Goal: Task Accomplishment & Management: Use online tool/utility

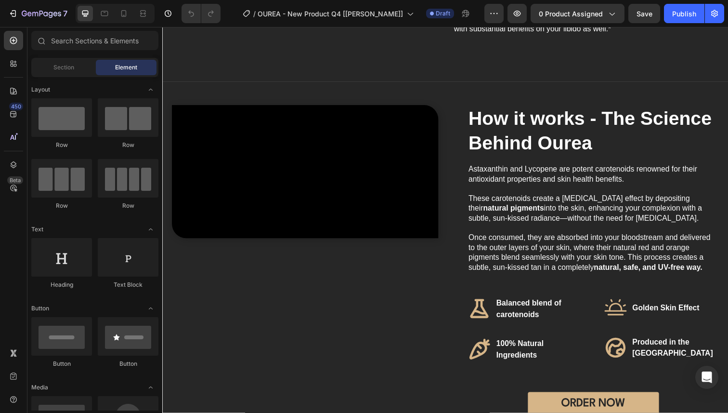
scroll to position [910, 0]
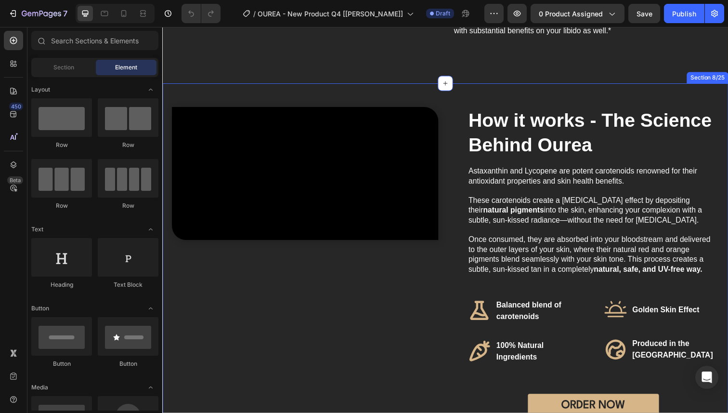
click at [455, 99] on div "Video How it works - The Science Behind Ourea Heading Astaxanthin and Lycopene …" at bounding box center [451, 278] width 578 height 386
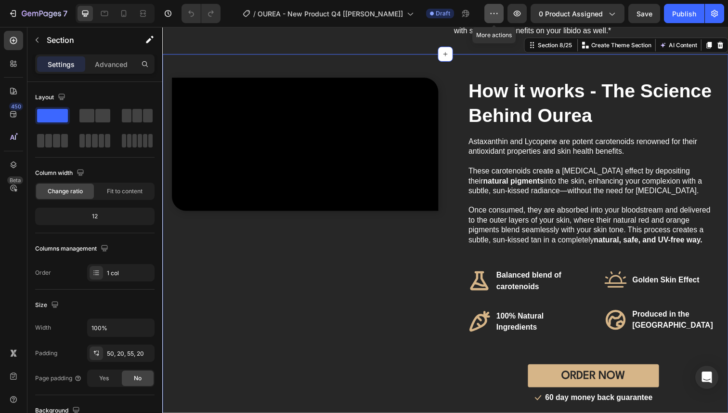
click at [496, 15] on icon "button" at bounding box center [494, 14] width 10 height 10
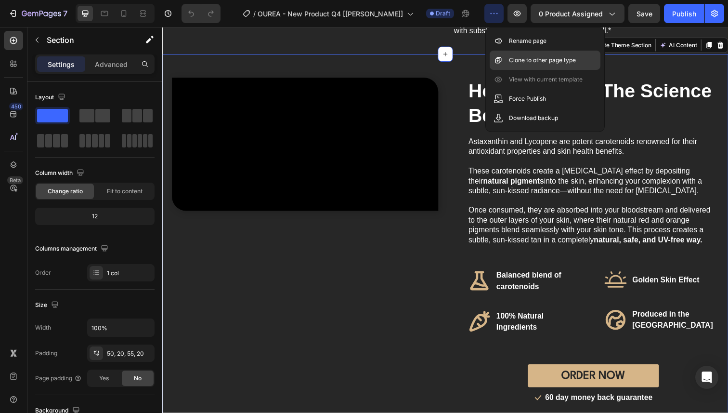
click at [513, 58] on p "Clone to other page type" at bounding box center [542, 60] width 67 height 10
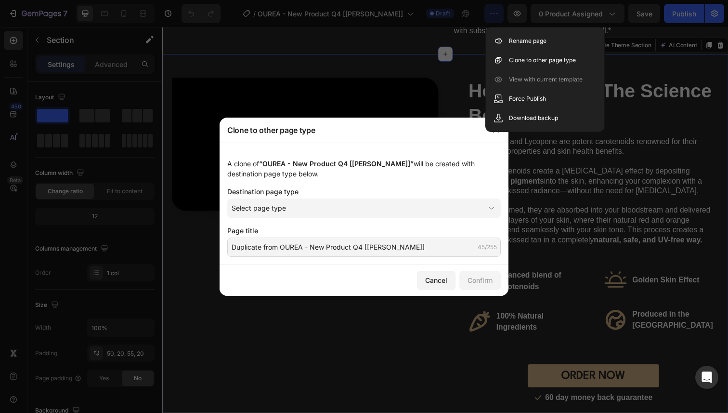
click at [466, 143] on div "A clone of “OUREA - New Product Q4 [Fabio]” will be created with destination pa…" at bounding box center [364, 204] width 289 height 122
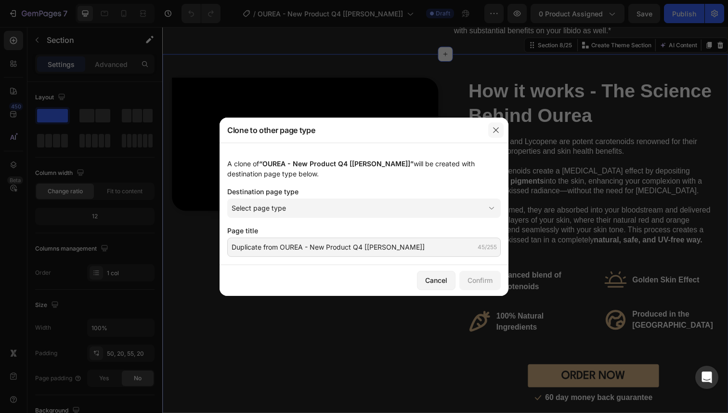
click at [493, 135] on button "button" at bounding box center [495, 129] width 15 height 15
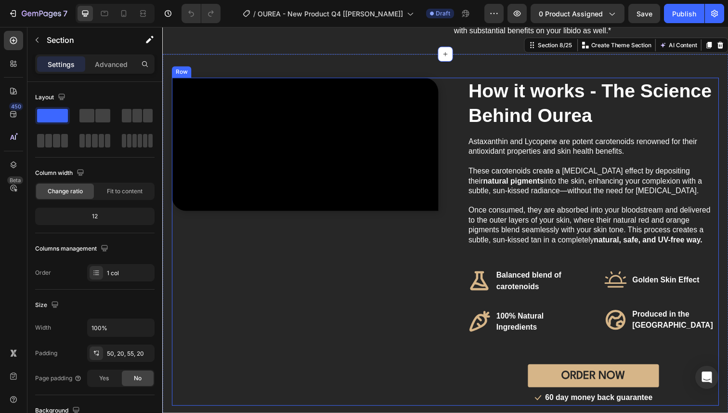
click at [458, 116] on div "Video How it works - The Science Behind Ourea Heading Astaxanthin and Lycopene …" at bounding box center [451, 246] width 559 height 335
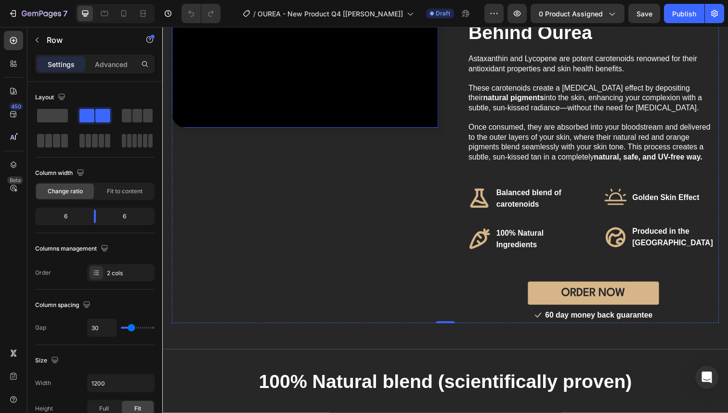
scroll to position [1026, 0]
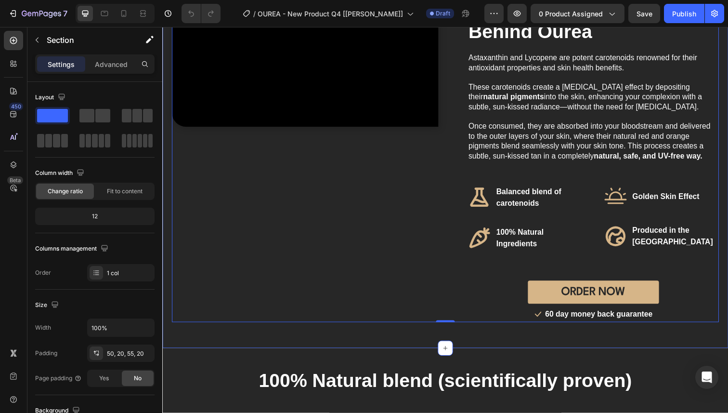
click at [167, 284] on div "Video How it works - The Science Behind Ourea Heading Astaxanthin and Lycopene …" at bounding box center [451, 162] width 578 height 386
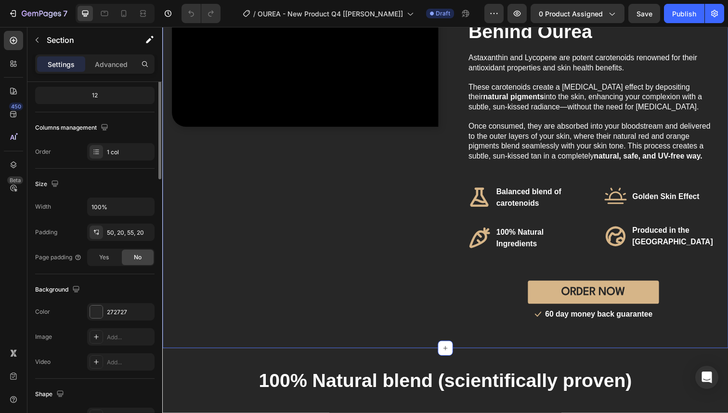
scroll to position [0, 0]
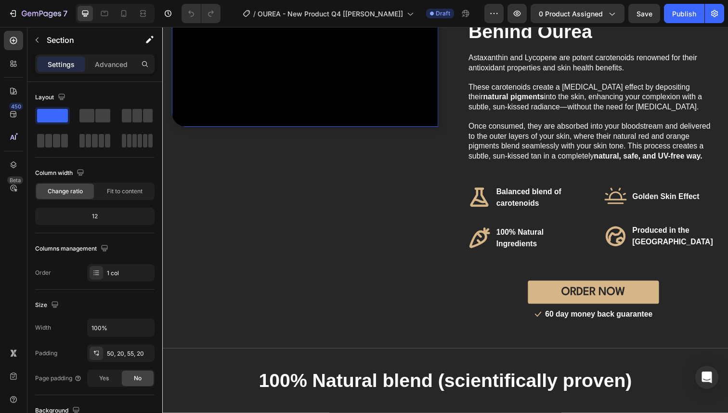
click at [272, 130] on video at bounding box center [308, 61] width 272 height 136
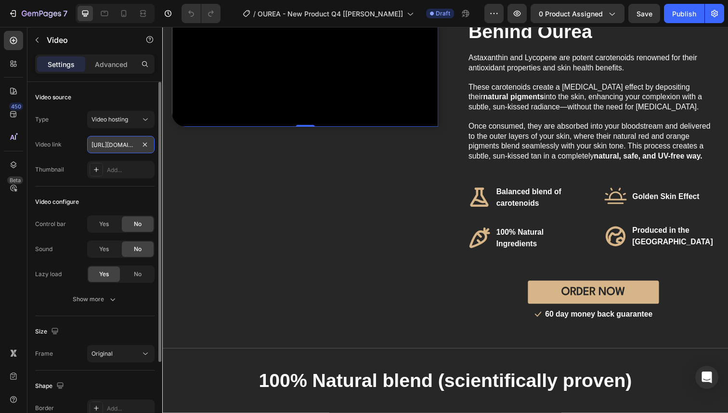
click at [118, 146] on input "[URL][DOMAIN_NAME]" at bounding box center [120, 144] width 67 height 17
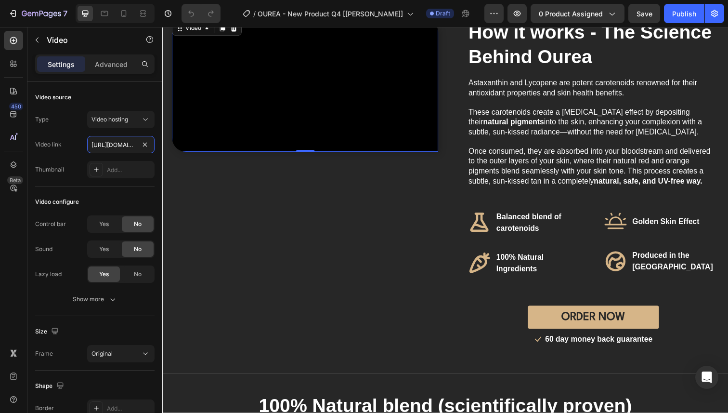
scroll to position [987, 0]
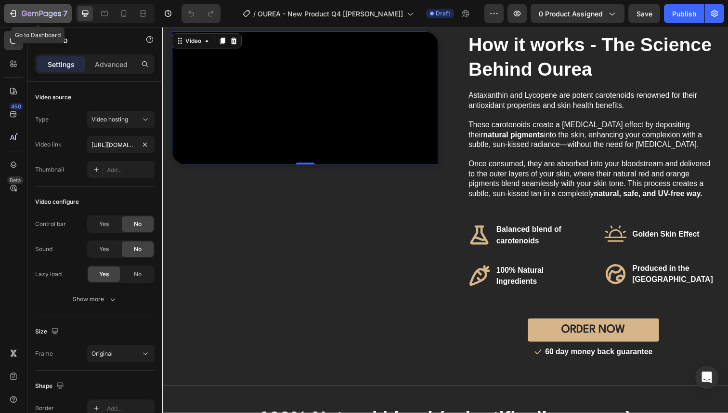
click at [13, 11] on icon "button" at bounding box center [13, 14] width 10 height 10
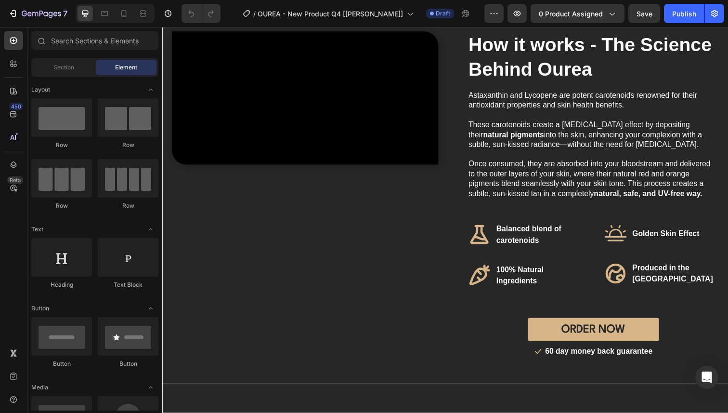
scroll to position [958, 0]
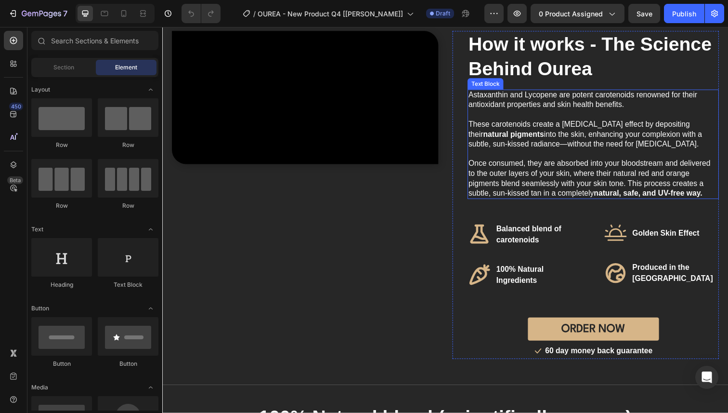
click at [505, 80] on strong "How it works - The Science Behind Ourea" at bounding box center [599, 57] width 249 height 46
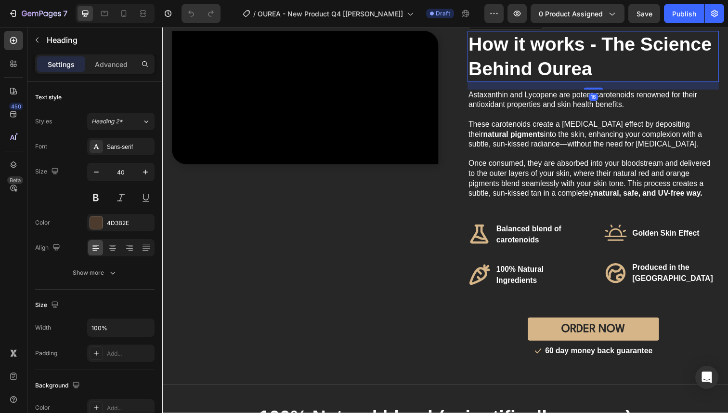
click at [505, 80] on strong "How it works - The Science Behind Ourea" at bounding box center [599, 57] width 249 height 46
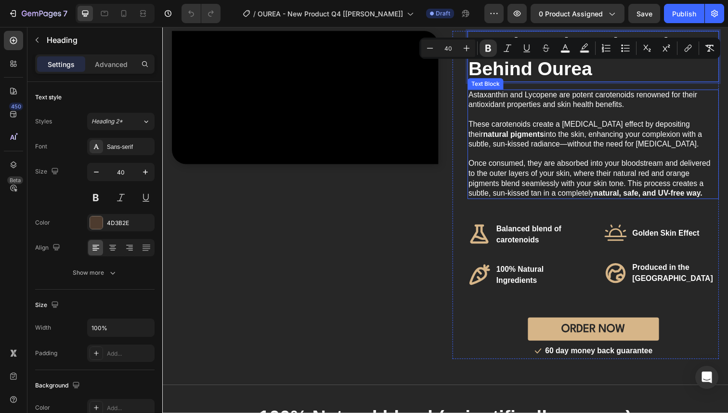
click at [528, 162] on p at bounding box center [602, 157] width 255 height 10
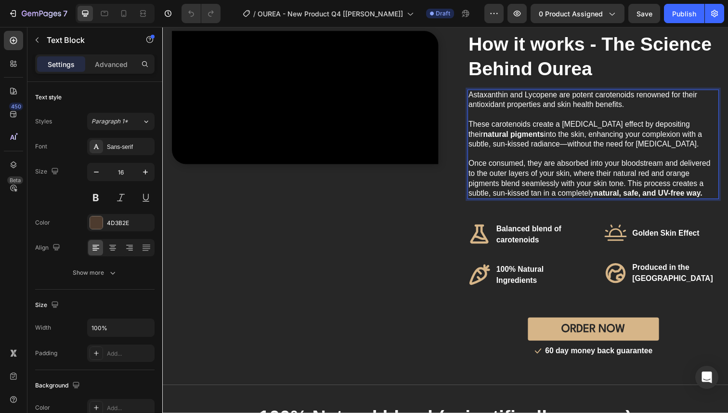
click at [714, 201] on strong "natural, safe, and UV-free way." at bounding box center [658, 197] width 111 height 8
click at [476, 111] on span "Astaxanthin and Lycopene are potent carotenoids renowned for their antioxidant …" at bounding box center [592, 101] width 234 height 18
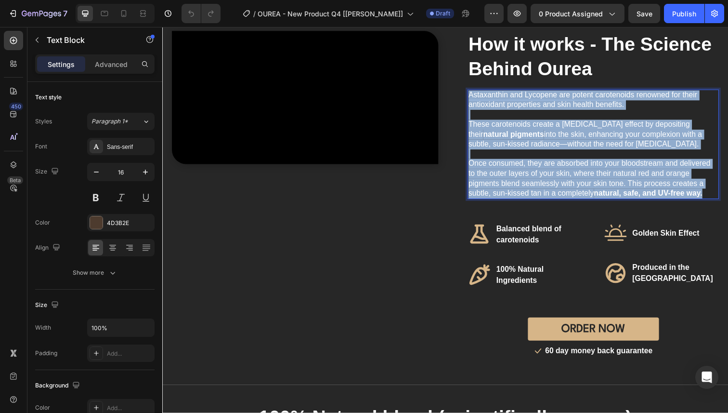
drag, startPoint x: 476, startPoint y: 128, endPoint x: 713, endPoint y: 226, distance: 256.7
click at [713, 203] on div "Astaxanthin and Lycopene are potent carotenoids renowned for their antioxidant …" at bounding box center [602, 147] width 257 height 112
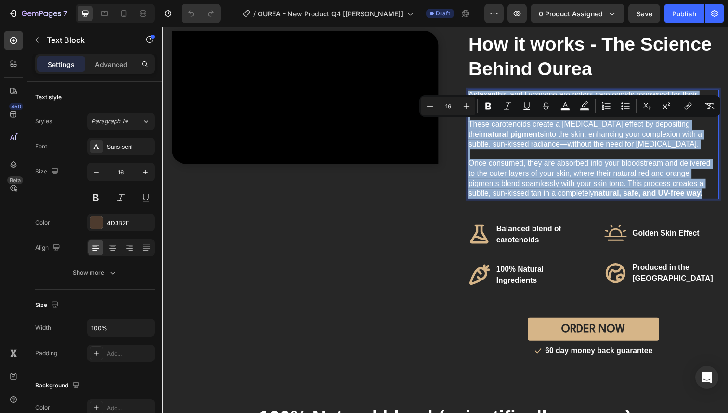
copy div "Astaxanthin and Lycopene are potent carotenoids renowned for their antioxidant …"
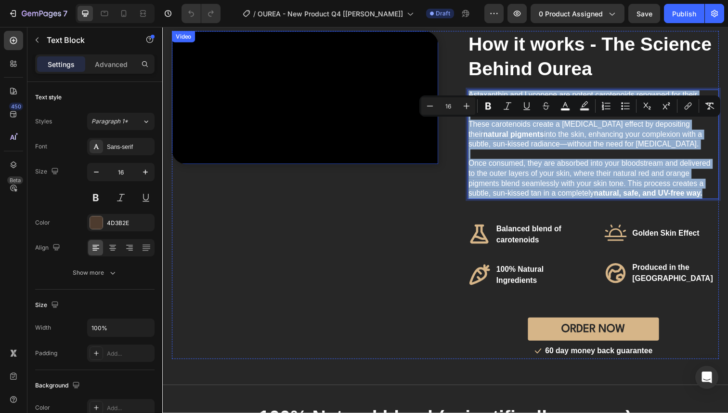
click at [281, 135] on video at bounding box center [308, 99] width 272 height 136
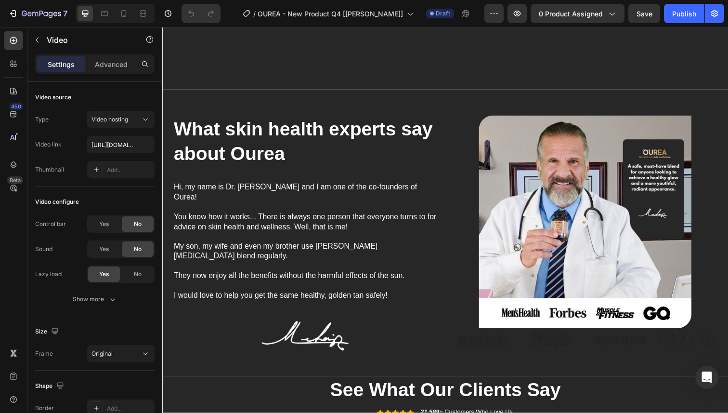
scroll to position [2055, 0]
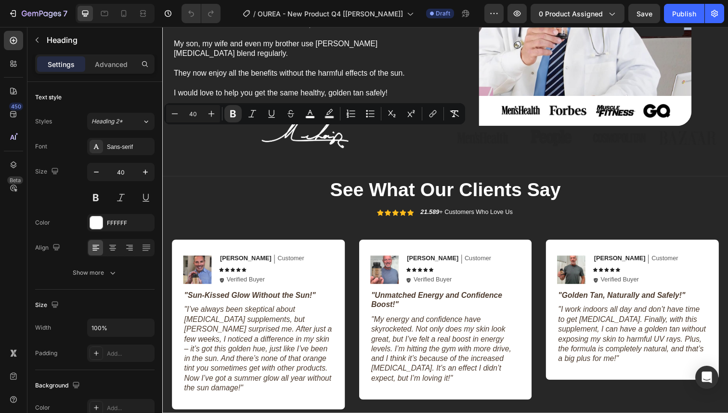
copy strong "What skin health experts say about Ourea"
click at [339, 28] on span "You know how it works... There is always one person that everyone turns to for …" at bounding box center [308, 19] width 268 height 18
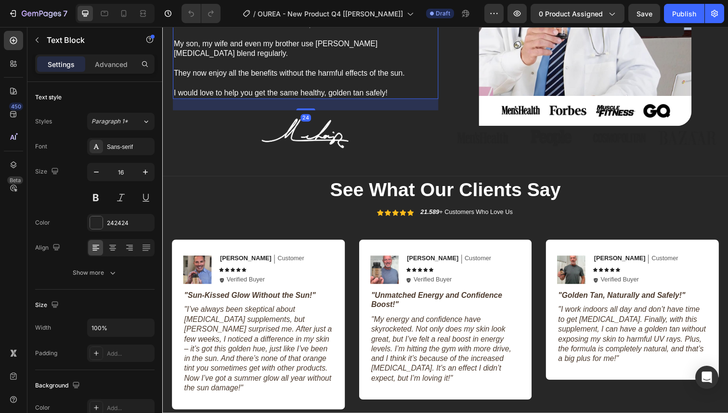
click at [398, 100] on p "I would love to help you get the same healthy, golden tan safely!" at bounding box center [308, 95] width 269 height 10
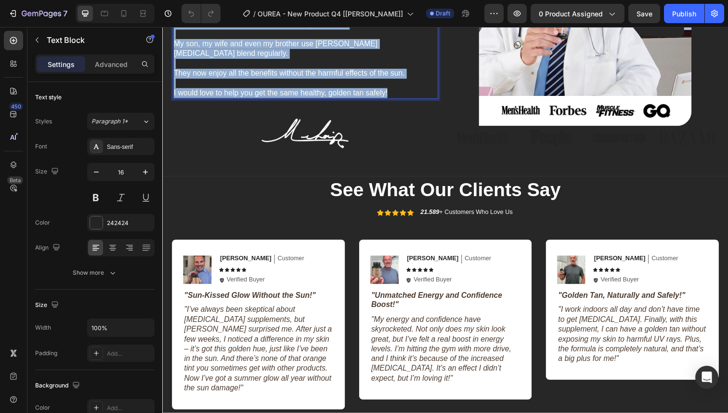
drag, startPoint x: 398, startPoint y: 288, endPoint x: 176, endPoint y: 205, distance: 236.6
click at [176, 101] on div "Hi, my name is Dr. Michael Lewis and I am one of the co-founders of Ourea! You …" at bounding box center [308, 39] width 271 height 122
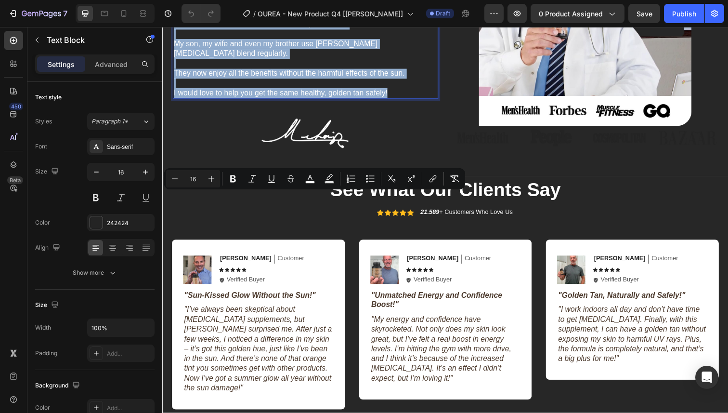
copy div "Hi, my name is Dr. Michael Lewis and I am one of the co-founders of Ourea! You …"
click at [531, 128] on img at bounding box center [594, 19] width 217 height 217
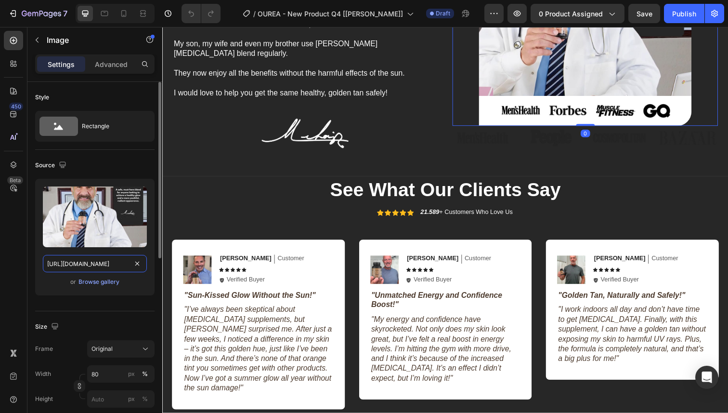
click at [101, 262] on input "https://cdn.shopify.com/s/files/1/0724/8052/2459/files/gempages_535833812303610…" at bounding box center [95, 263] width 104 height 17
copy div "Hi, my name is Dr. Michael Lewis and I am one of the co-founders of Ourea! You …"
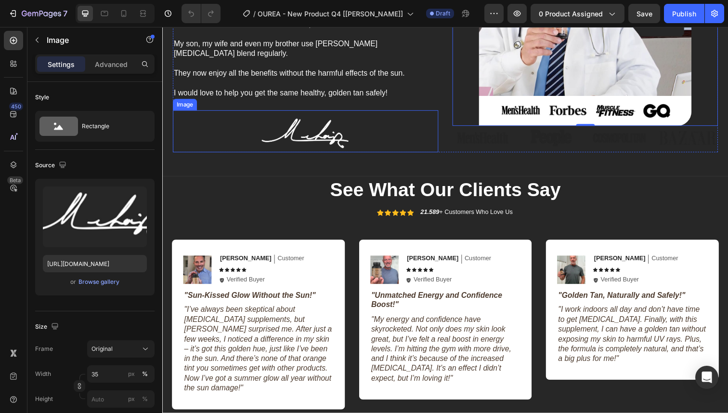
click at [365, 155] on div at bounding box center [308, 136] width 271 height 38
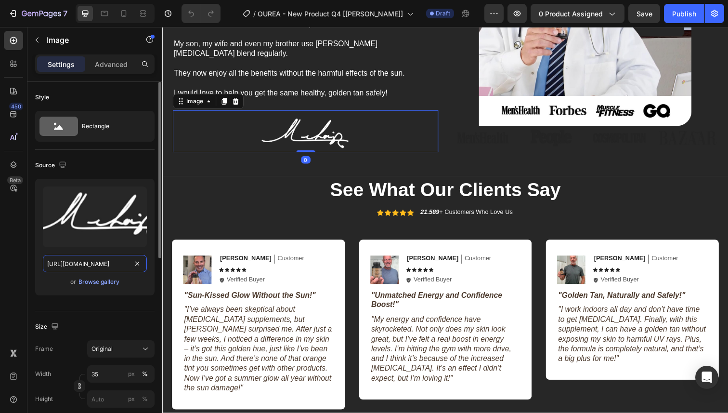
click at [92, 262] on input "https://cdn.shopify.com/s/files/1/0724/8052/2459/files/gempages_535833812303610…" at bounding box center [95, 263] width 104 height 17
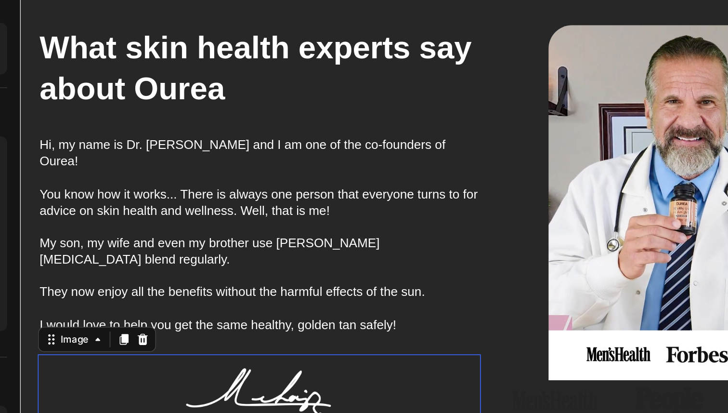
scroll to position [1832, 0]
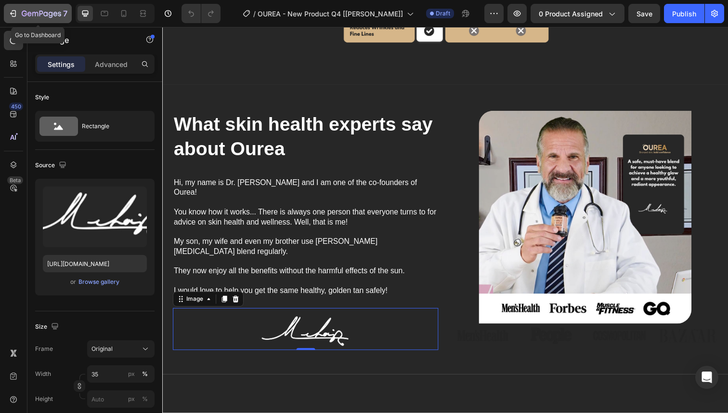
click at [14, 13] on icon "button" at bounding box center [13, 14] width 10 height 10
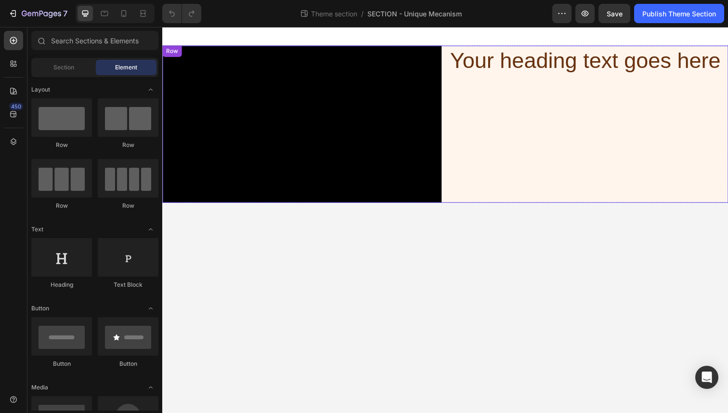
click at [479, 132] on div "Your heading text goes here Heading" at bounding box center [597, 126] width 285 height 160
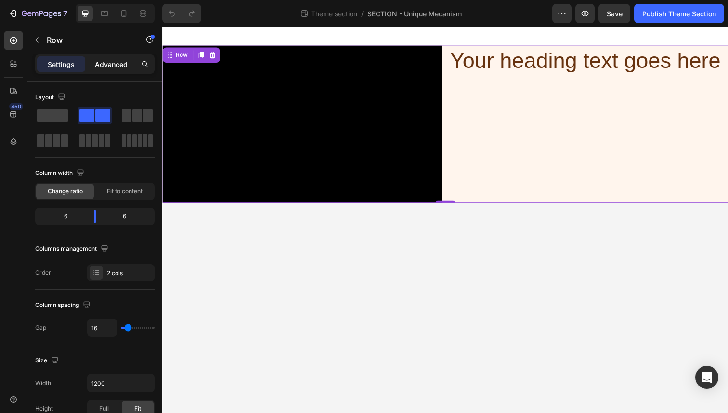
click at [102, 67] on p "Advanced" at bounding box center [111, 64] width 33 height 10
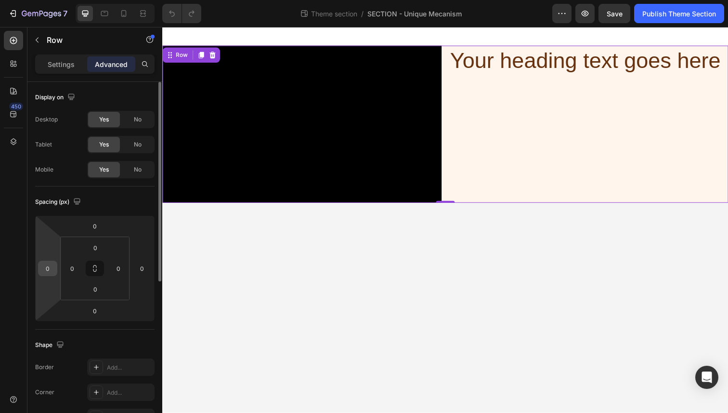
click at [51, 266] on input "0" at bounding box center [47, 268] width 14 height 14
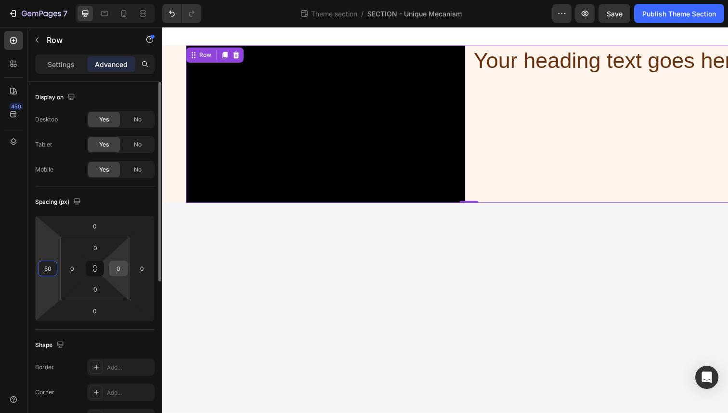
type input "50"
click at [118, 267] on input "0" at bounding box center [118, 268] width 14 height 14
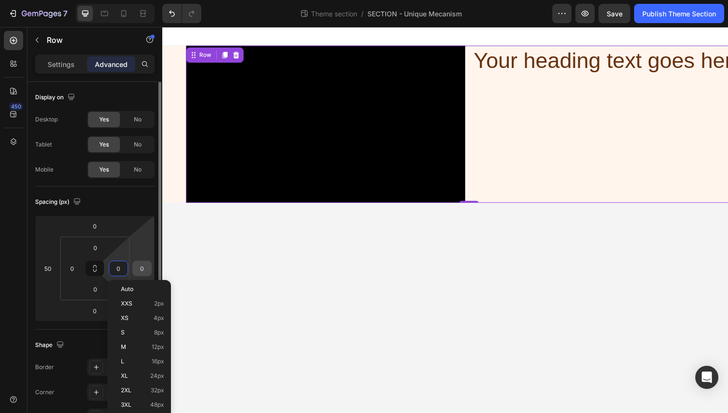
click at [140, 267] on input "0" at bounding box center [142, 268] width 14 height 14
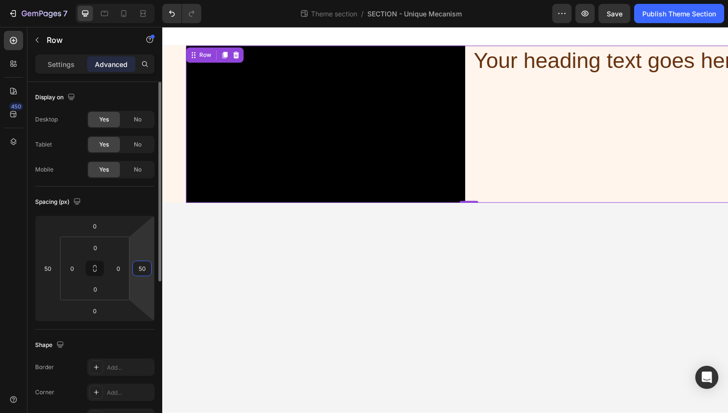
type input "5"
type input "0"
click at [115, 266] on input "0" at bounding box center [118, 268] width 14 height 14
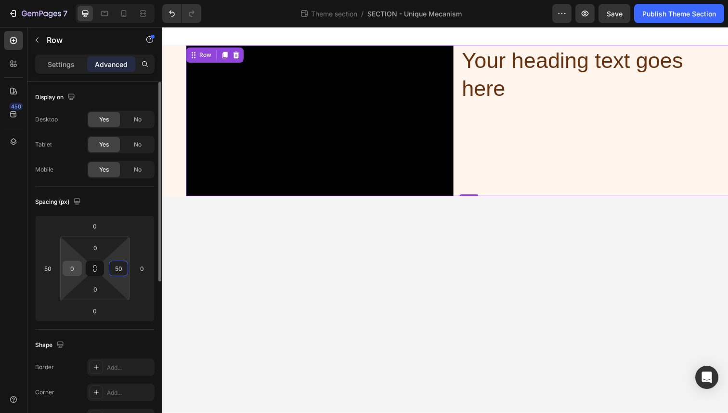
type input "50"
click at [76, 270] on input "0" at bounding box center [72, 268] width 14 height 14
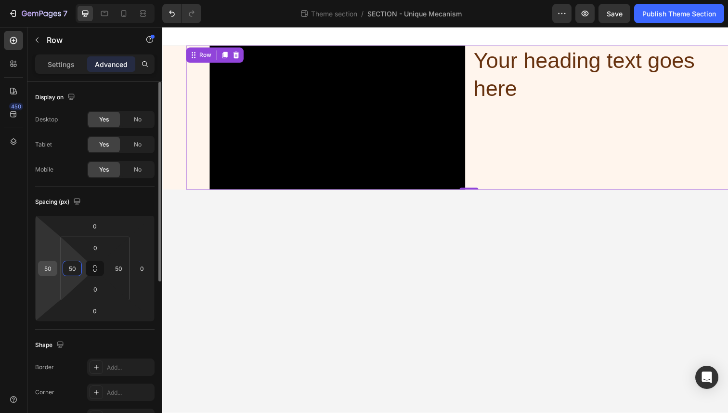
type input "50"
click at [44, 267] on input "50" at bounding box center [47, 268] width 14 height 14
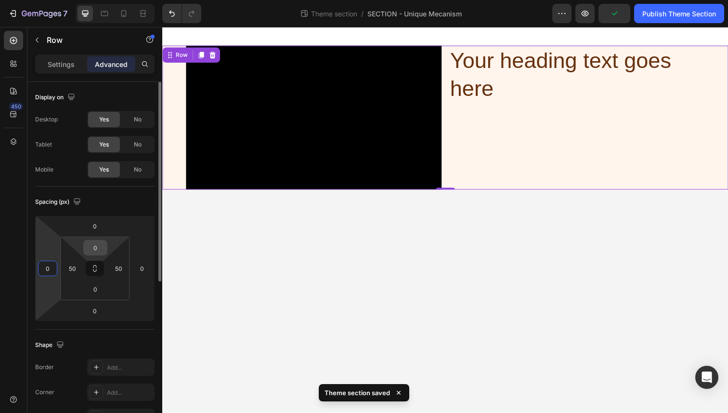
type input "0"
click at [92, 250] on input "0" at bounding box center [95, 247] width 19 height 14
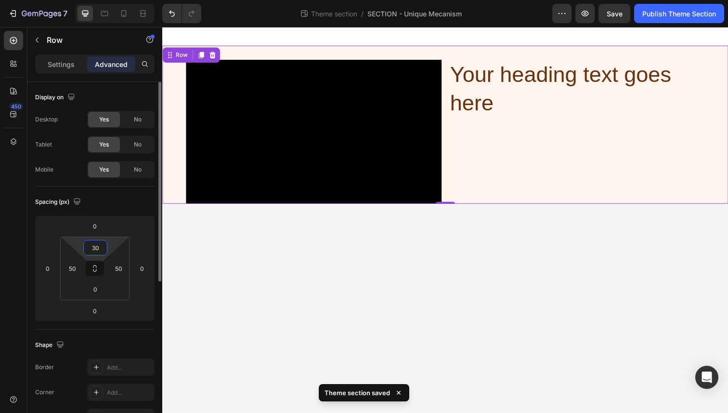
type input "3"
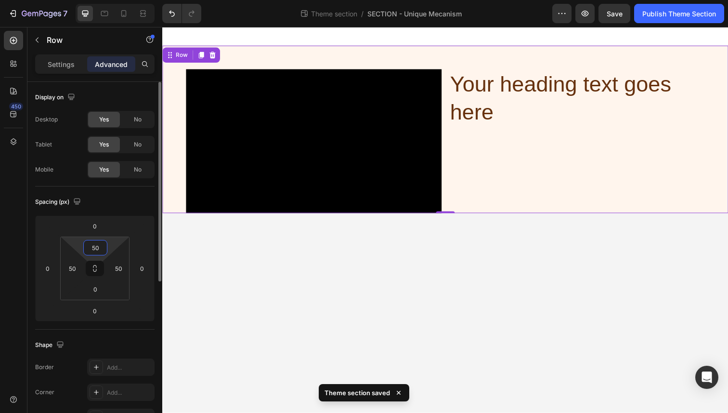
type input "5"
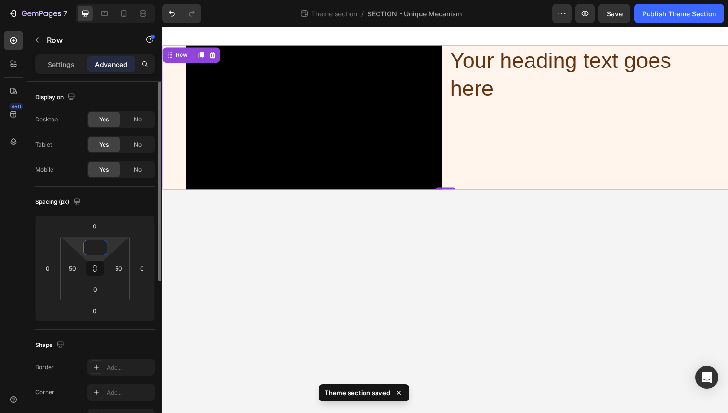
type input "0"
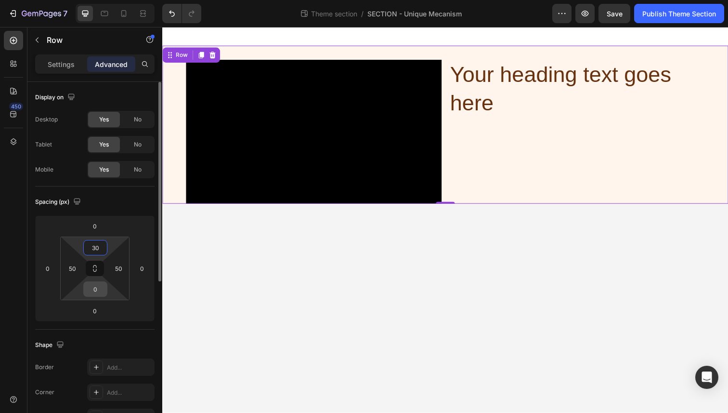
type input "30"
click at [97, 289] on input "0" at bounding box center [95, 289] width 19 height 14
type input "30"
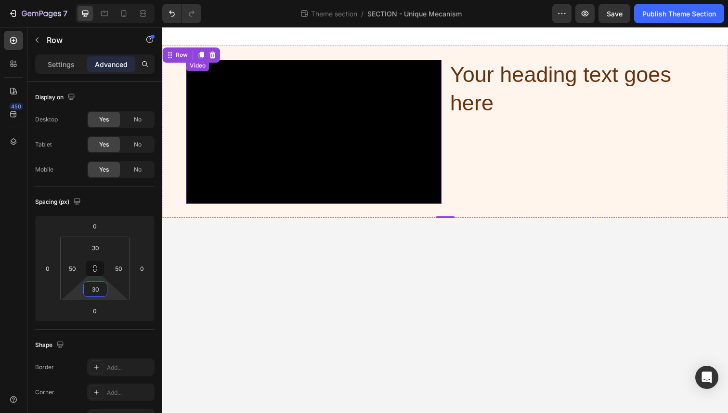
click at [229, 155] on video at bounding box center [316, 134] width 261 height 147
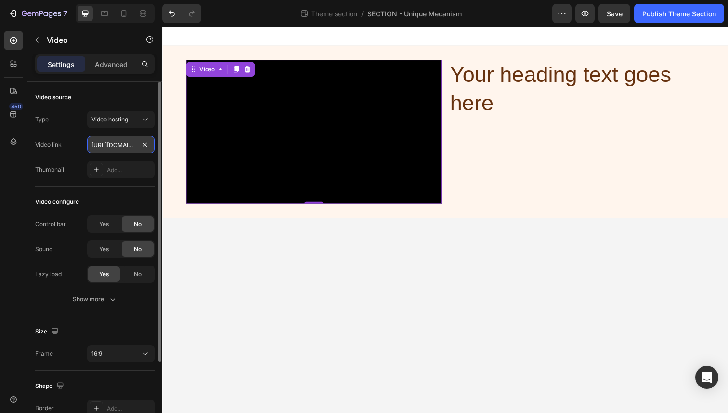
click at [116, 148] on input "https://cdn.shopify.com/videos/c/o/v/2cd3deb506b54b009063f7270ab5cf2e.mp4" at bounding box center [120, 144] width 67 height 17
paste input "4d5ac20f1b72479db92b74c992231ef7"
type input "[URL][DOMAIN_NAME]"
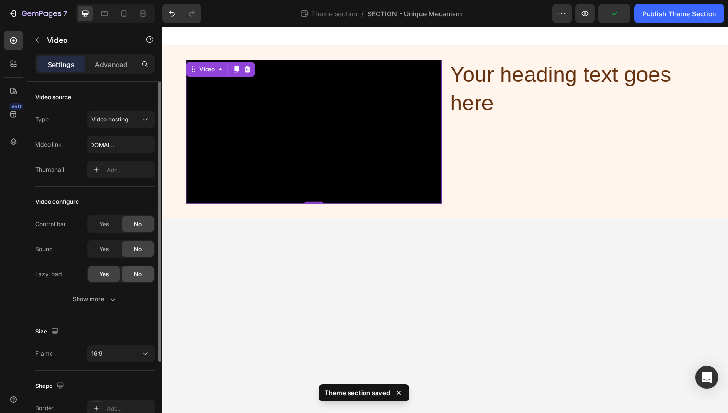
click at [131, 272] on div "No" at bounding box center [138, 273] width 32 height 15
click at [104, 276] on span "Yes" at bounding box center [104, 274] width 10 height 9
click at [104, 295] on div "Show more" at bounding box center [95, 299] width 45 height 10
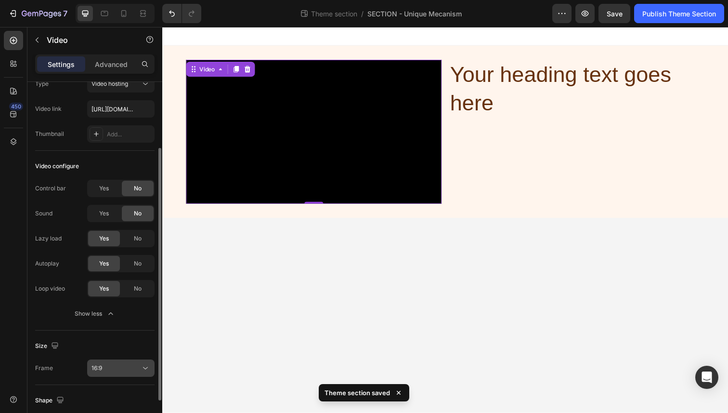
scroll to position [60, 0]
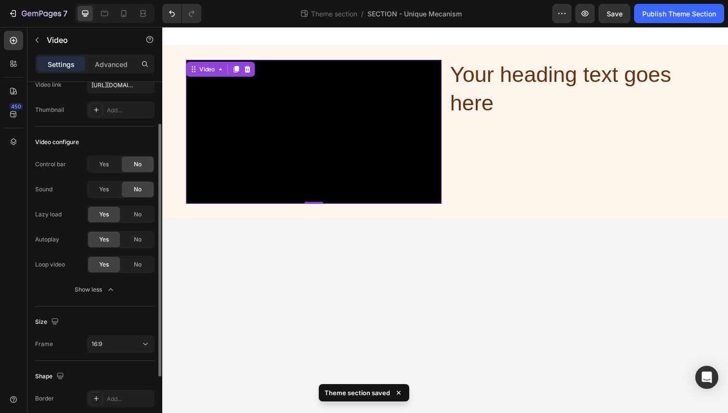
click at [108, 354] on div "Size Frame 16:9" at bounding box center [94, 333] width 119 height 54
click at [108, 348] on div "16:9" at bounding box center [121, 344] width 59 height 10
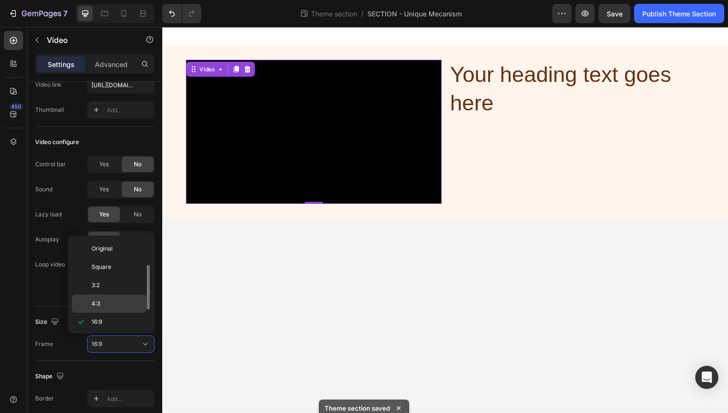
scroll to position [17, 0]
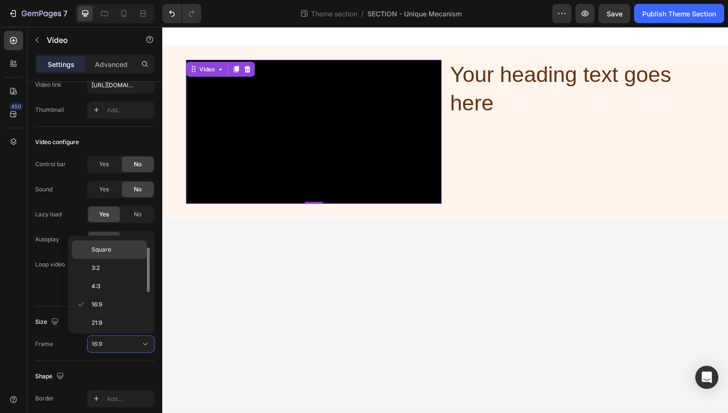
click at [103, 254] on div "Square" at bounding box center [109, 249] width 75 height 18
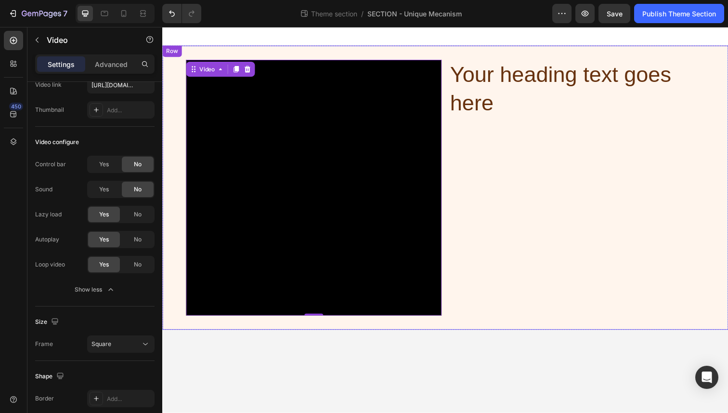
click at [523, 164] on div "Your heading text goes here Heading" at bounding box center [585, 191] width 261 height 261
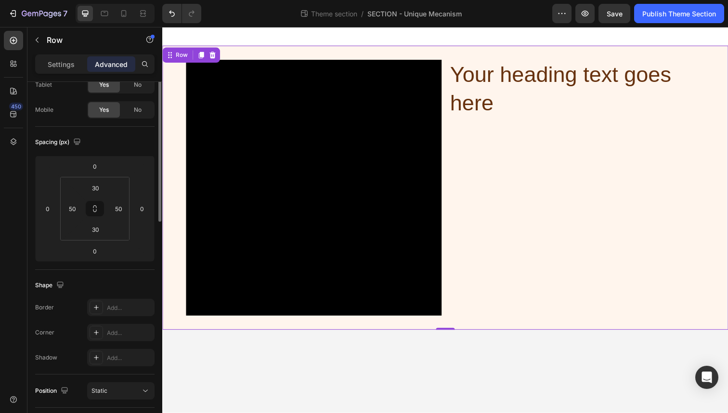
scroll to position [0, 0]
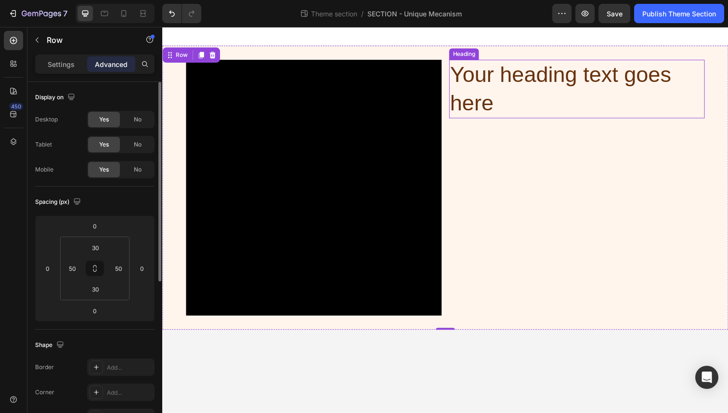
click at [508, 93] on h2 "Your heading text goes here" at bounding box center [585, 91] width 261 height 60
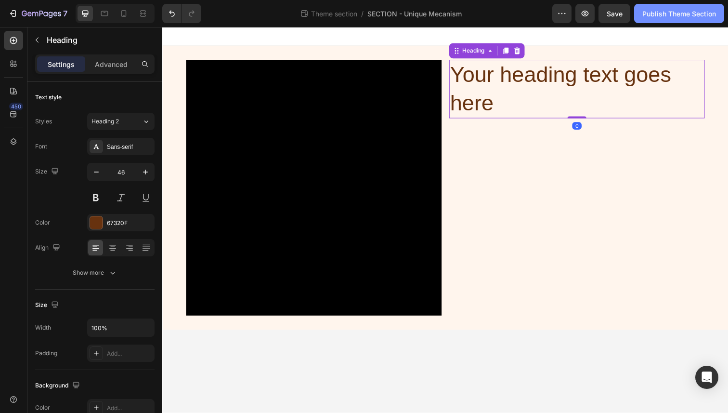
click at [646, 14] on div "Publish Theme Section" at bounding box center [680, 14] width 74 height 10
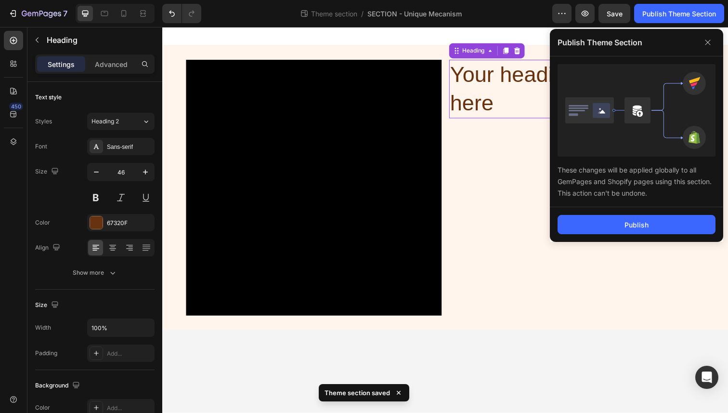
click at [485, 90] on h2 "Your heading text goes here" at bounding box center [585, 91] width 261 height 60
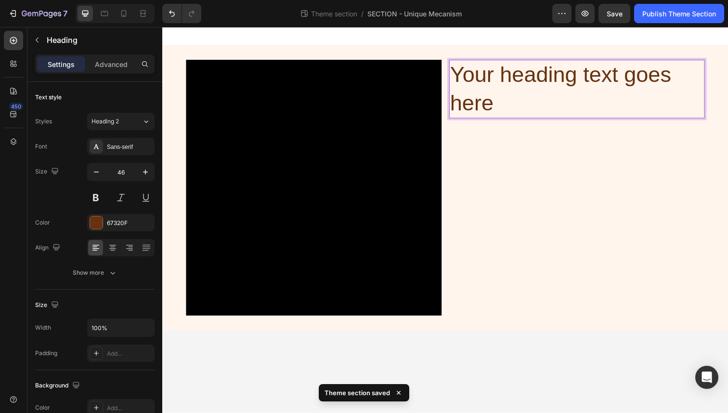
click at [485, 90] on p "Your heading text goes here" at bounding box center [585, 91] width 259 height 58
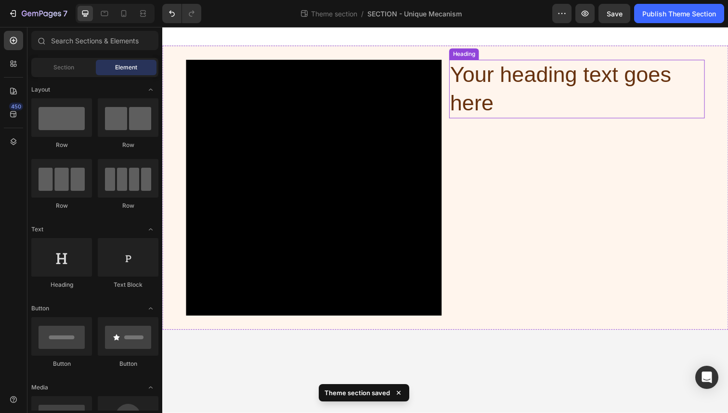
click at [474, 101] on p "Your heading text goes here" at bounding box center [585, 91] width 259 height 58
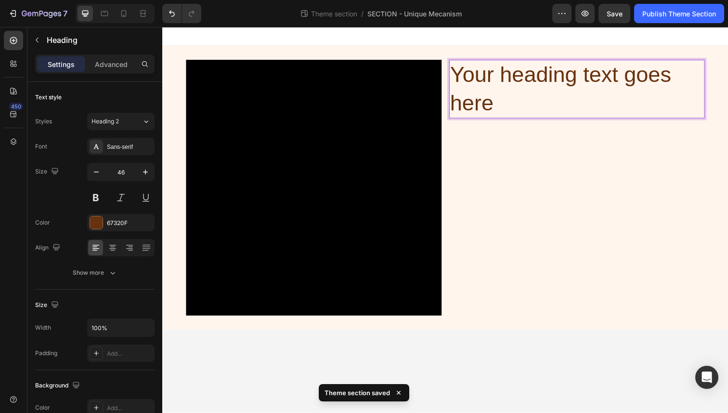
click at [474, 101] on p "Your heading text goes here" at bounding box center [585, 91] width 259 height 58
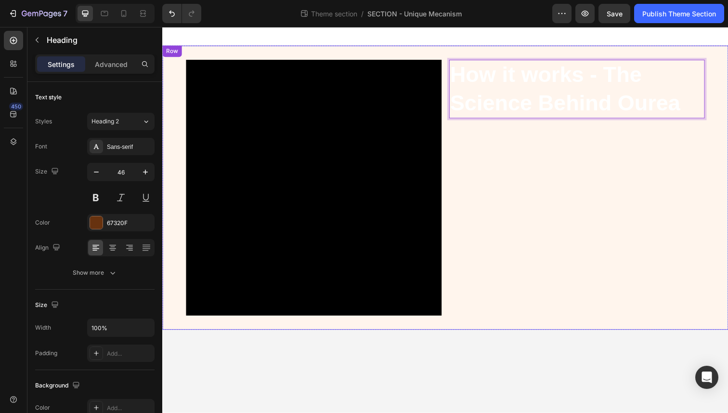
click at [492, 98] on strong "How it works - The Science Behind Ourea" at bounding box center [573, 90] width 235 height 54
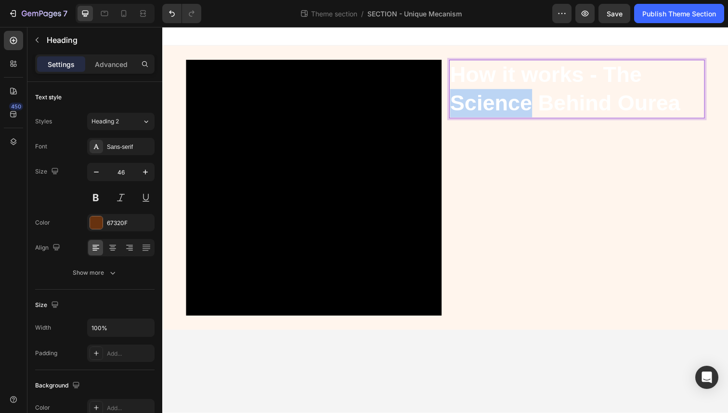
click at [492, 98] on strong "How it works - The Science Behind Ourea" at bounding box center [573, 90] width 235 height 54
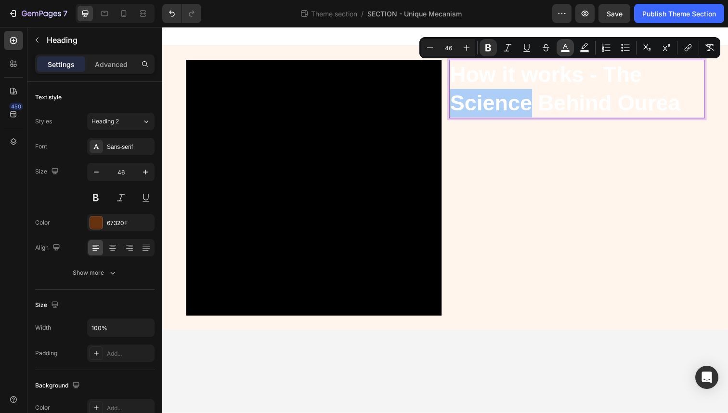
click at [564, 53] on button "color" at bounding box center [565, 47] width 17 height 17
type input "FFFFFF"
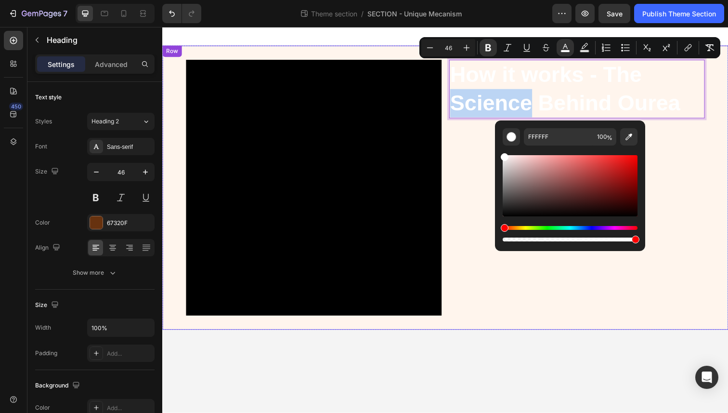
click at [490, 177] on div "How it works - The Science Behind Ourea Heading 0" at bounding box center [585, 191] width 261 height 261
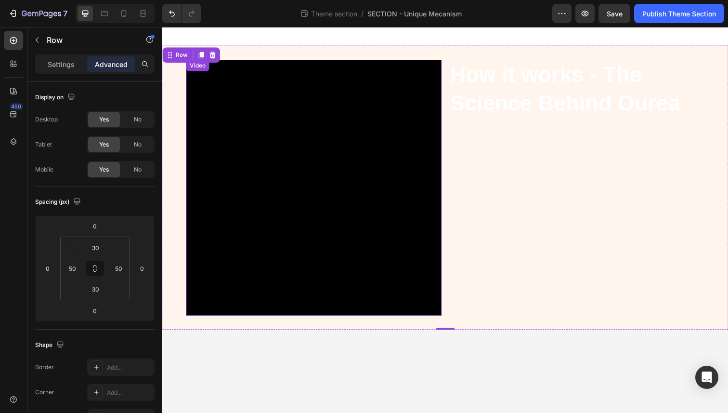
click at [384, 141] on video at bounding box center [316, 191] width 261 height 261
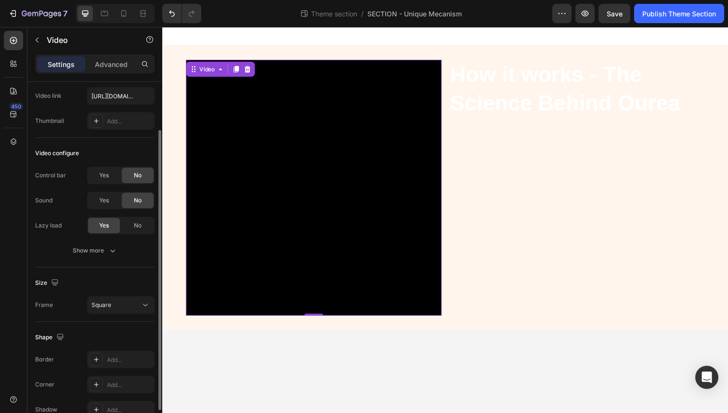
scroll to position [100, 0]
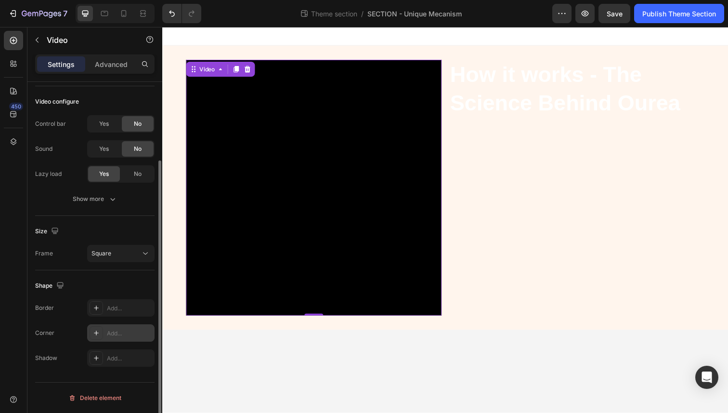
click at [118, 330] on div "Add..." at bounding box center [129, 333] width 45 height 9
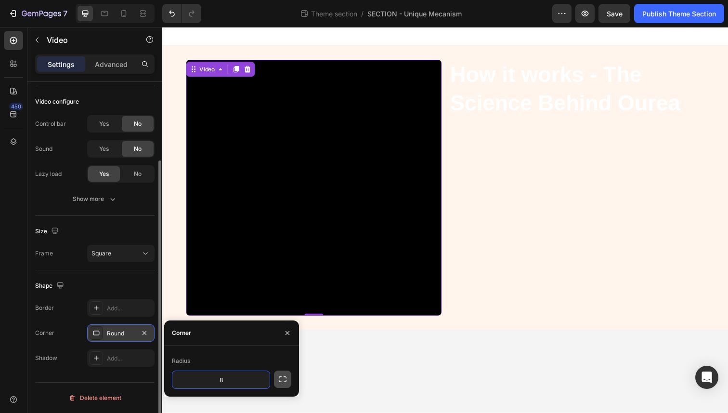
click at [276, 381] on button "button" at bounding box center [282, 378] width 17 height 17
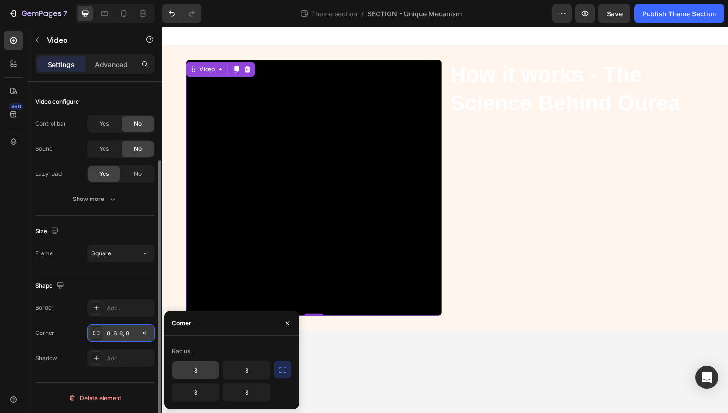
click at [204, 371] on input "8" at bounding box center [195, 369] width 46 height 17
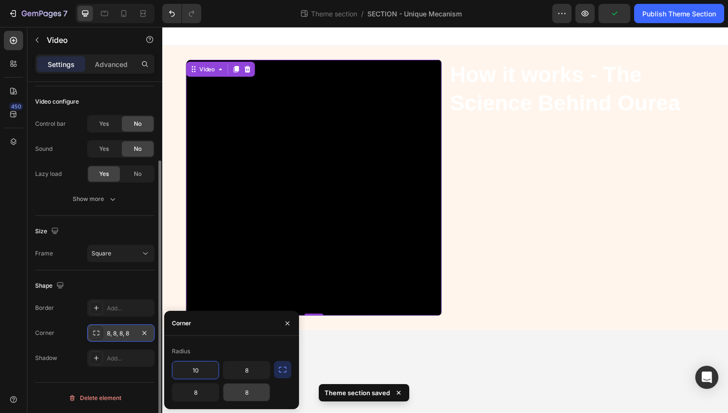
type input "10"
click at [249, 395] on input "8" at bounding box center [247, 391] width 46 height 17
type input "10"
click at [250, 372] on input "8" at bounding box center [247, 369] width 46 height 17
type input "0"
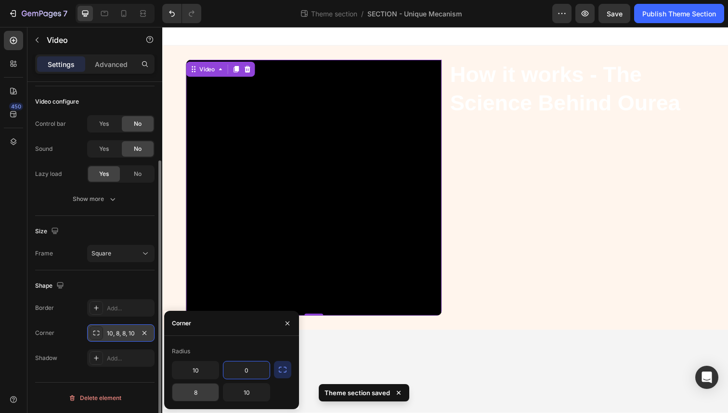
click at [194, 399] on input "8" at bounding box center [195, 391] width 46 height 17
type input "0"
click at [447, 211] on video at bounding box center [316, 191] width 261 height 261
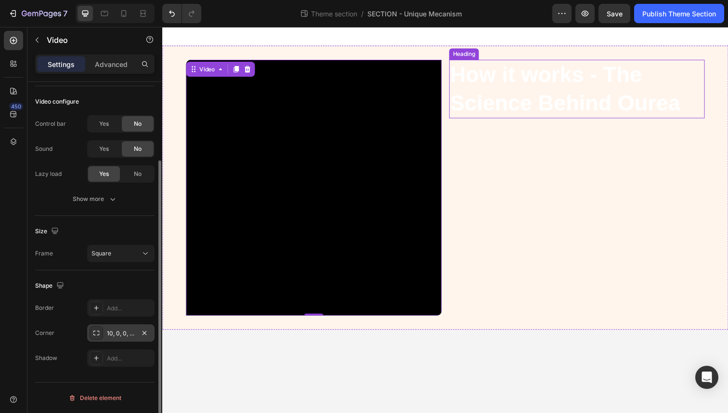
click at [505, 111] on strong "How it works - The Science Behind Ourea" at bounding box center [573, 90] width 235 height 54
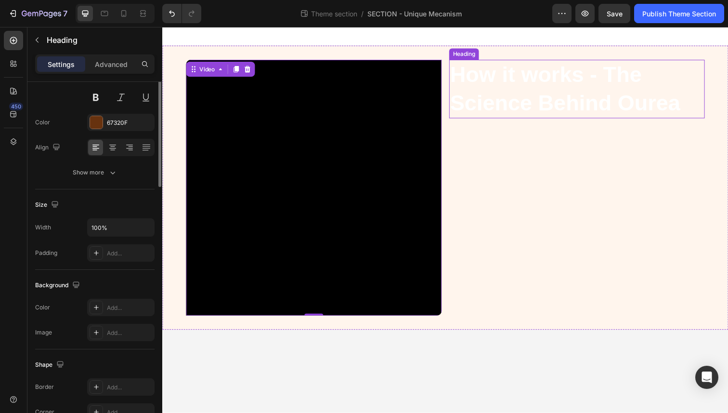
scroll to position [0, 0]
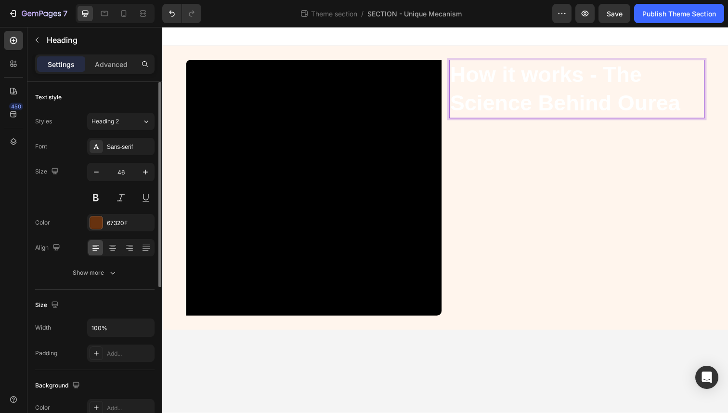
click at [503, 99] on strong "How it works - The Science Behind Ourea" at bounding box center [573, 90] width 235 height 54
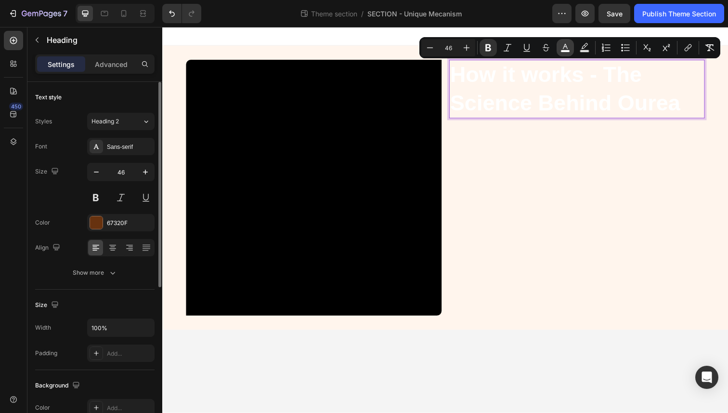
click at [570, 51] on button "color" at bounding box center [565, 47] width 17 height 17
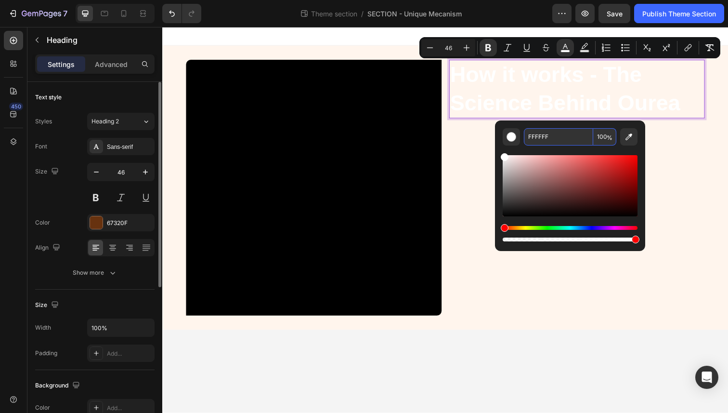
click at [539, 138] on input "FFFFFF" at bounding box center [558, 136] width 69 height 17
paste input "#67320f"
type input "67320F"
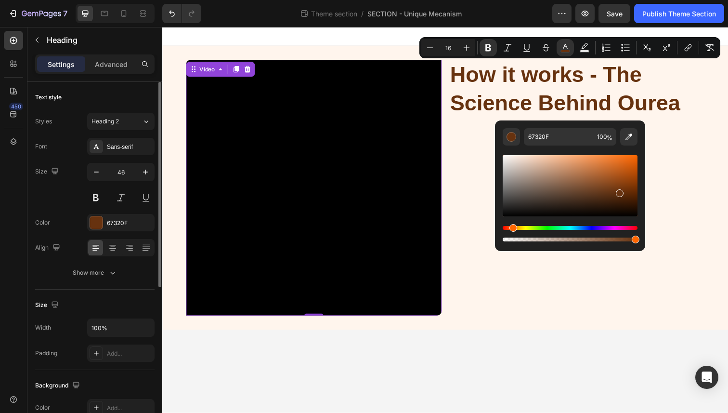
click at [415, 144] on video at bounding box center [316, 191] width 261 height 261
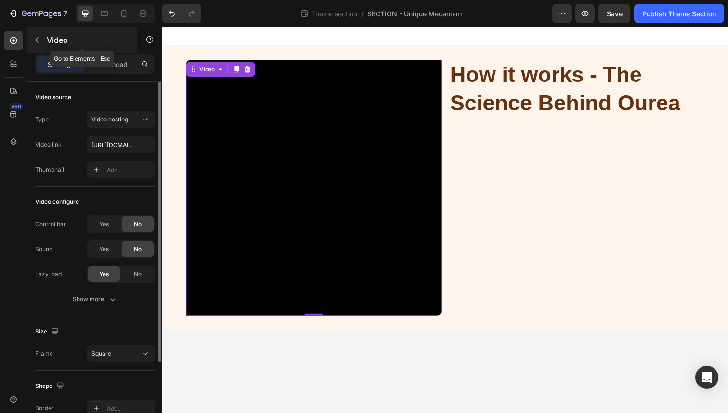
click at [38, 38] on icon "button" at bounding box center [37, 40] width 8 height 8
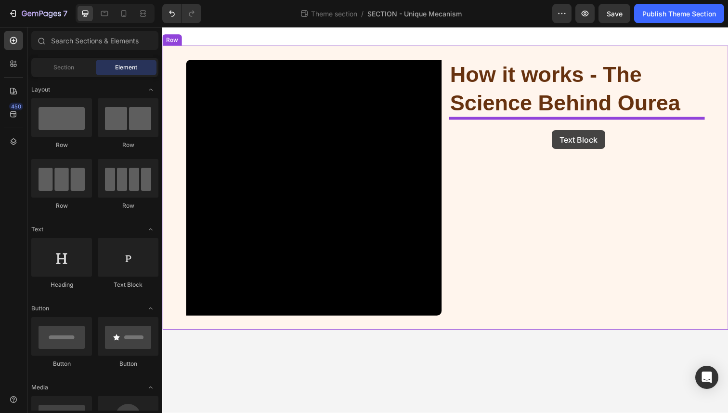
drag, startPoint x: 289, startPoint y: 294, endPoint x: 560, endPoint y: 132, distance: 316.0
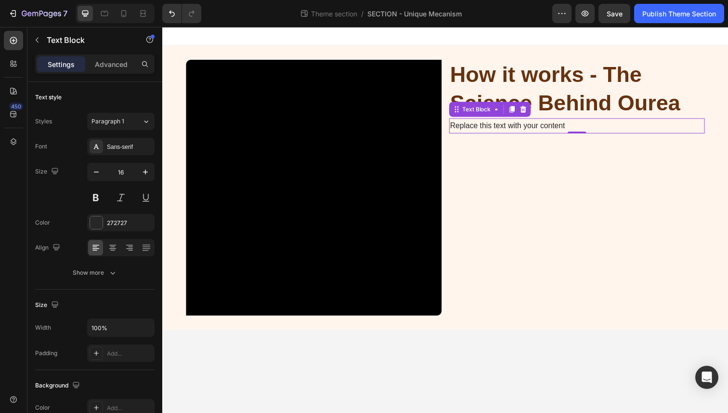
click at [493, 129] on div "Replace this text with your content" at bounding box center [585, 128] width 261 height 16
click at [493, 129] on p "Replace this text with your content" at bounding box center [585, 128] width 259 height 14
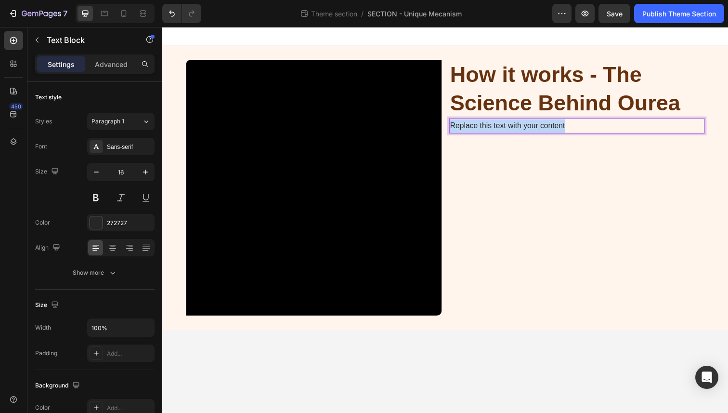
click at [493, 129] on p "Replace this text with your content" at bounding box center [585, 128] width 259 height 14
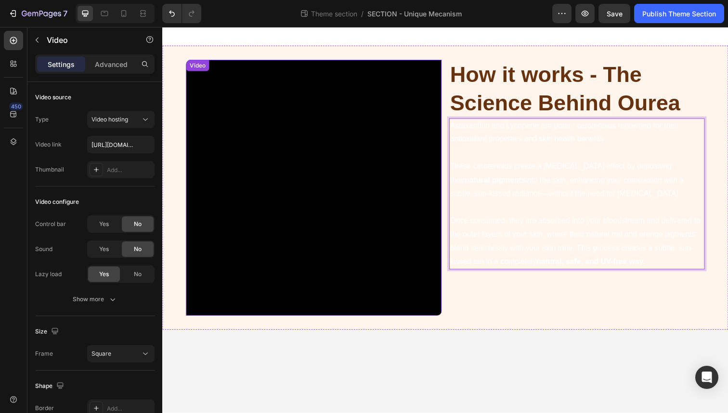
click at [417, 193] on video at bounding box center [316, 191] width 261 height 261
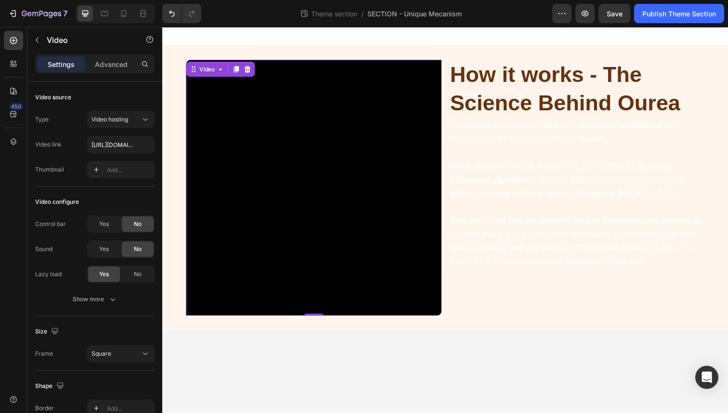
click at [498, 178] on p "These carotenoids create a tanning effect by depositing their natural pigments …" at bounding box center [585, 183] width 259 height 41
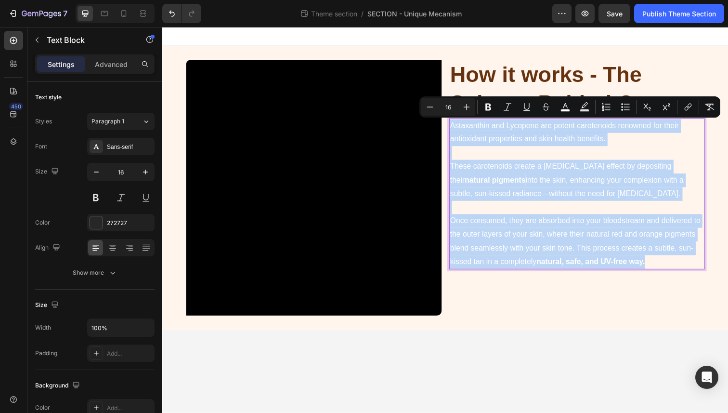
drag, startPoint x: 459, startPoint y: 129, endPoint x: 682, endPoint y: 266, distance: 261.9
click at [682, 266] on div "Astaxanthin and Lycopene are potent carotenoids renowned for their antioxidant …" at bounding box center [585, 197] width 261 height 155
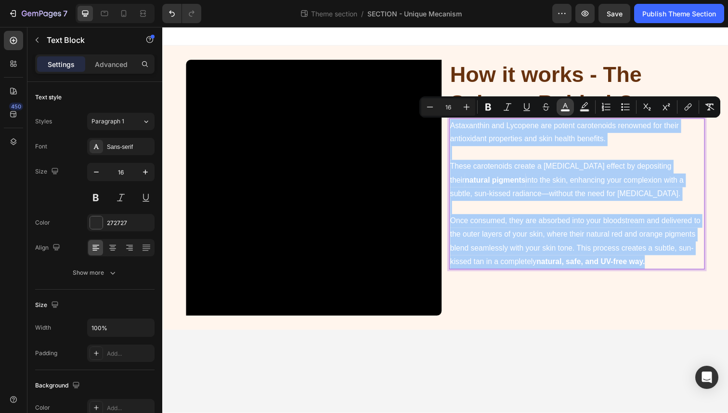
click at [561, 110] on rect "Editor contextual toolbar" at bounding box center [565, 110] width 9 height 2
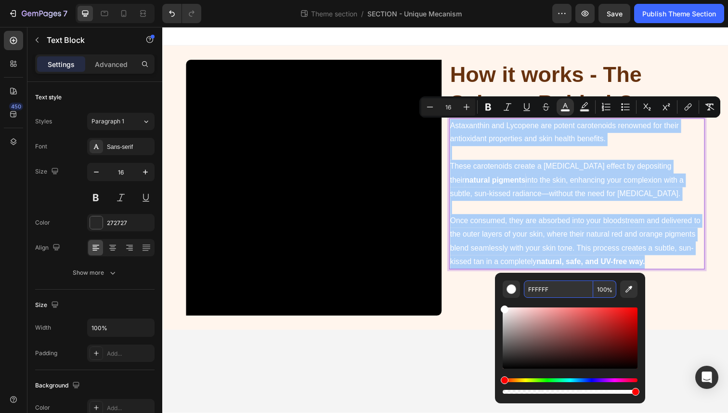
click at [531, 287] on input "FFFFFF" at bounding box center [558, 288] width 69 height 17
paste input "Astaxanthin and Lycopene are potent carotenoids renowned for their antioxidant …"
type input "Astaxanthin and Lycopene are potent carotenoids renowned for their antioxidant …"
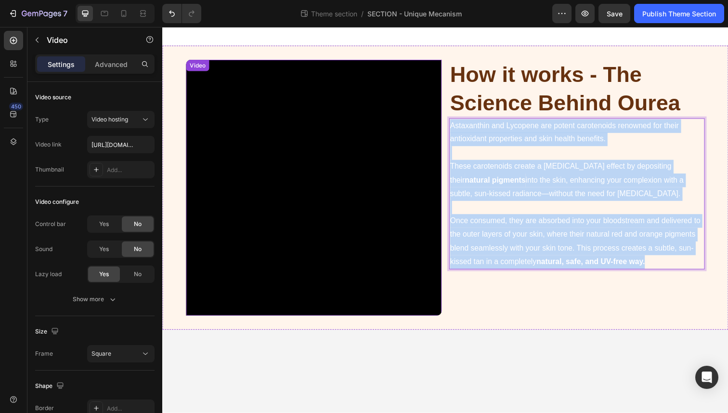
click at [398, 221] on video at bounding box center [316, 191] width 261 height 261
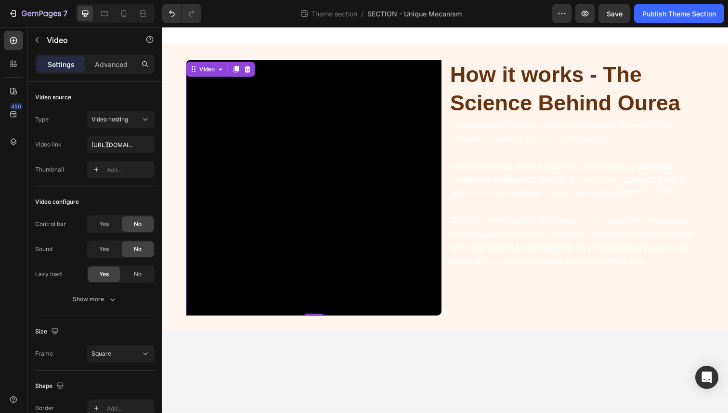
click at [510, 178] on p "These carotenoids create a tanning effect by depositing their natural pigments …" at bounding box center [585, 183] width 259 height 41
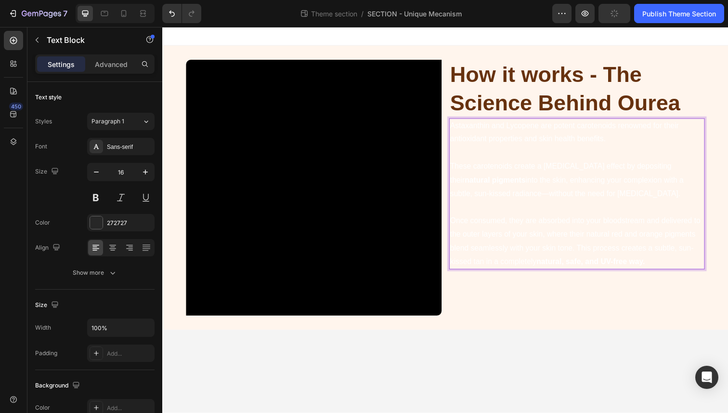
click at [675, 268] on p "Once consumed, they are absorbed into your bloodstream and delivered to the out…" at bounding box center [585, 245] width 259 height 55
click at [684, 267] on p "Once consumed, they are absorbed into your bloodstream and delivered to the out…" at bounding box center [585, 245] width 259 height 55
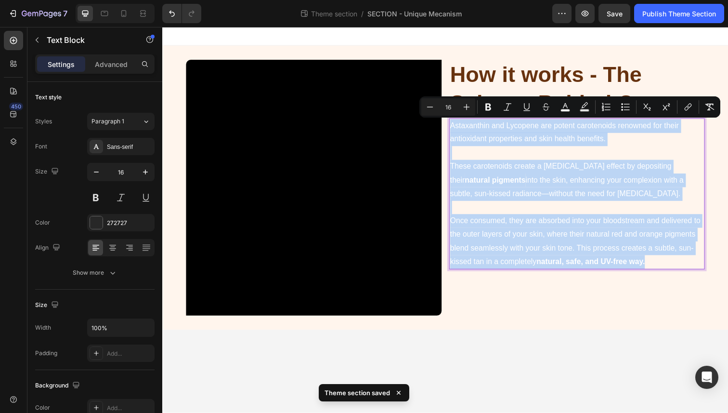
drag, startPoint x: 684, startPoint y: 267, endPoint x: 456, endPoint y: 130, distance: 266.4
click at [456, 130] on div "Astaxanthin and Lycopene are potent carotenoids renowned for their antioxidant …" at bounding box center [585, 197] width 261 height 155
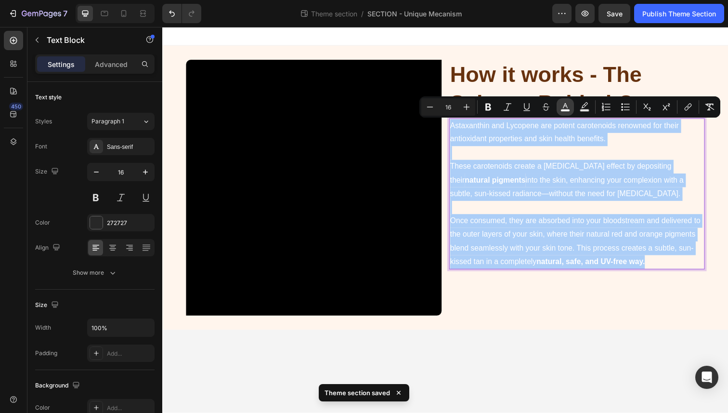
click at [566, 112] on button "color" at bounding box center [565, 106] width 17 height 17
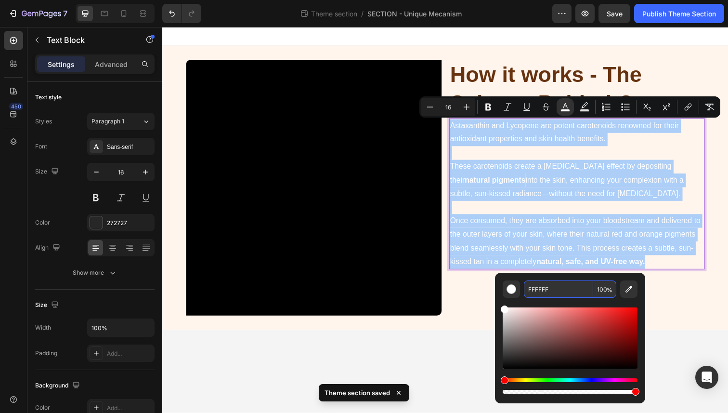
click at [532, 285] on input "FFFFFF" at bounding box center [558, 288] width 69 height 17
paste input "Astaxanthin and Lycopene are potent carotenoids renowned for their antioxidant …"
type input "FFFFFF"
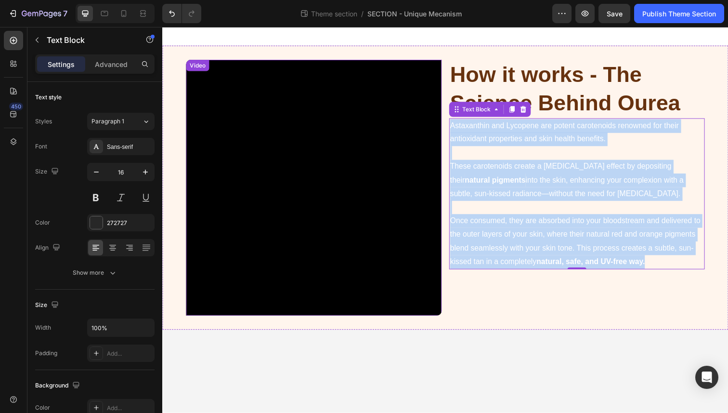
click at [421, 154] on video at bounding box center [316, 191] width 261 height 261
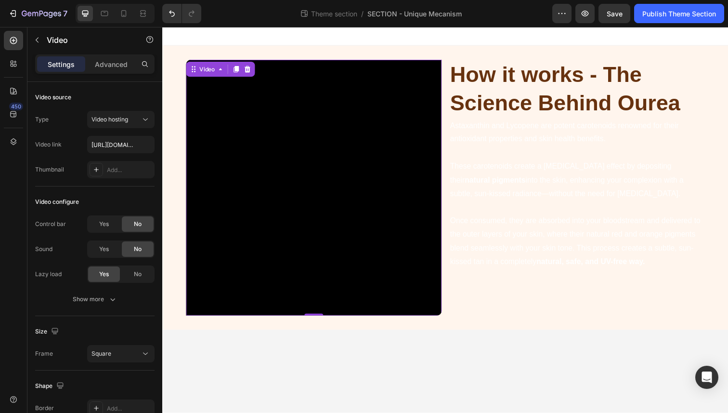
click at [492, 151] on p "Rich Text Editor. Editing area: main" at bounding box center [585, 156] width 259 height 14
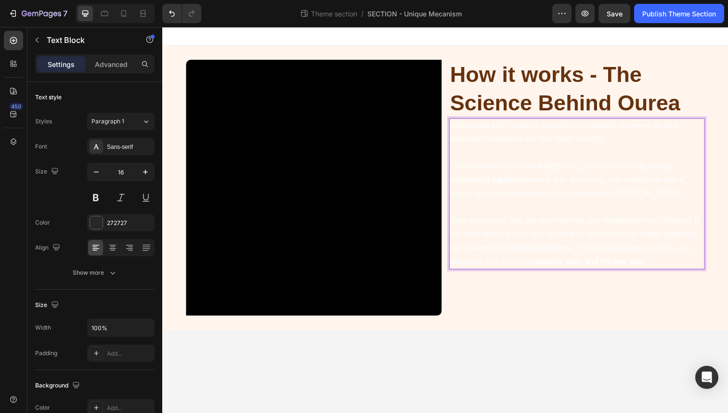
click at [669, 264] on p "Once consumed, they are absorbed into your bloodstream and delivered to the out…" at bounding box center [585, 245] width 259 height 55
click at [669, 266] on p "Once consumed, they are absorbed into your bloodstream and delivered to the out…" at bounding box center [585, 245] width 259 height 55
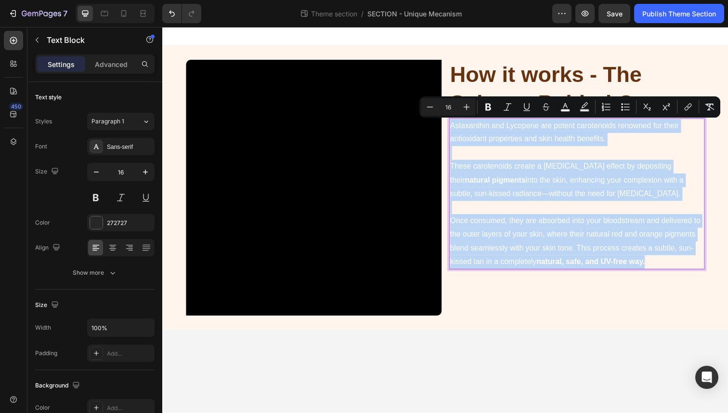
drag, startPoint x: 669, startPoint y: 266, endPoint x: 455, endPoint y: 130, distance: 253.0
click at [455, 130] on div "Astaxanthin and Lycopene are potent carotenoids renowned for their antioxidant …" at bounding box center [585, 197] width 261 height 155
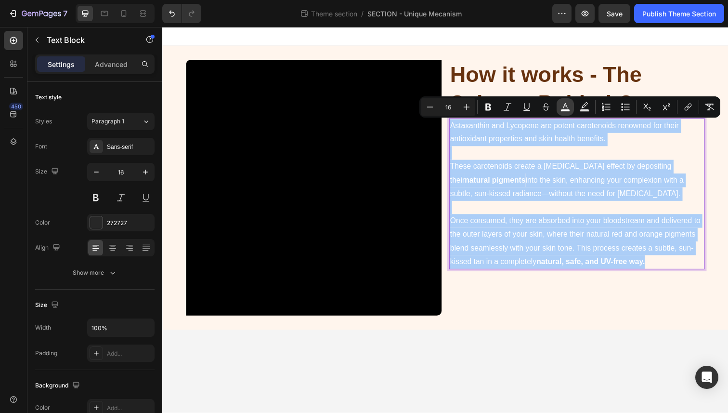
click at [562, 112] on button "color" at bounding box center [565, 106] width 17 height 17
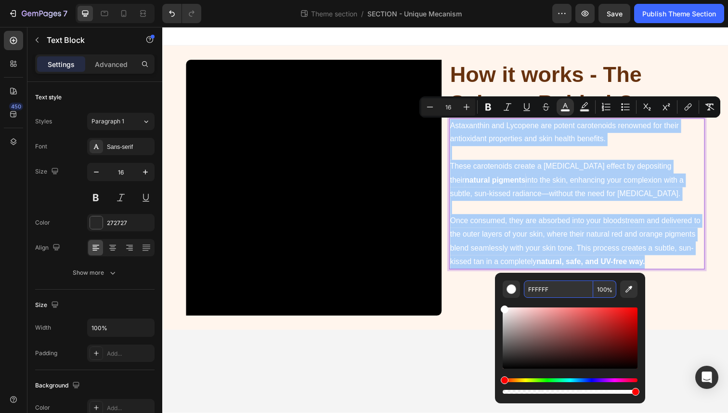
click at [536, 286] on input "FFFFFF" at bounding box center [558, 288] width 69 height 17
paste input "#67320f"
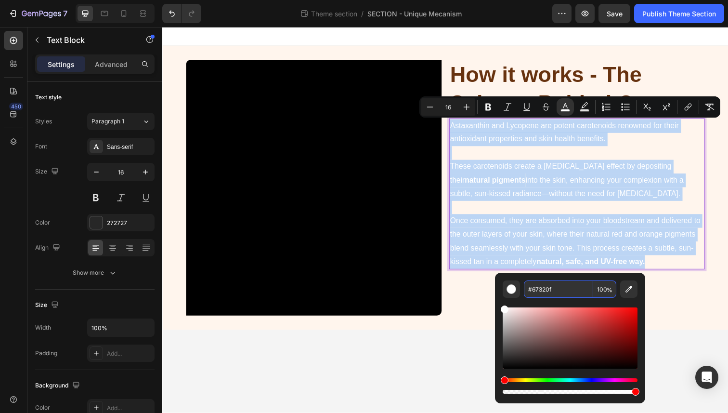
type input "67320F"
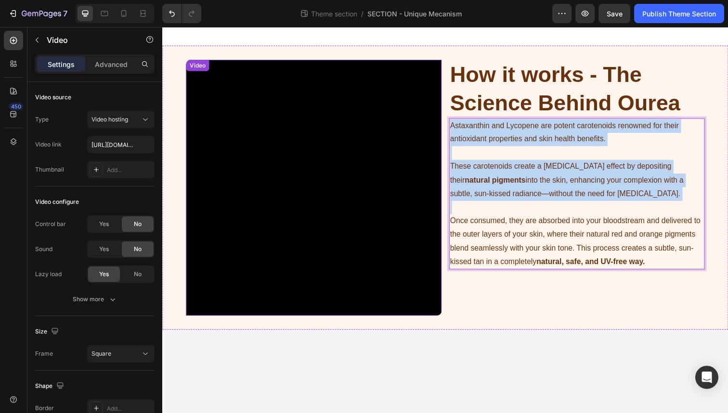
click at [409, 222] on video at bounding box center [316, 191] width 261 height 261
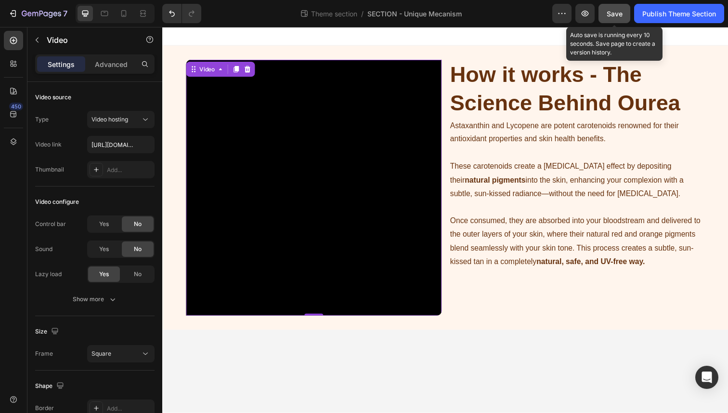
click at [619, 14] on span "Save" at bounding box center [615, 14] width 16 height 8
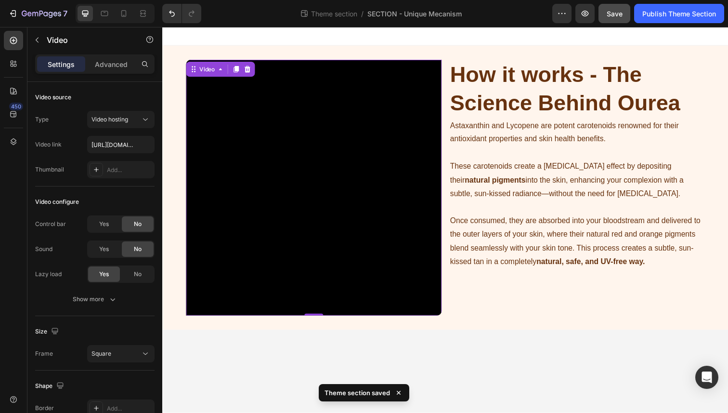
click at [384, 139] on video at bounding box center [316, 191] width 261 height 261
click at [118, 58] on div "Advanced" at bounding box center [111, 63] width 48 height 15
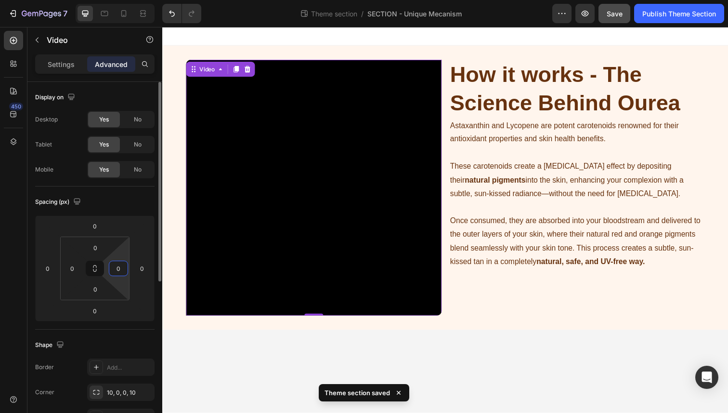
click at [115, 269] on input "0" at bounding box center [118, 268] width 14 height 14
type input "3"
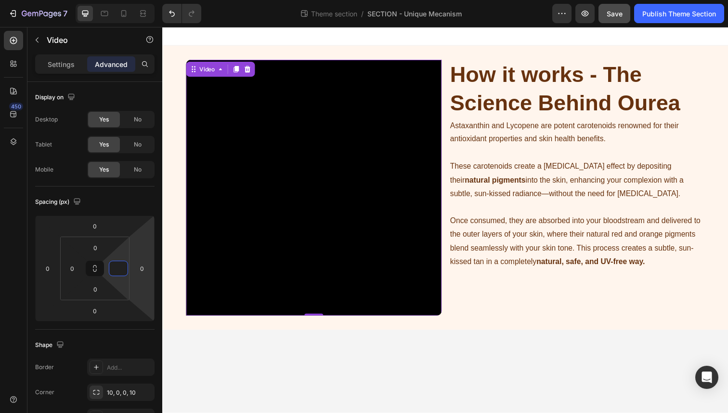
type input "0"
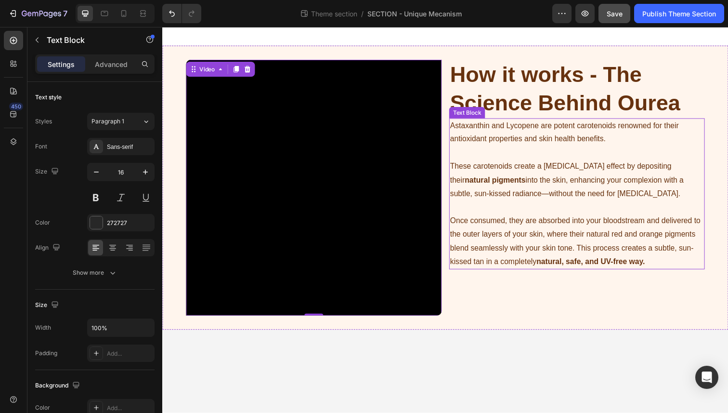
click at [533, 179] on strong "natural pigments" at bounding box center [502, 183] width 62 height 8
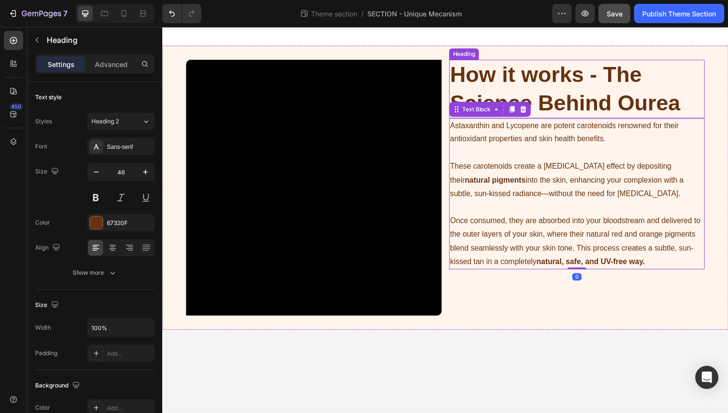
click at [480, 89] on p "⁠⁠⁠⁠⁠⁠⁠ How it works - The Science Behind Ourea" at bounding box center [585, 91] width 259 height 58
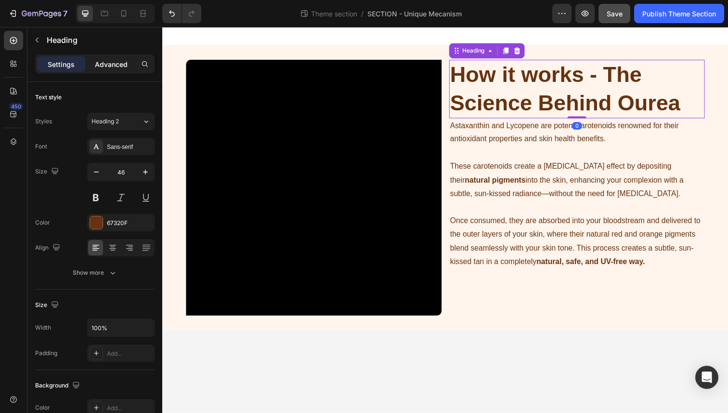
click at [106, 67] on p "Advanced" at bounding box center [111, 64] width 33 height 10
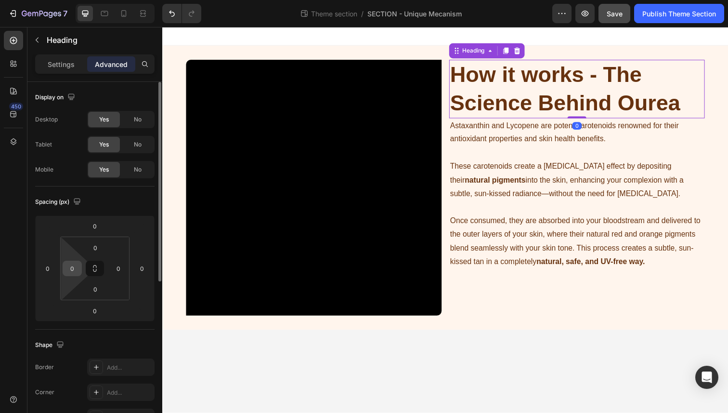
click at [71, 270] on input "0" at bounding box center [72, 268] width 14 height 14
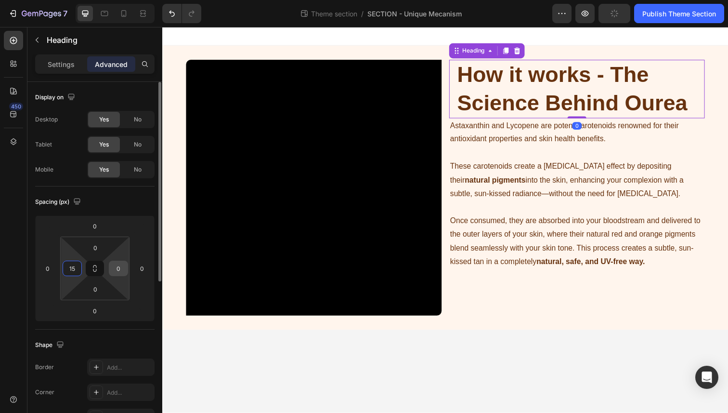
type input "15"
click at [120, 273] on input "0" at bounding box center [118, 268] width 14 height 14
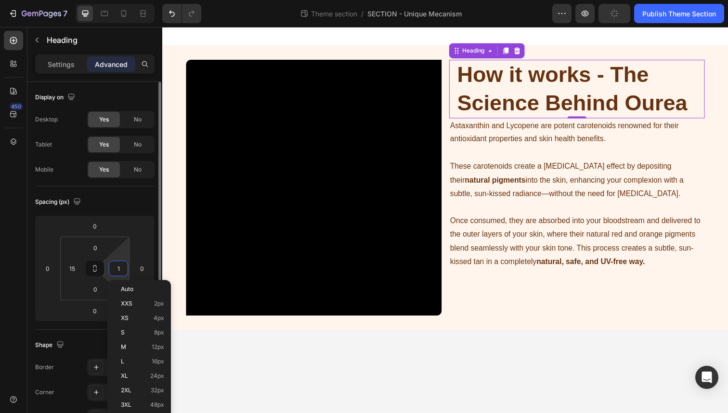
type input "15"
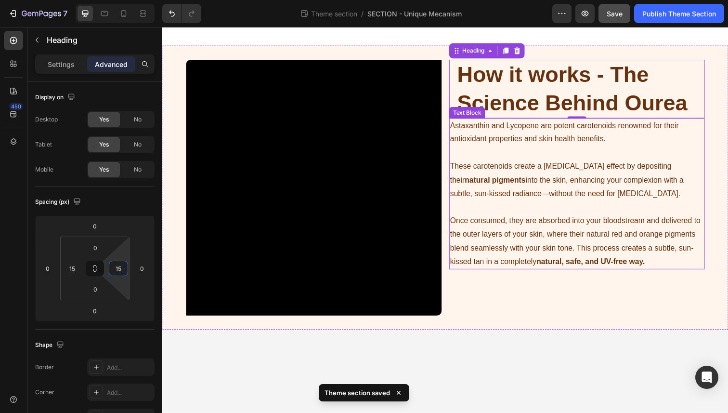
click at [527, 188] on span "These carotenoids create a tanning effect by depositing their natural pigments …" at bounding box center [575, 183] width 238 height 36
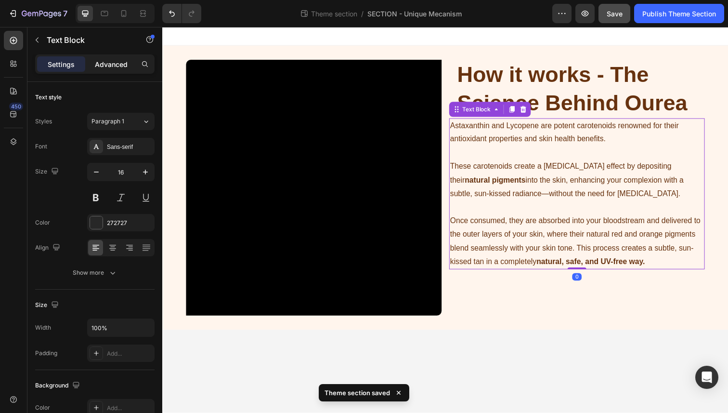
click at [101, 62] on p "Advanced" at bounding box center [111, 64] width 33 height 10
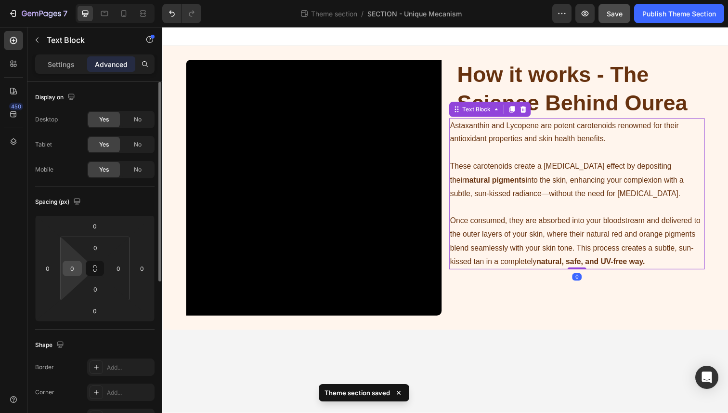
click at [71, 270] on input "0" at bounding box center [72, 268] width 14 height 14
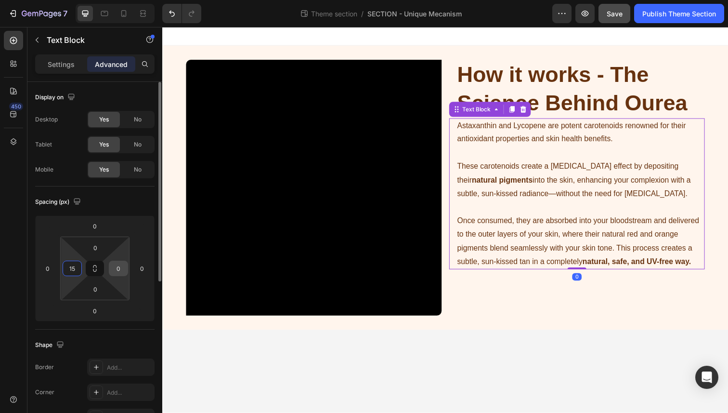
type input "15"
click at [120, 271] on input "0" at bounding box center [118, 268] width 14 height 14
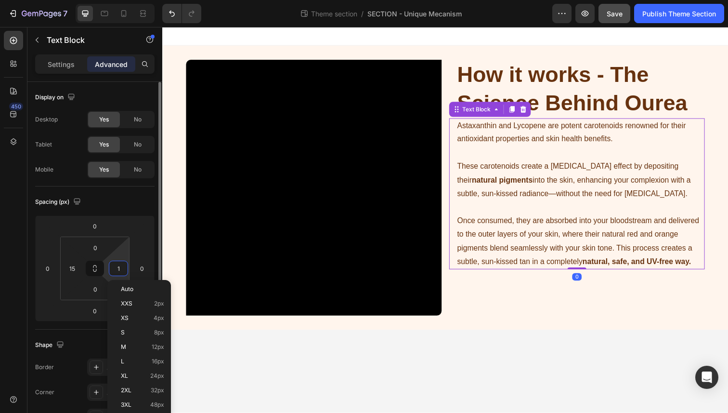
type input "15"
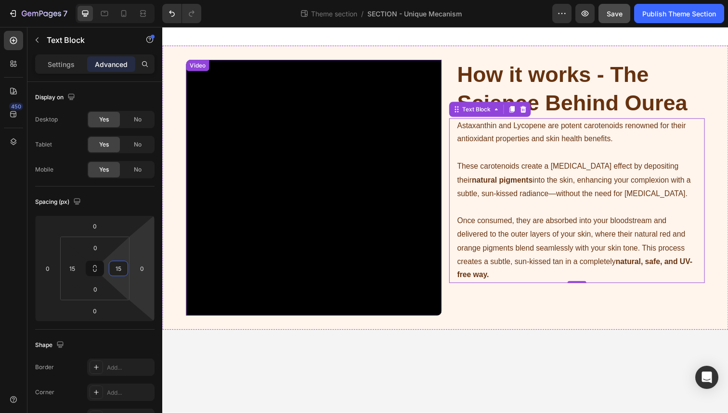
click at [252, 228] on video at bounding box center [316, 191] width 261 height 261
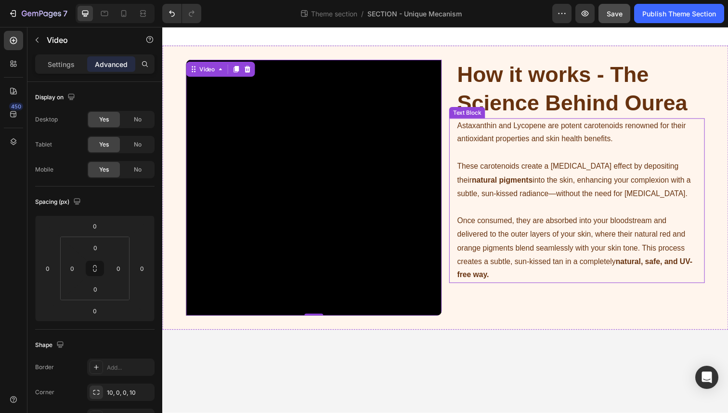
click at [534, 173] on span "These carotenoids create a tanning effect by depositing their natural pigments …" at bounding box center [582, 183] width 238 height 36
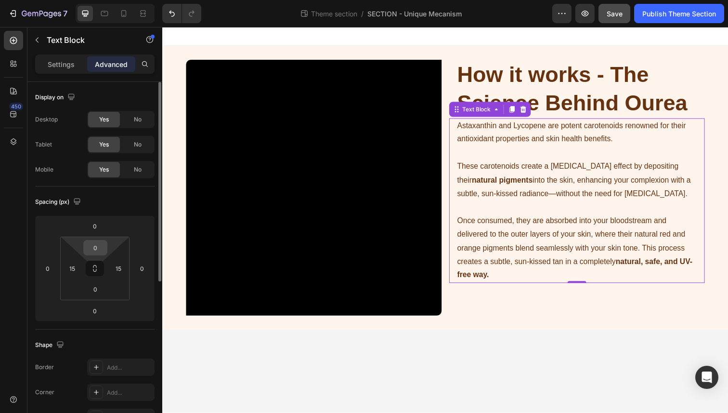
click at [95, 247] on input "0" at bounding box center [95, 247] width 19 height 14
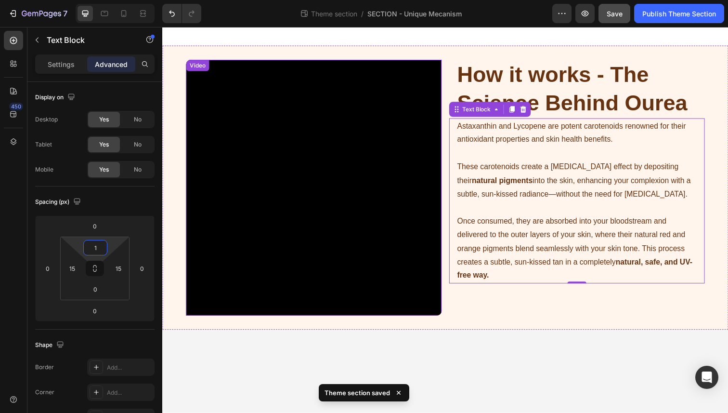
type input "10"
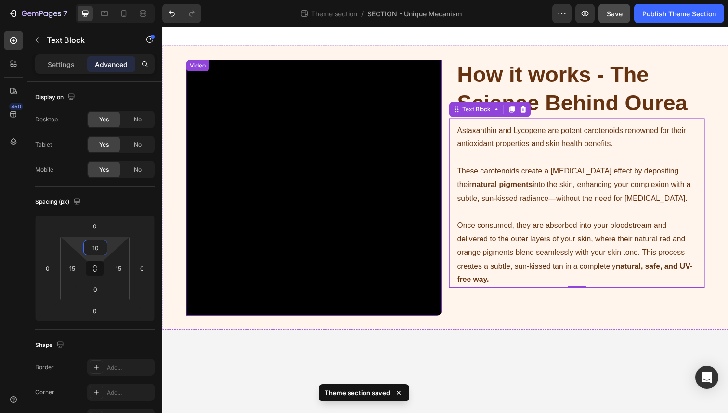
click at [493, 96] on strong "How it works - The Science Behind Ourea" at bounding box center [580, 90] width 235 height 54
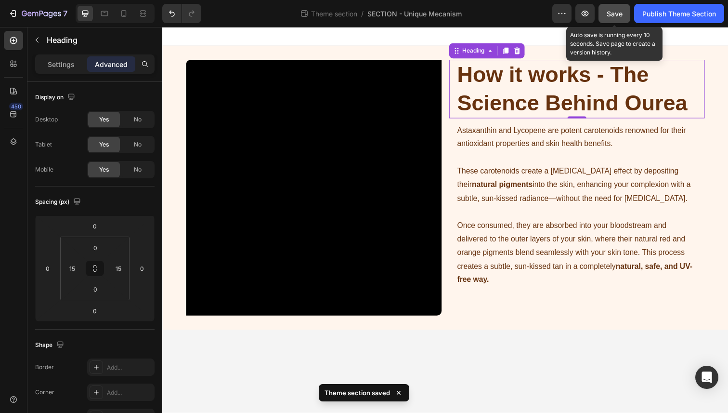
click at [619, 16] on span "Save" at bounding box center [615, 14] width 16 height 8
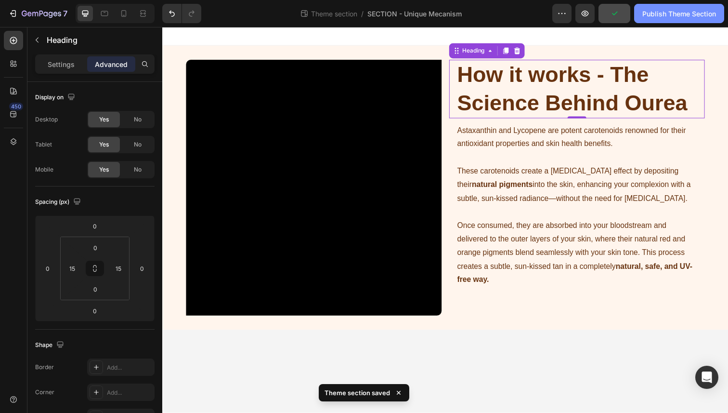
click at [649, 14] on div "Publish Theme Section" at bounding box center [680, 14] width 74 height 10
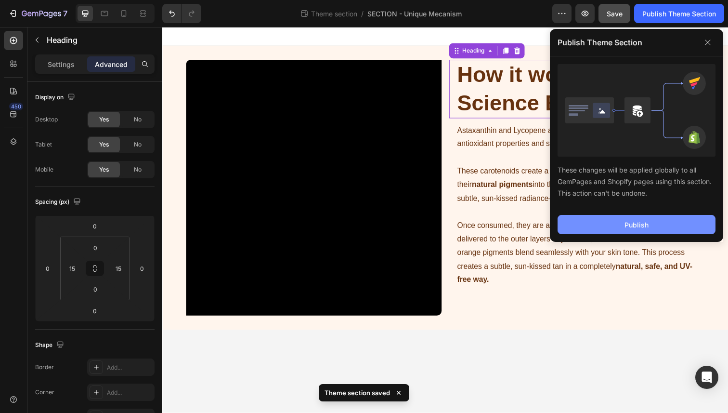
click at [612, 222] on button "Publish" at bounding box center [637, 224] width 158 height 19
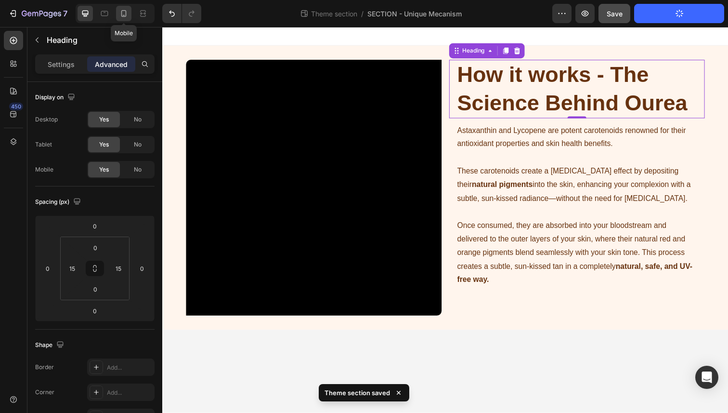
click at [126, 16] on icon at bounding box center [124, 14] width 10 height 10
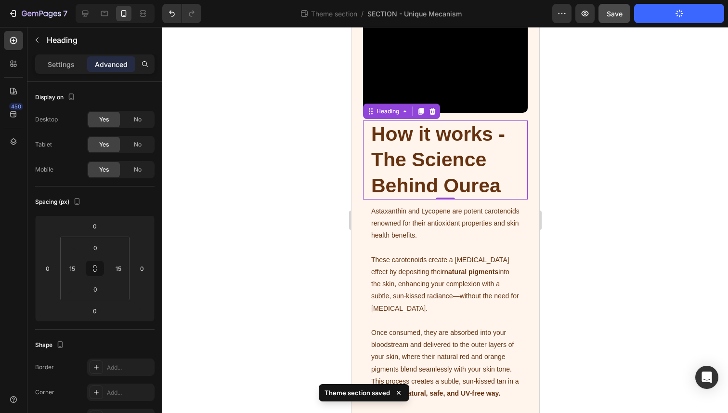
scroll to position [115, 0]
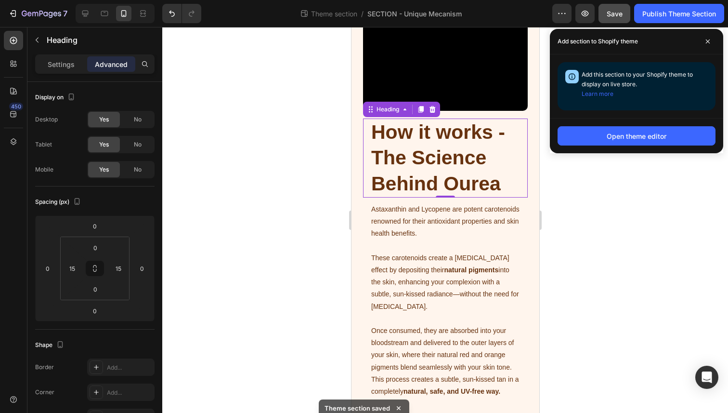
click at [323, 129] on div at bounding box center [445, 220] width 566 height 386
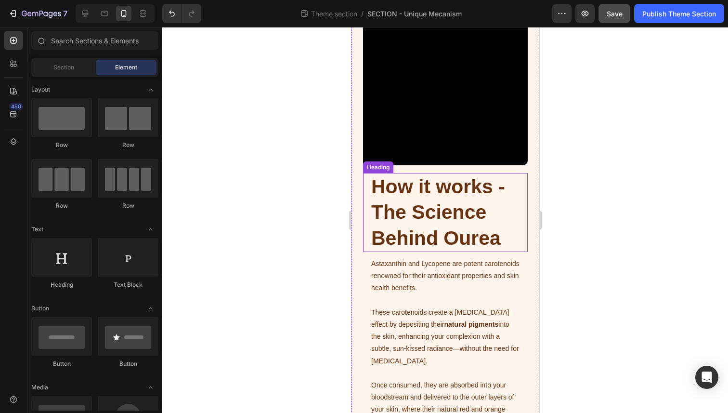
scroll to position [5, 0]
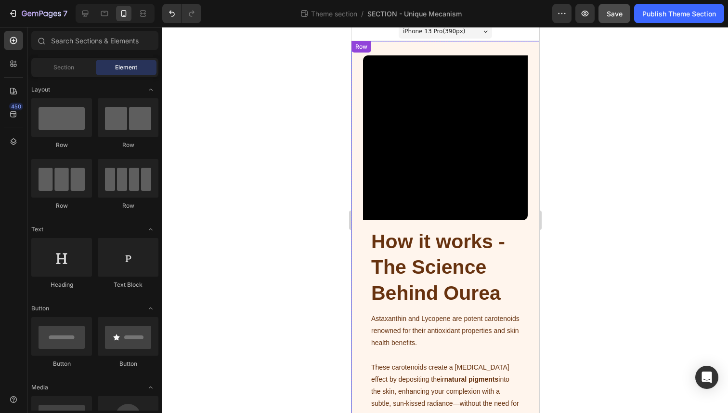
click at [355, 157] on div "Video ⁠⁠⁠⁠⁠⁠⁠ How it works - The Science Behind Ourea Heading Astaxanthin and L…" at bounding box center [445, 281] width 188 height 481
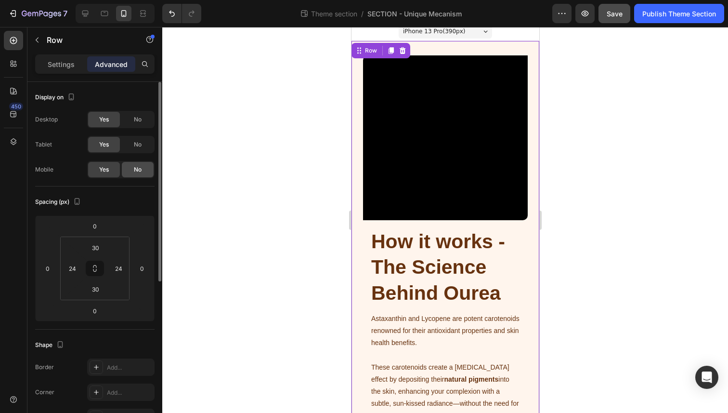
click at [129, 166] on div "No" at bounding box center [138, 169] width 32 height 15
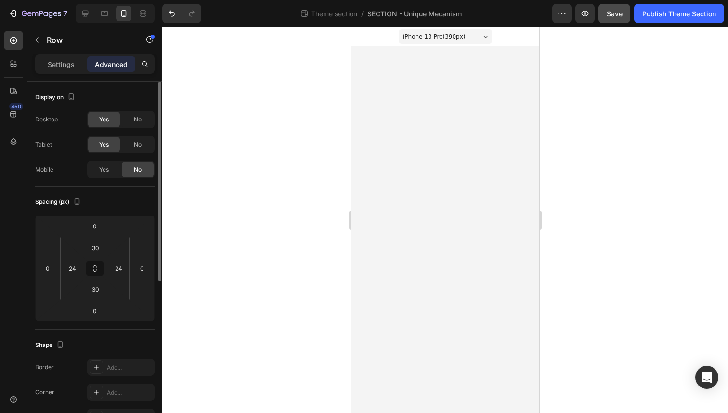
scroll to position [0, 0]
click at [104, 170] on span "Yes" at bounding box center [104, 169] width 10 height 9
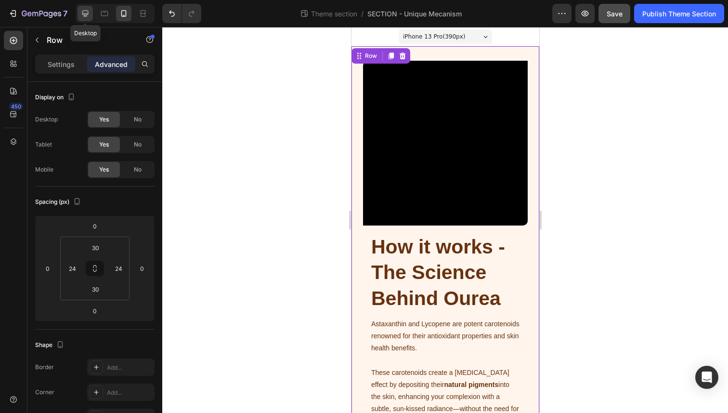
click at [90, 15] on div at bounding box center [85, 13] width 15 height 15
type input "50"
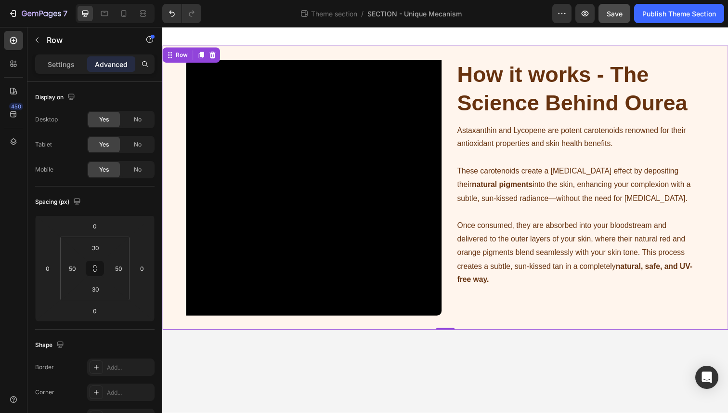
click at [442, 54] on div "Video ⁠⁠⁠⁠⁠⁠⁠ How it works - The Science Behind Ourea Heading Astaxanthin and L…" at bounding box center [451, 191] width 578 height 290
click at [200, 57] on icon at bounding box center [202, 56] width 8 height 8
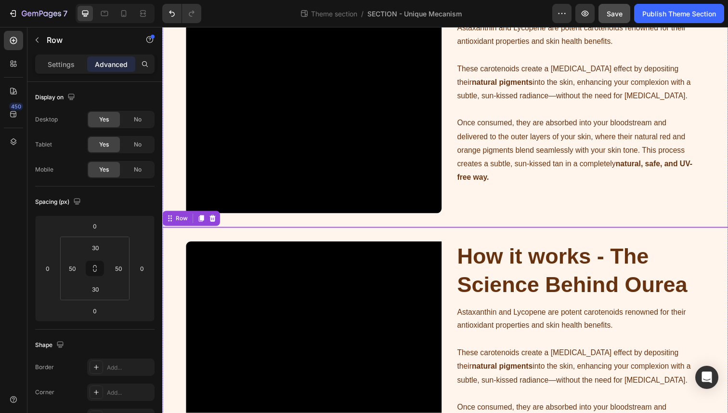
click at [176, 107] on div "Video ⁠⁠⁠⁠⁠⁠⁠ How it works - The Science Behind Ourea Heading Astaxanthin and L…" at bounding box center [451, 87] width 578 height 290
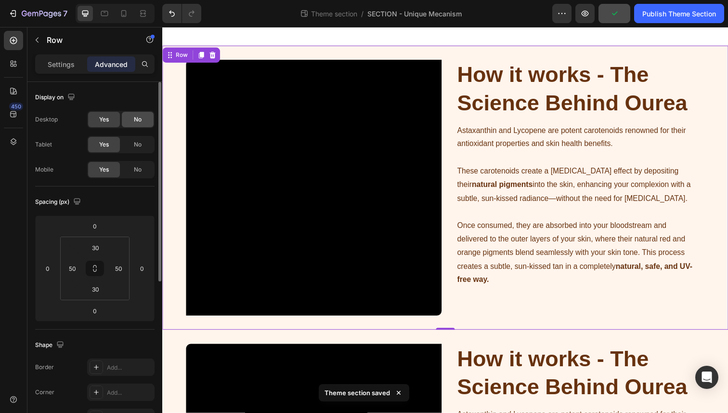
click at [134, 120] on span "No" at bounding box center [138, 119] width 8 height 9
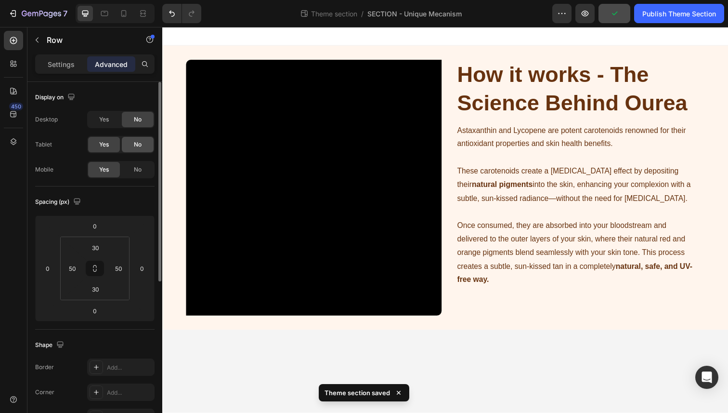
click at [134, 144] on span "No" at bounding box center [138, 144] width 8 height 9
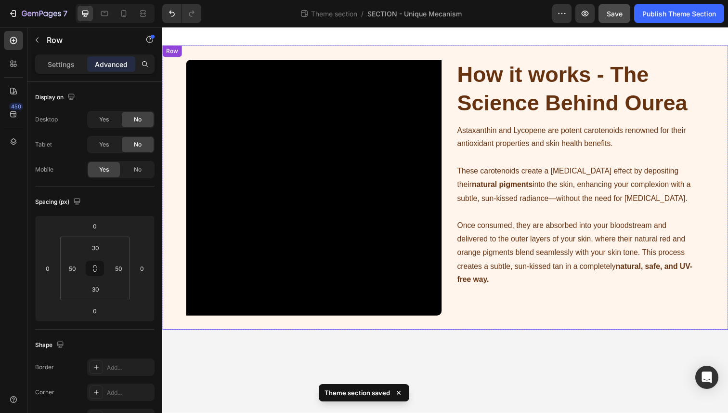
click at [176, 73] on div "Video How it works - The Science Behind Ourea Heading Astaxanthin and Lycopene …" at bounding box center [451, 191] width 578 height 290
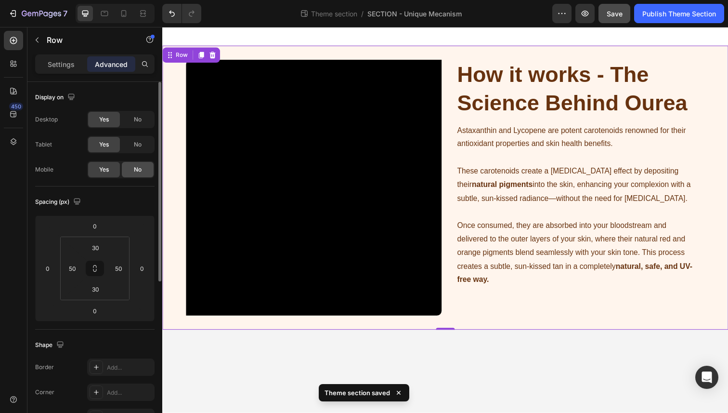
click at [135, 166] on span "No" at bounding box center [138, 169] width 8 height 9
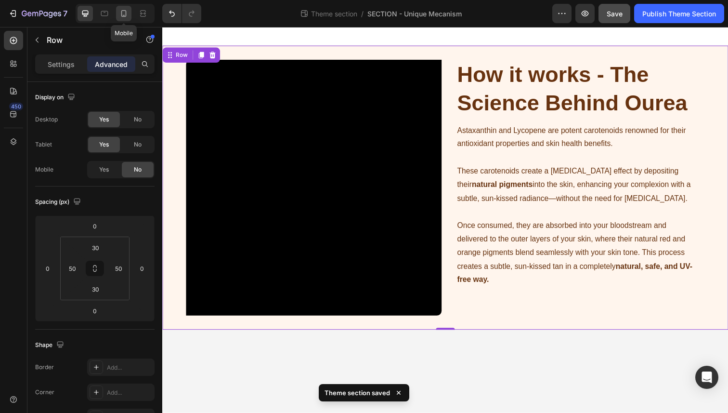
click at [125, 17] on icon at bounding box center [124, 14] width 10 height 10
type input "24"
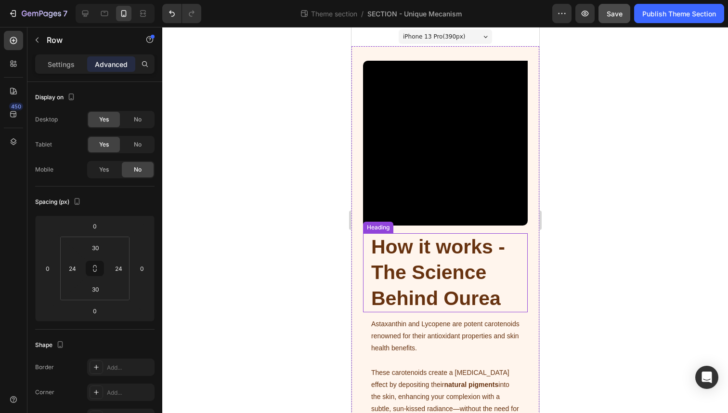
click at [404, 267] on strong "How it works - The Science Behind Ourea" at bounding box center [438, 273] width 134 height 74
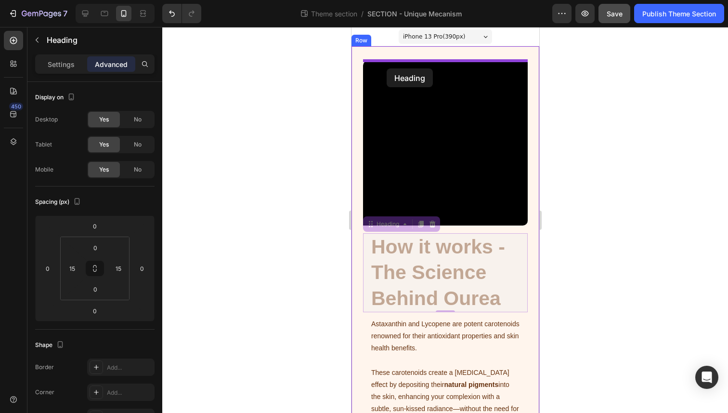
drag, startPoint x: 370, startPoint y: 223, endPoint x: 386, endPoint y: 68, distance: 155.0
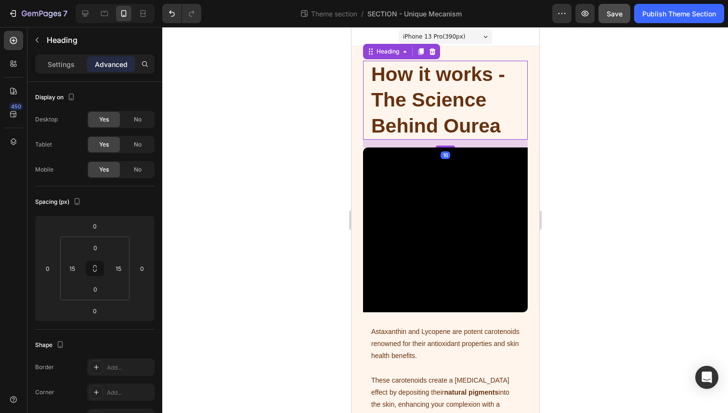
click at [317, 126] on div at bounding box center [445, 220] width 566 height 386
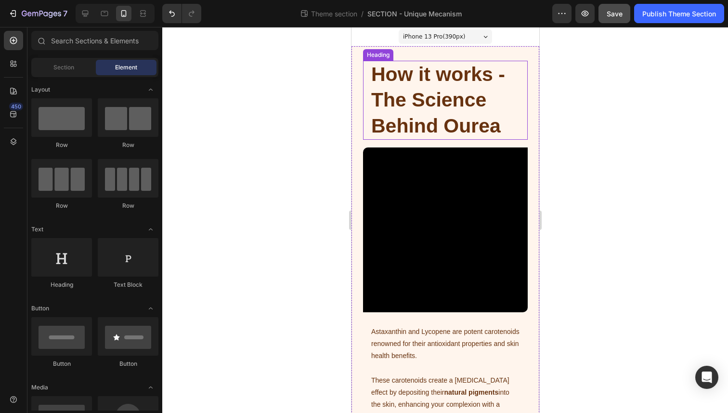
click at [393, 104] on strong "How it works - The Science Behind Ourea" at bounding box center [438, 100] width 134 height 74
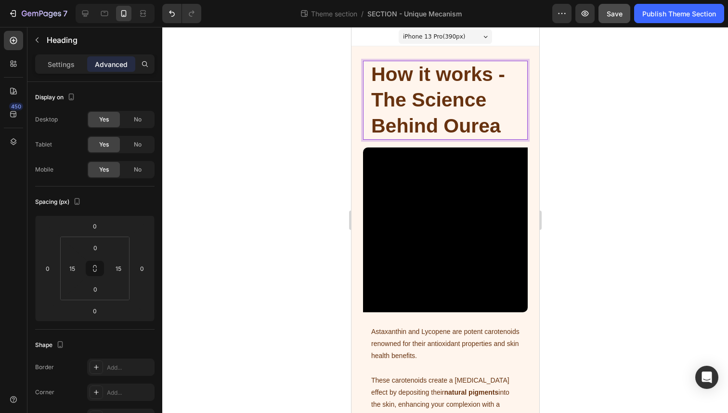
click at [393, 104] on strong "How it works - The Science Behind Ourea" at bounding box center [438, 100] width 134 height 74
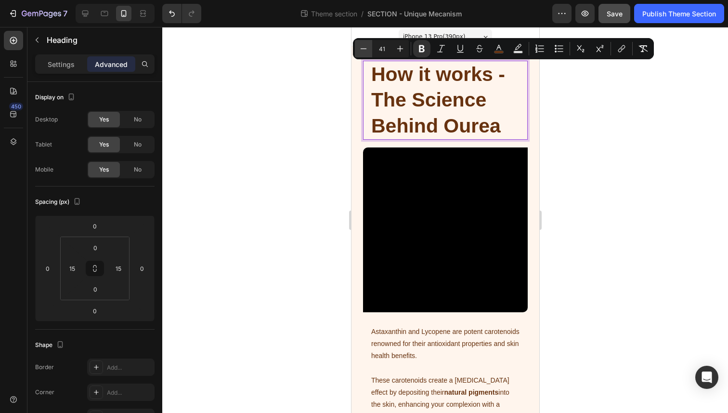
click at [364, 52] on icon "Editor contextual toolbar" at bounding box center [364, 49] width 10 height 10
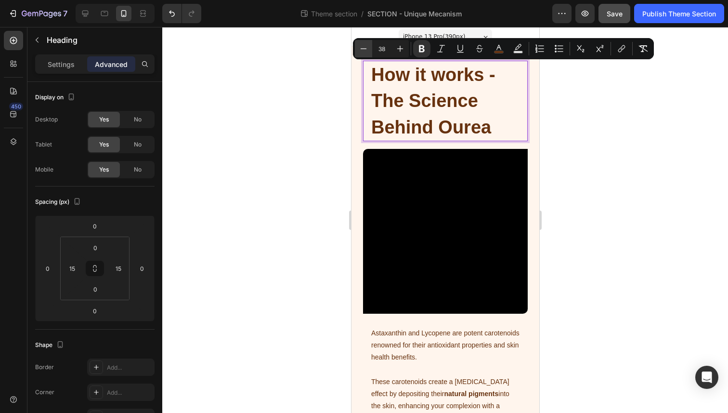
click at [364, 52] on icon "Editor contextual toolbar" at bounding box center [364, 49] width 10 height 10
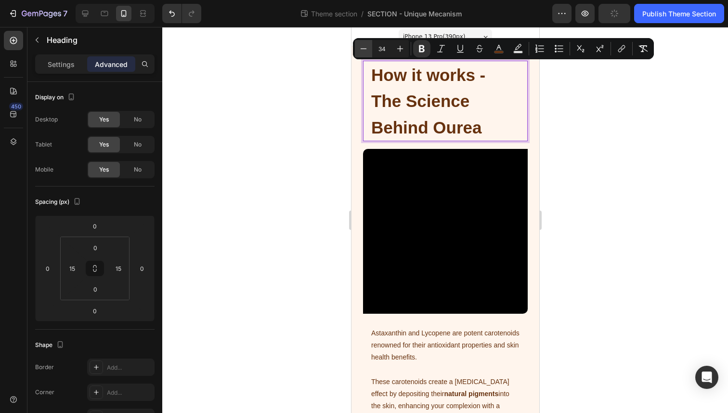
click at [364, 52] on icon "Editor contextual toolbar" at bounding box center [364, 49] width 10 height 10
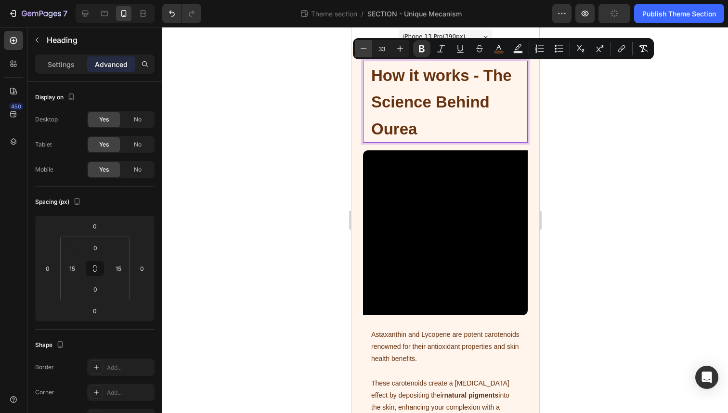
click at [364, 52] on icon "Editor contextual toolbar" at bounding box center [364, 49] width 10 height 10
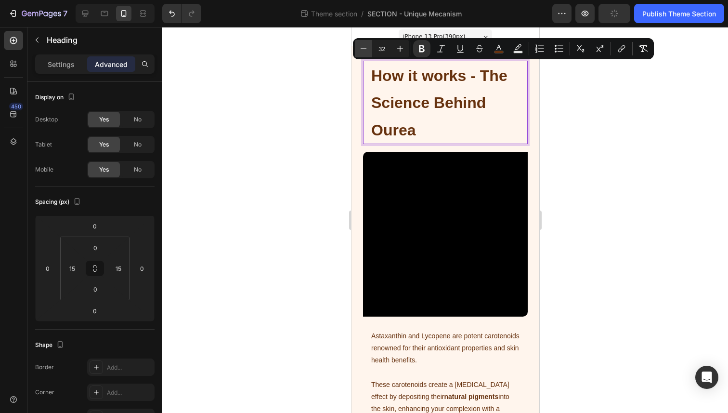
click at [364, 52] on icon "Editor contextual toolbar" at bounding box center [364, 49] width 10 height 10
type input "31"
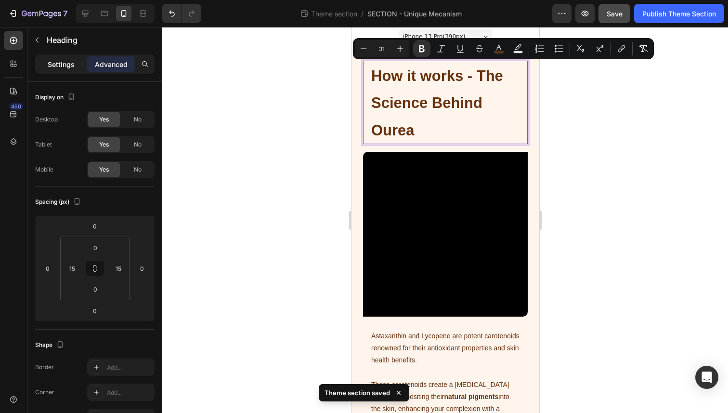
click at [63, 64] on p "Settings" at bounding box center [61, 64] width 27 height 10
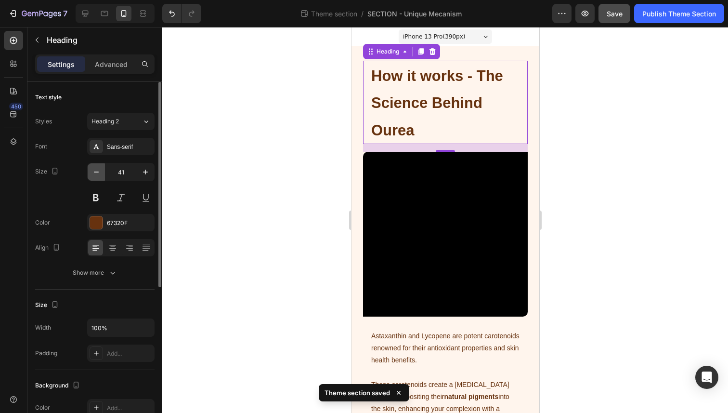
click at [92, 172] on icon "button" at bounding box center [97, 172] width 10 height 10
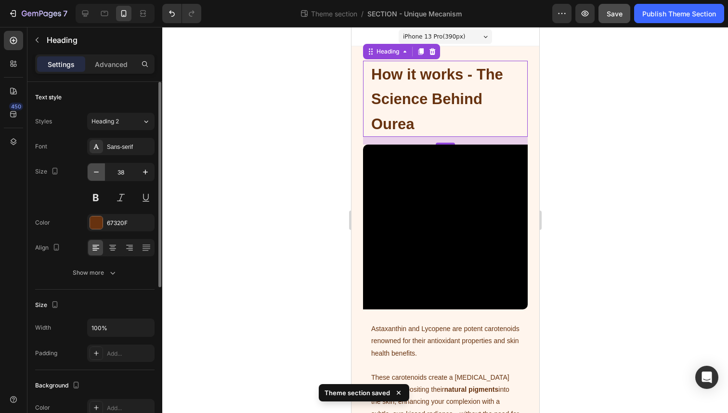
click at [92, 172] on icon "button" at bounding box center [97, 172] width 10 height 10
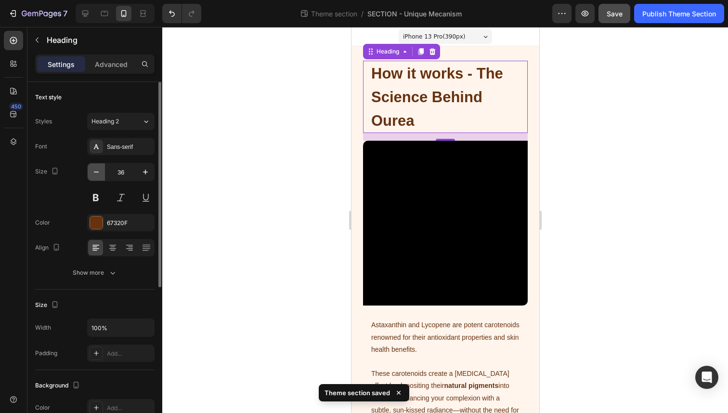
click at [92, 172] on icon "button" at bounding box center [97, 172] width 10 height 10
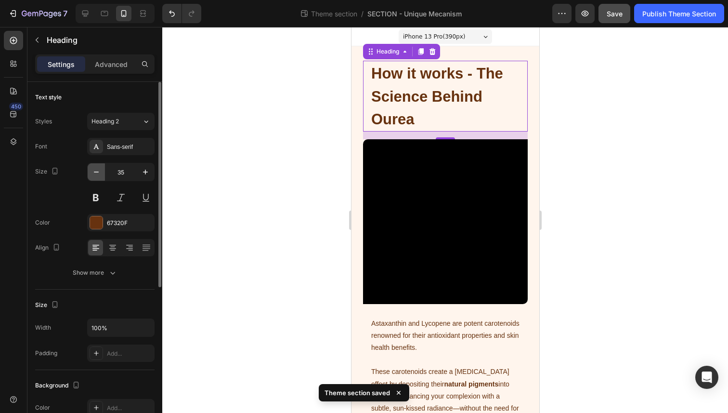
click at [92, 172] on icon "button" at bounding box center [97, 172] width 10 height 10
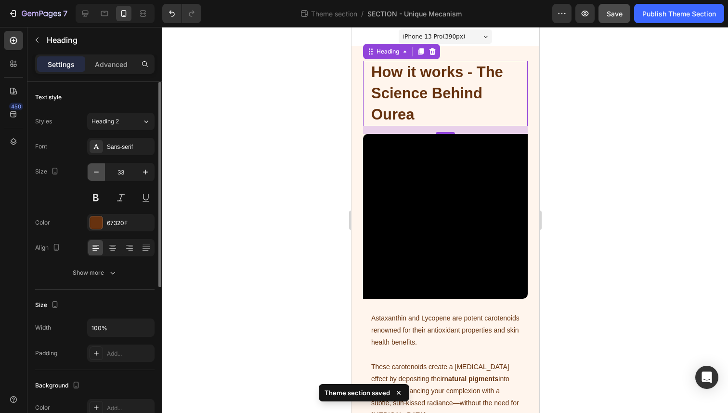
click at [92, 172] on icon "button" at bounding box center [97, 172] width 10 height 10
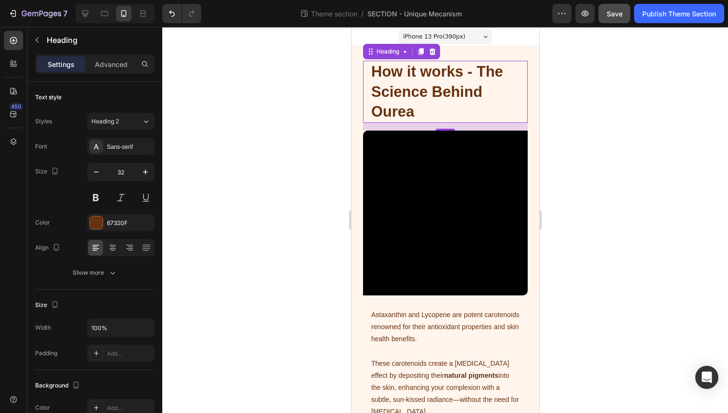
click at [389, 92] on strong "How it works - The Science Behind Ourea" at bounding box center [437, 91] width 132 height 57
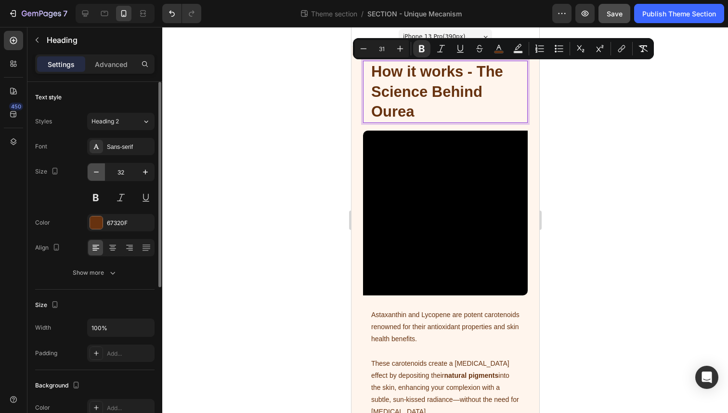
click at [100, 173] on icon "button" at bounding box center [97, 172] width 10 height 10
type input "31"
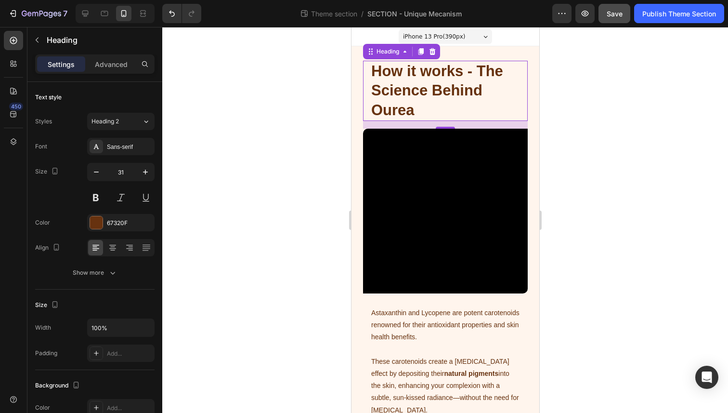
click at [251, 137] on div at bounding box center [445, 220] width 566 height 386
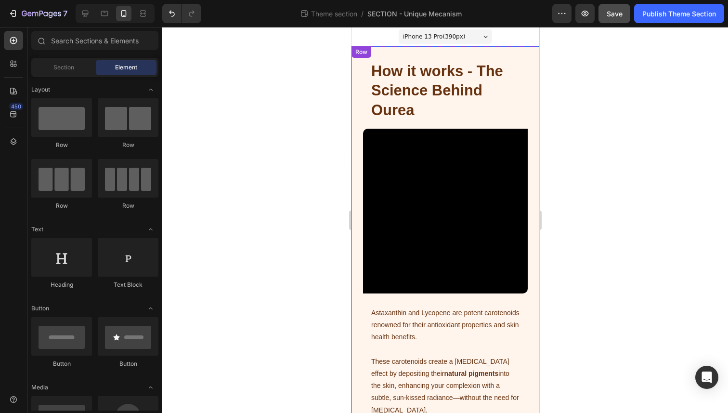
click at [362, 106] on div "⁠⁠⁠⁠⁠⁠⁠ How it works - The Science Behind Ourea Heading Video Astaxanthin and L…" at bounding box center [445, 281] width 188 height 470
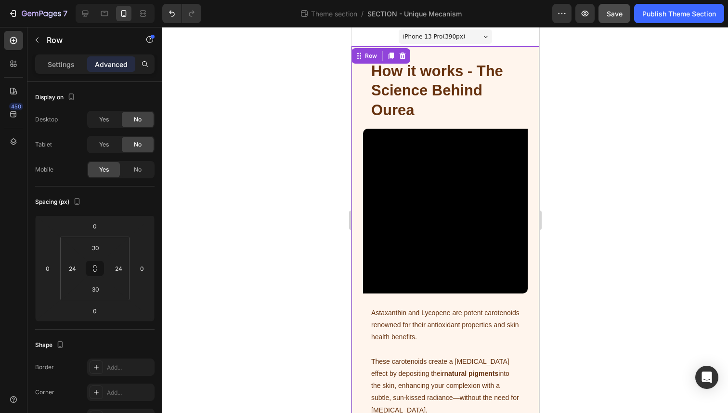
click at [373, 101] on strong "How it works - The Science Behind Ourea" at bounding box center [437, 91] width 132 height 56
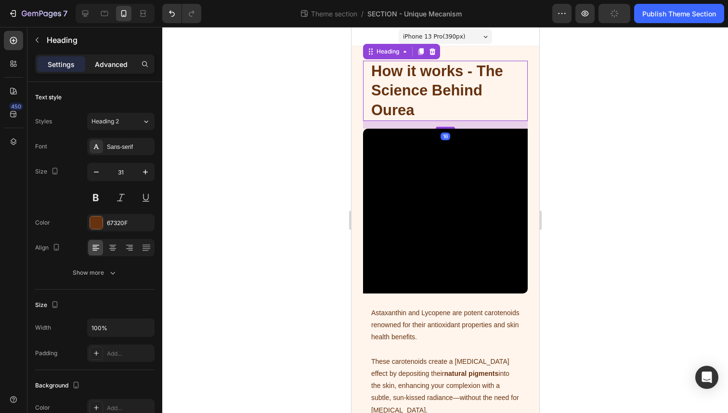
click at [113, 63] on p "Advanced" at bounding box center [111, 64] width 33 height 10
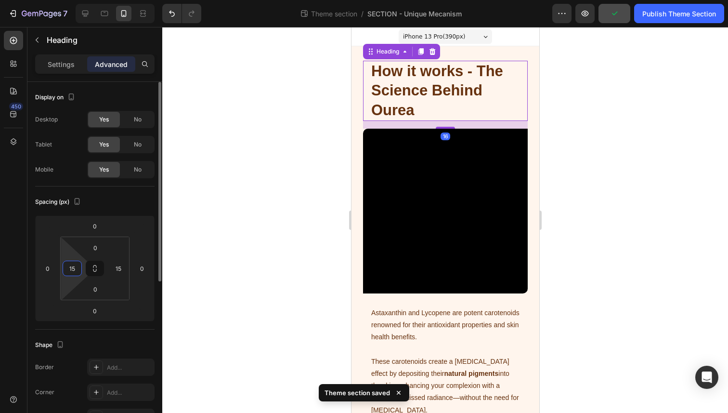
click at [74, 266] on input "15" at bounding box center [72, 268] width 14 height 14
type input "0"
click at [120, 268] on input "15" at bounding box center [118, 268] width 14 height 14
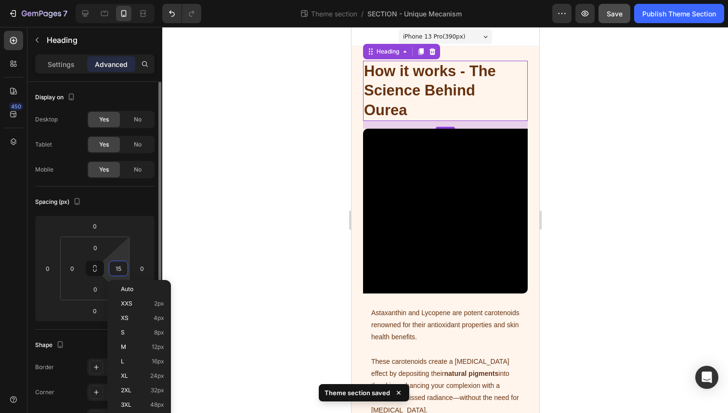
type input "0"
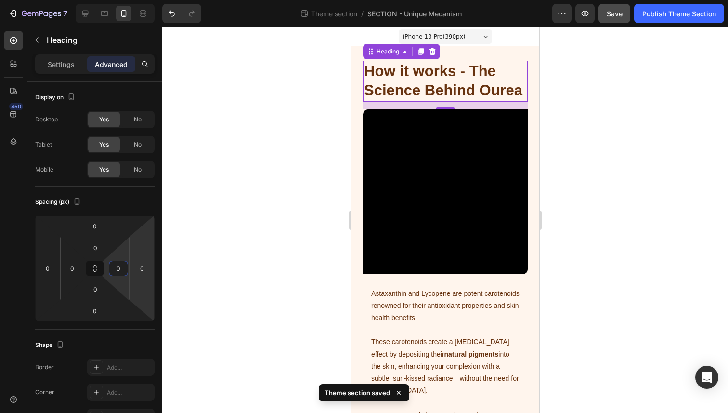
click at [227, 210] on div at bounding box center [445, 220] width 566 height 386
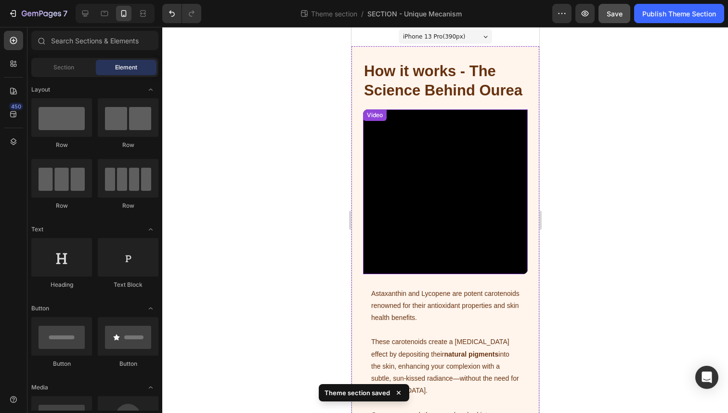
click at [408, 138] on video at bounding box center [445, 191] width 165 height 165
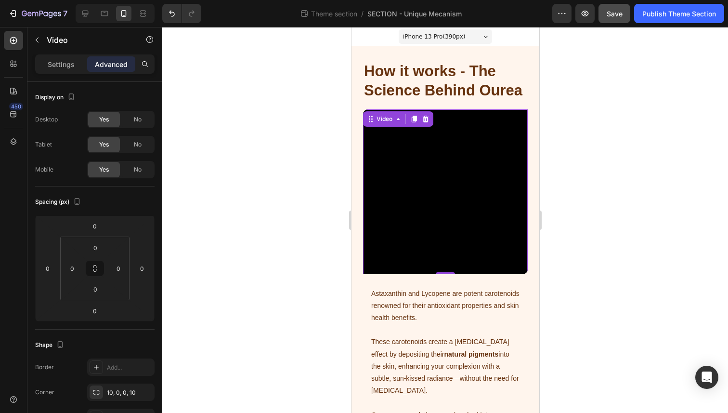
click at [294, 226] on div at bounding box center [445, 220] width 566 height 386
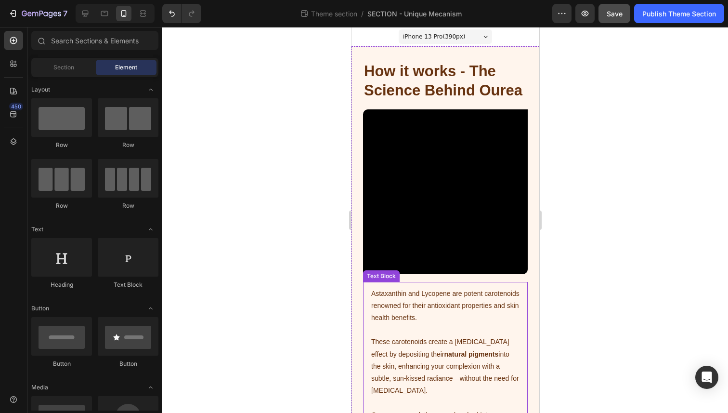
click at [389, 297] on span "Astaxanthin and Lycopene are potent carotenoids renowned for their antioxidant …" at bounding box center [445, 305] width 148 height 32
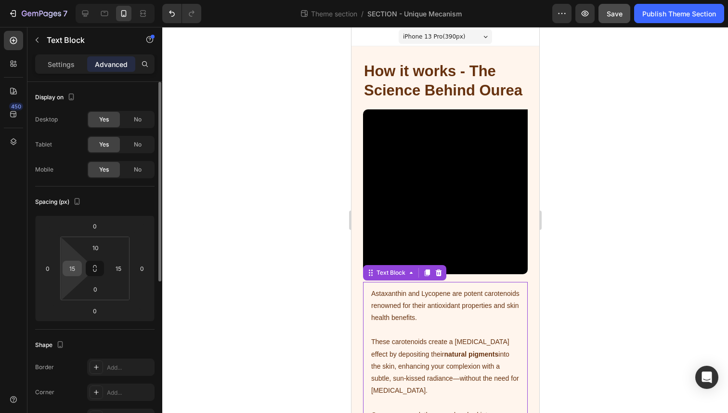
click at [73, 264] on input "15" at bounding box center [72, 268] width 14 height 14
type input "0"
click at [112, 262] on input "15" at bounding box center [118, 268] width 14 height 14
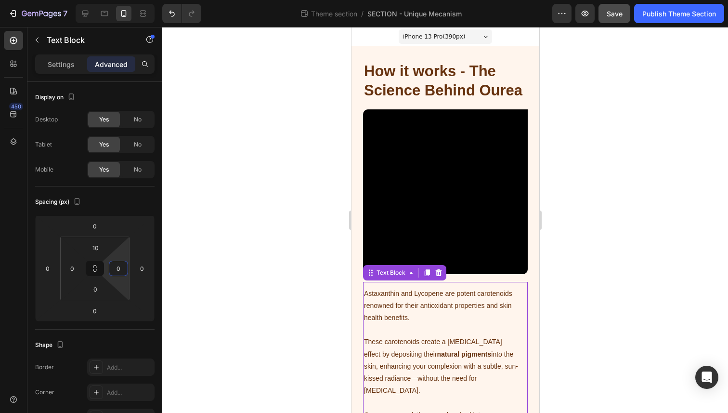
type input "0"
click at [222, 244] on div at bounding box center [445, 220] width 566 height 386
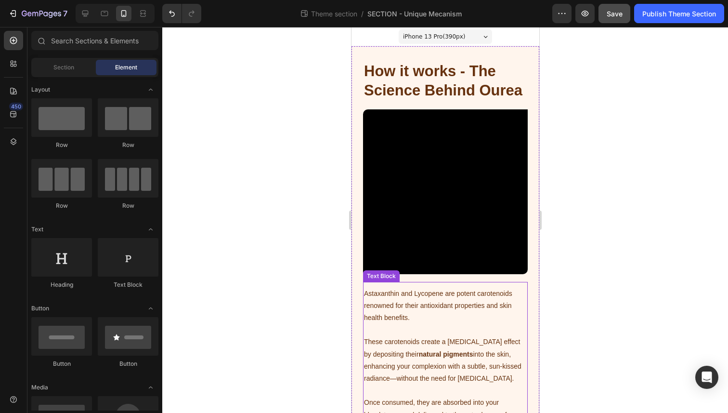
click at [380, 302] on span "Astaxanthin and Lycopene are potent carotenoids renowned for their antioxidant …" at bounding box center [438, 305] width 148 height 32
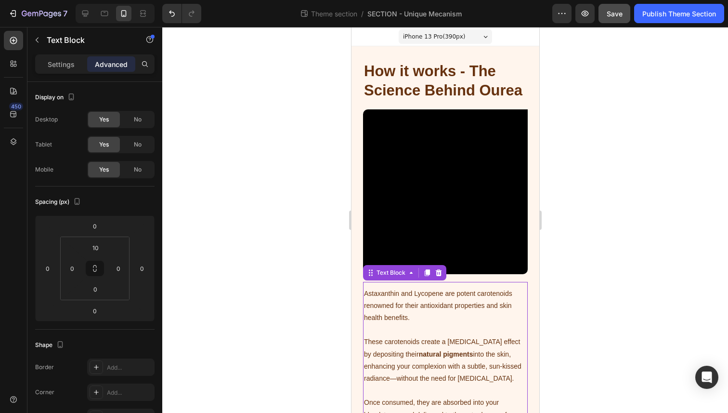
click at [300, 285] on div at bounding box center [445, 220] width 566 height 386
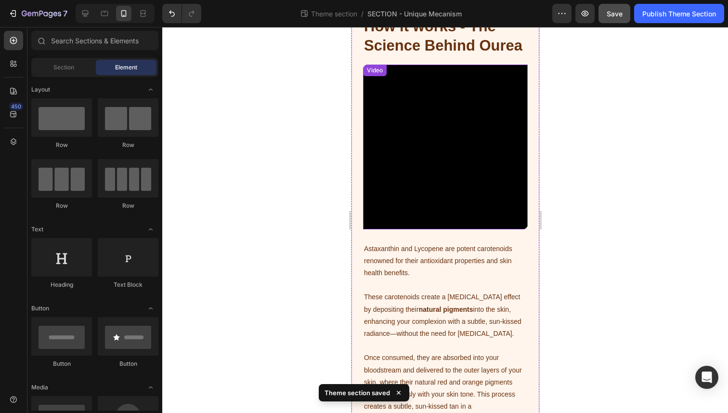
scroll to position [72, 0]
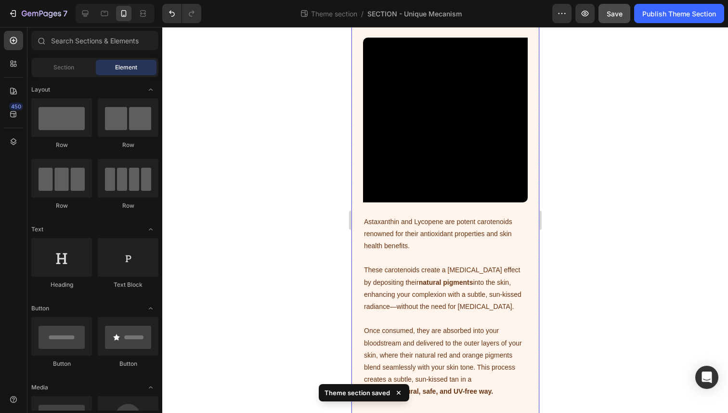
click at [419, 216] on p "Astaxanthin and Lycopene are potent carotenoids renowned for their antioxidant …" at bounding box center [445, 234] width 163 height 37
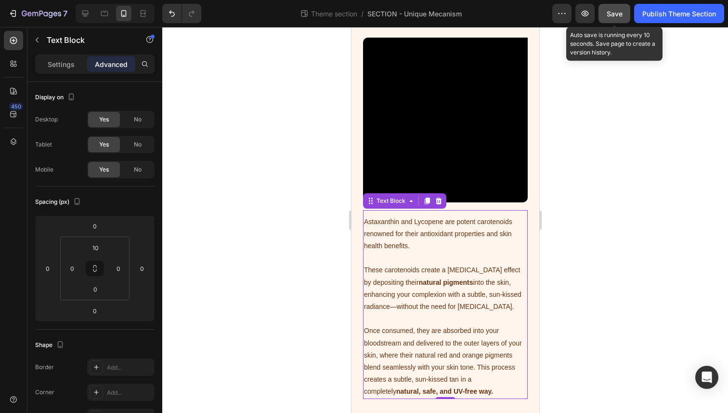
click at [618, 14] on span "Save" at bounding box center [615, 14] width 16 height 8
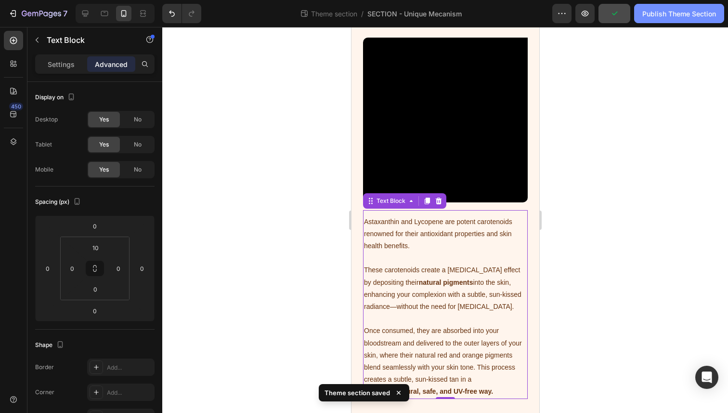
click at [660, 15] on div "Publish Theme Section" at bounding box center [680, 14] width 74 height 10
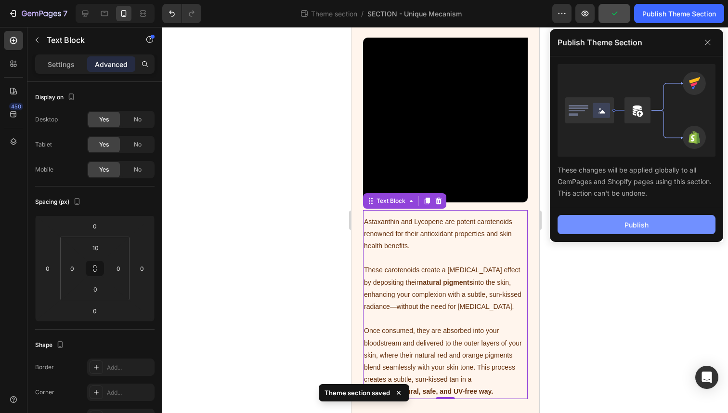
click at [579, 224] on button "Publish" at bounding box center [637, 224] width 158 height 19
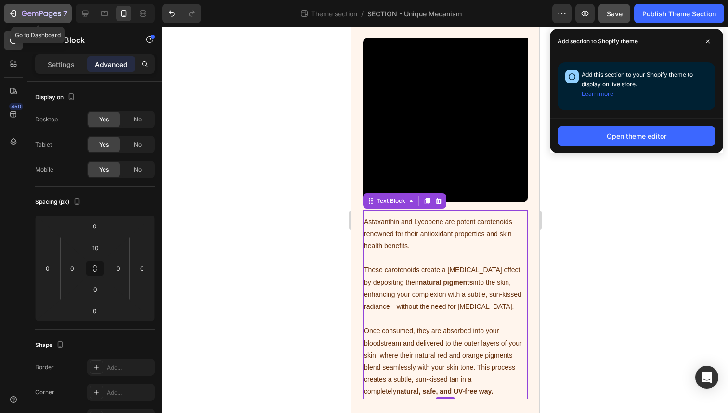
click at [15, 13] on icon "button" at bounding box center [14, 13] width 4 height 7
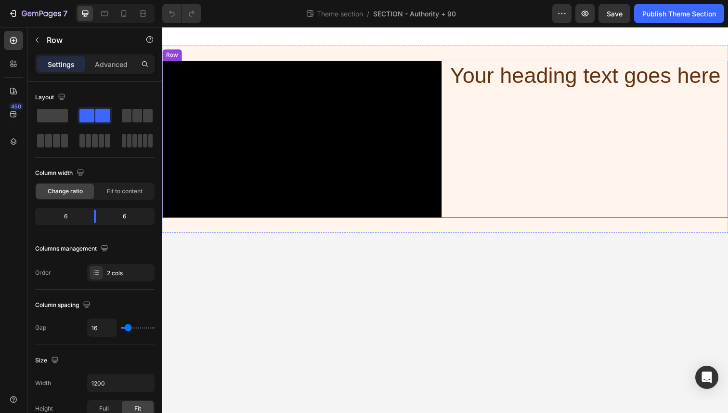
click at [500, 155] on div "Your heading text goes here Heading" at bounding box center [597, 142] width 285 height 160
click at [112, 64] on p "Advanced" at bounding box center [111, 64] width 33 height 10
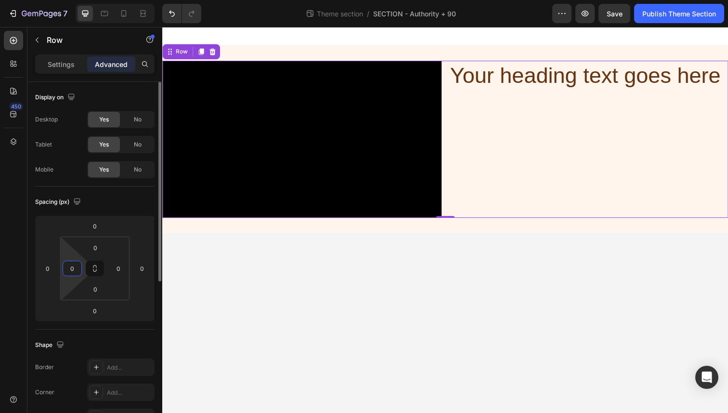
click at [69, 272] on input "0" at bounding box center [72, 268] width 14 height 14
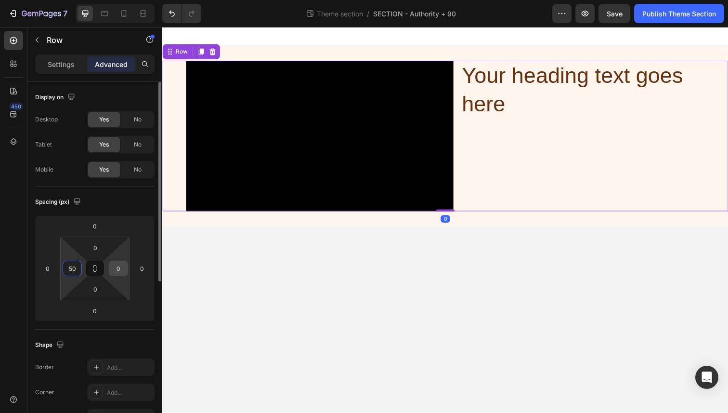
type input "50"
click at [113, 273] on input "0" at bounding box center [118, 268] width 14 height 14
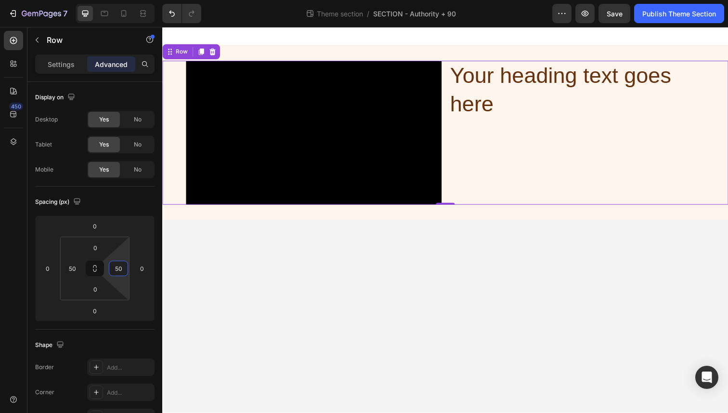
type input "50"
click at [472, 103] on h2 "Your heading text goes here" at bounding box center [585, 92] width 261 height 60
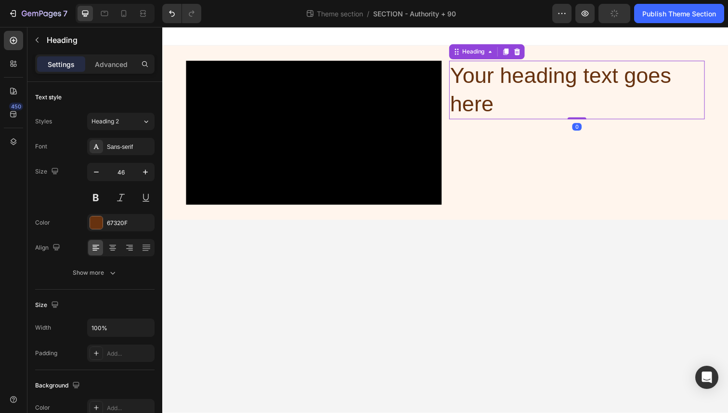
click at [472, 103] on h2 "Your heading text goes here" at bounding box center [585, 92] width 261 height 60
click at [472, 103] on p "Your heading text goes here" at bounding box center [585, 92] width 259 height 58
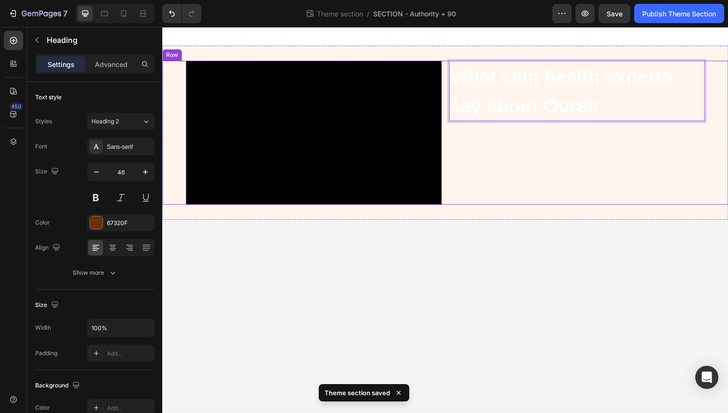
click at [510, 143] on div "What skin health experts say about Ourea Heading 0" at bounding box center [585, 135] width 261 height 147
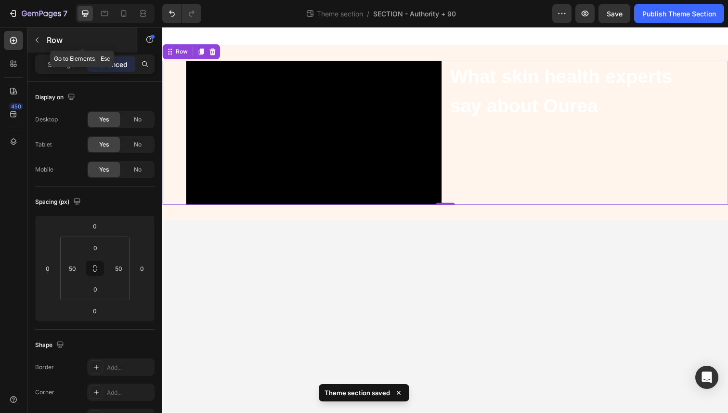
click at [34, 39] on icon "button" at bounding box center [37, 40] width 8 height 8
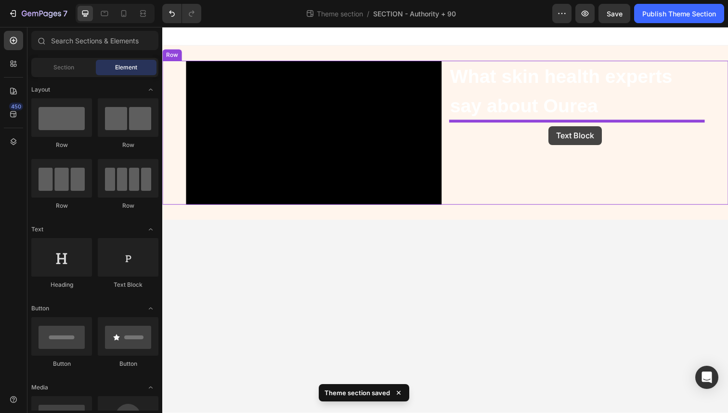
drag, startPoint x: 288, startPoint y: 282, endPoint x: 557, endPoint y: 127, distance: 311.0
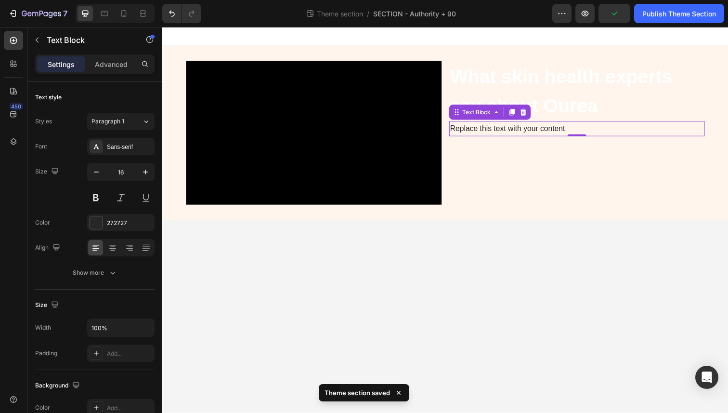
click at [500, 131] on div "Replace this text with your content" at bounding box center [585, 131] width 261 height 16
click at [500, 131] on p "Replace this text with your content" at bounding box center [585, 131] width 259 height 14
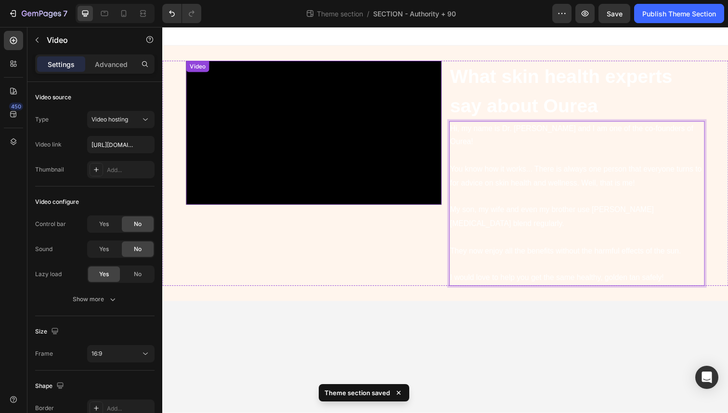
click at [412, 151] on video at bounding box center [316, 135] width 261 height 147
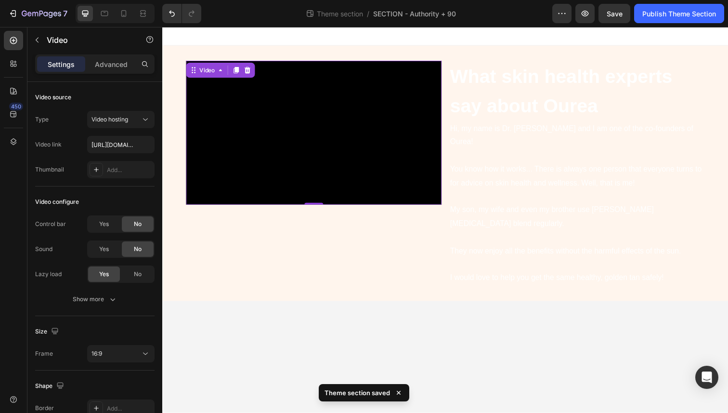
click at [476, 91] on p "⁠⁠⁠⁠⁠⁠⁠ What skin health experts say about Ourea" at bounding box center [585, 93] width 259 height 60
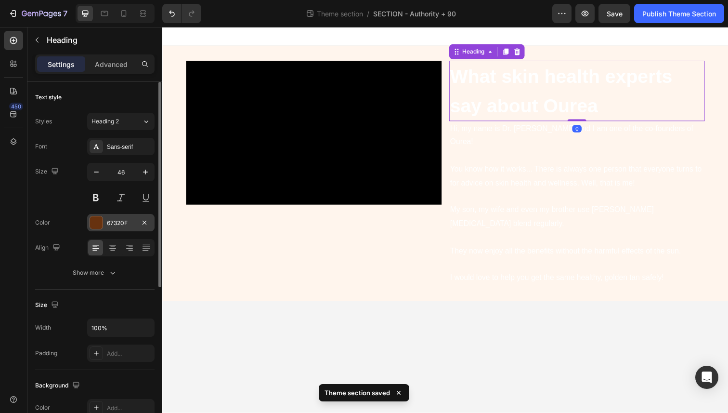
click at [119, 225] on div "67320F" at bounding box center [121, 223] width 28 height 9
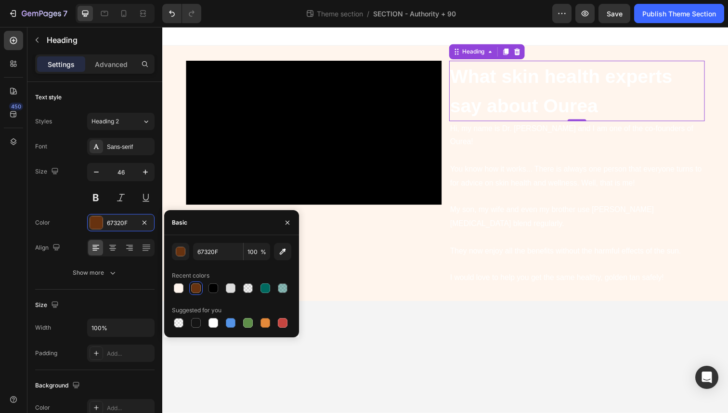
click at [191, 285] on div at bounding box center [196, 288] width 10 height 10
click at [381, 159] on video at bounding box center [316, 135] width 261 height 147
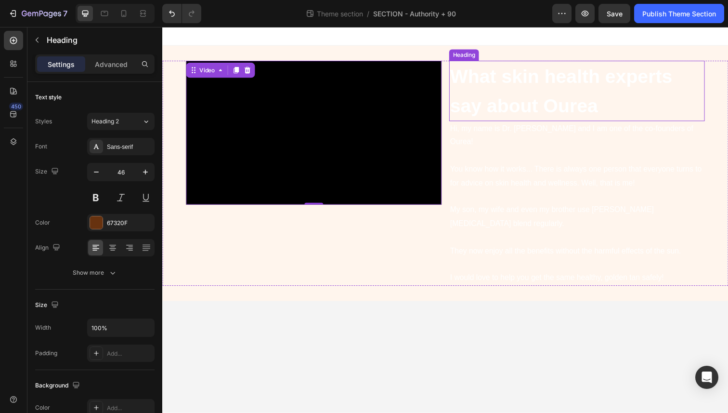
click at [497, 107] on strong "What skin health experts say about Ourea" at bounding box center [569, 92] width 227 height 51
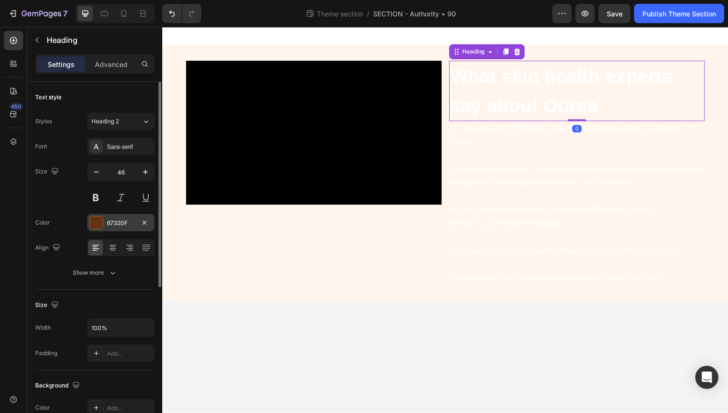
click at [124, 218] on div "67320F" at bounding box center [120, 222] width 67 height 17
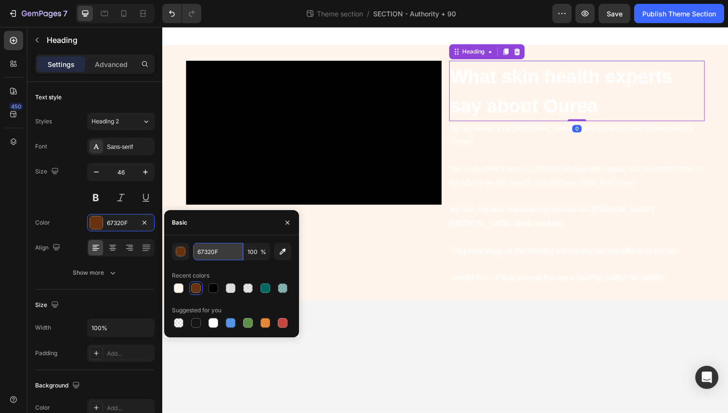
click at [210, 252] on input "67320F" at bounding box center [218, 251] width 50 height 17
click at [224, 252] on input "67320F" at bounding box center [218, 251] width 50 height 17
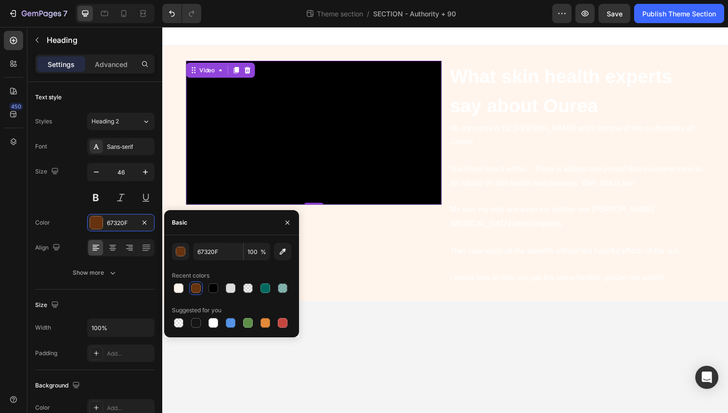
click at [344, 143] on video at bounding box center [316, 135] width 261 height 147
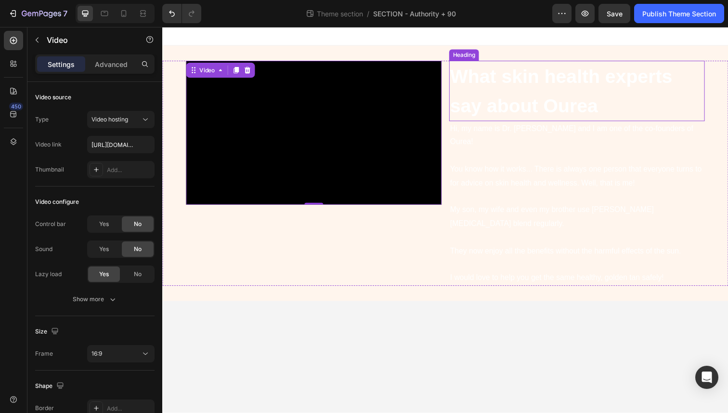
click at [482, 107] on strong "What skin health experts say about Ourea" at bounding box center [569, 92] width 227 height 51
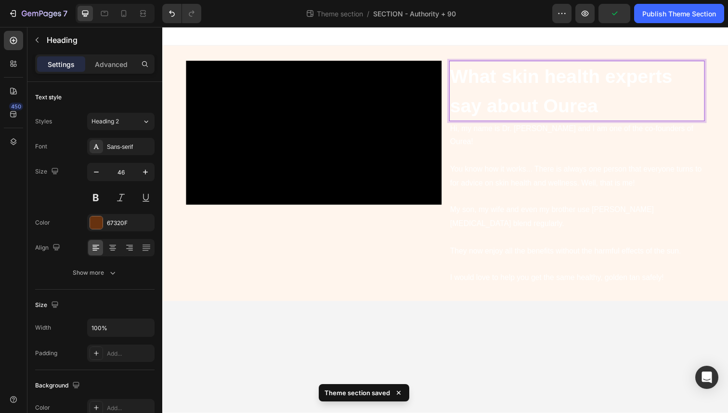
click at [481, 107] on strong "What skin health experts say about Ourea" at bounding box center [569, 92] width 227 height 51
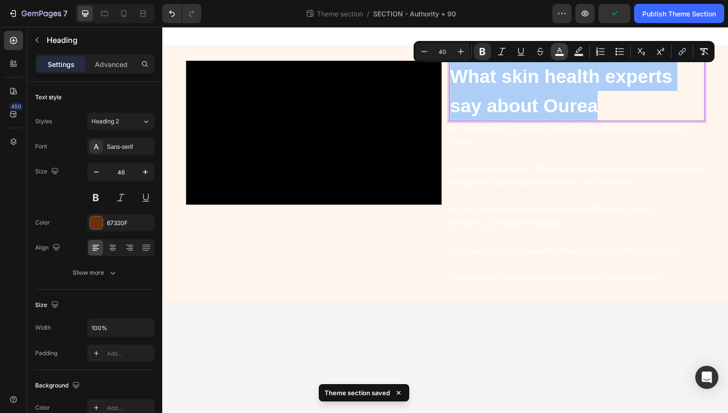
click at [558, 55] on rect "Editor contextual toolbar" at bounding box center [559, 55] width 9 height 2
type input "FFFFFF"
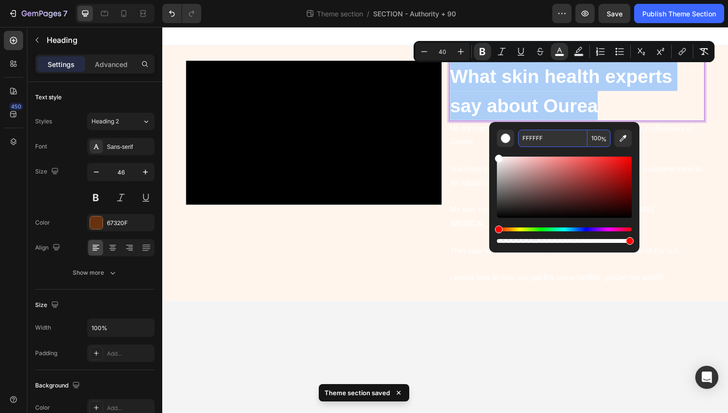
click at [526, 142] on input "FFFFFF" at bounding box center [552, 138] width 69 height 17
paste input "67320"
type input "67320F"
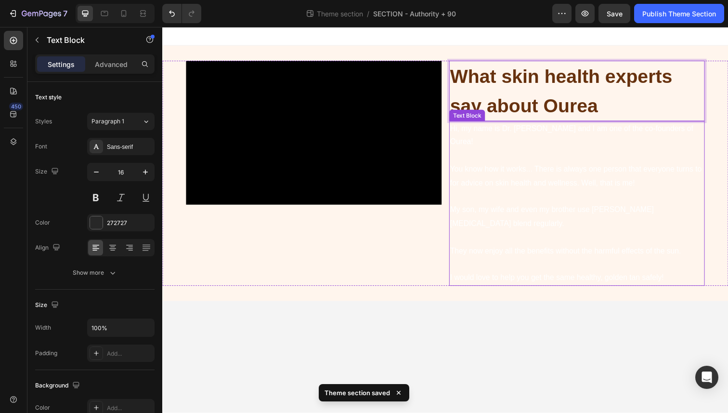
click at [478, 154] on p "You know how it works... There is always one person that everyone turns to for …" at bounding box center [585, 172] width 259 height 41
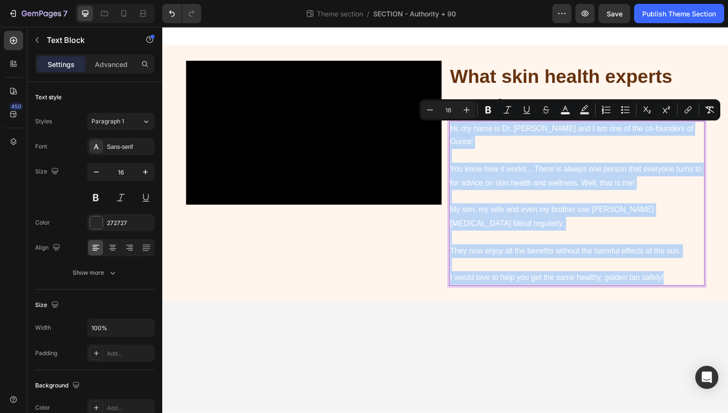
drag, startPoint x: 458, startPoint y: 132, endPoint x: 683, endPoint y: 266, distance: 262.0
click at [683, 266] on div "Hi, my name is Dr. Michael Lewis and I am one of the co-founders of Ourea! You …" at bounding box center [585, 207] width 261 height 169
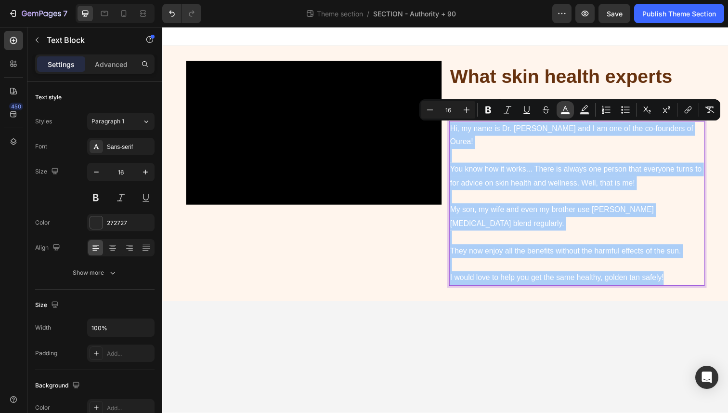
click at [565, 106] on icon "Editor contextual toolbar" at bounding box center [566, 110] width 10 height 10
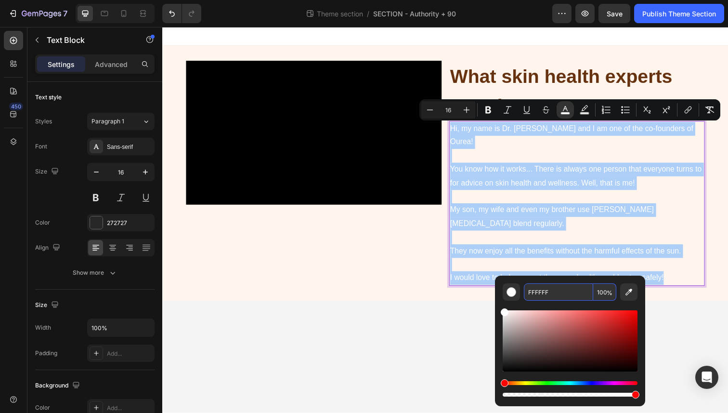
click at [541, 288] on input "FFFFFF" at bounding box center [558, 291] width 69 height 17
paste input "67320"
type input "67320F"
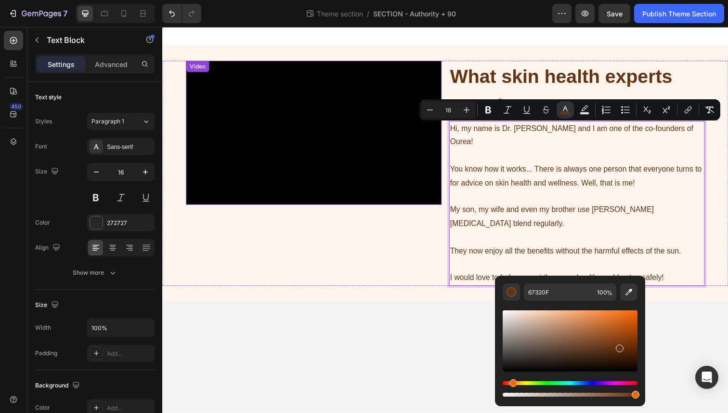
click at [396, 190] on video at bounding box center [316, 135] width 261 height 147
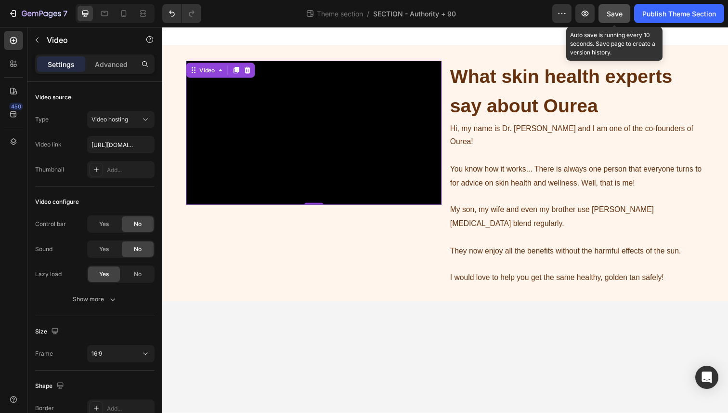
click at [612, 20] on button "Save" at bounding box center [615, 13] width 32 height 19
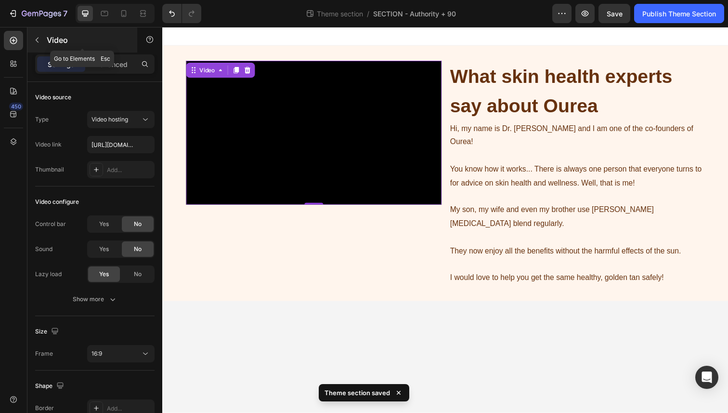
click at [38, 41] on icon "button" at bounding box center [37, 40] width 8 height 8
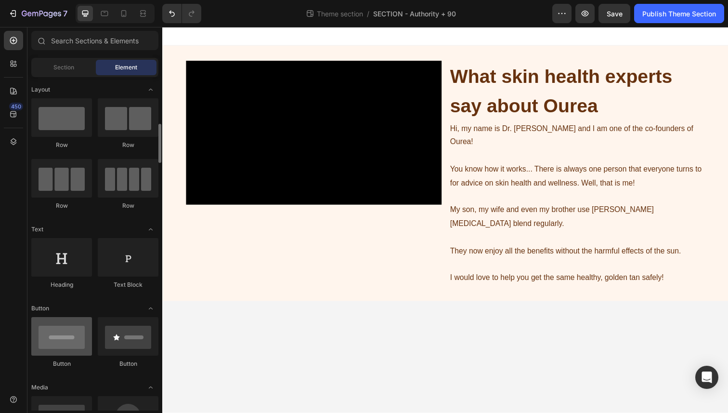
scroll to position [61, 0]
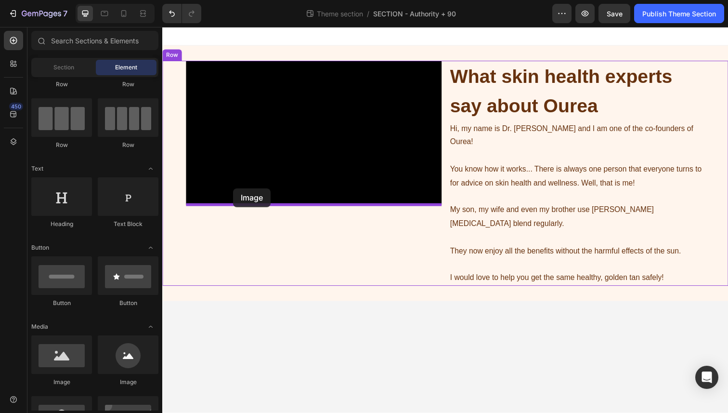
drag, startPoint x: 230, startPoint y: 385, endPoint x: 235, endPoint y: 192, distance: 193.7
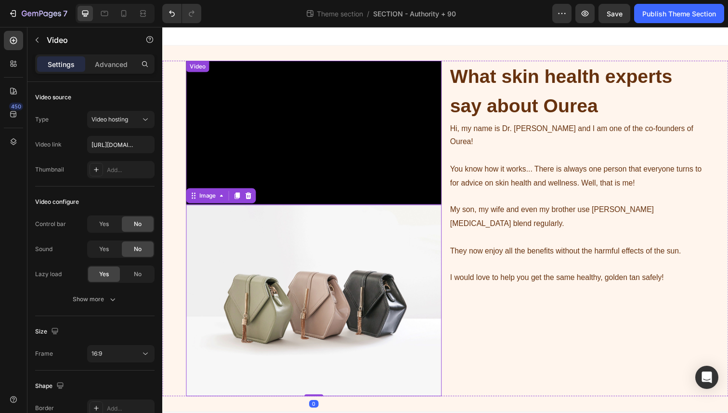
click at [315, 111] on video at bounding box center [316, 135] width 261 height 147
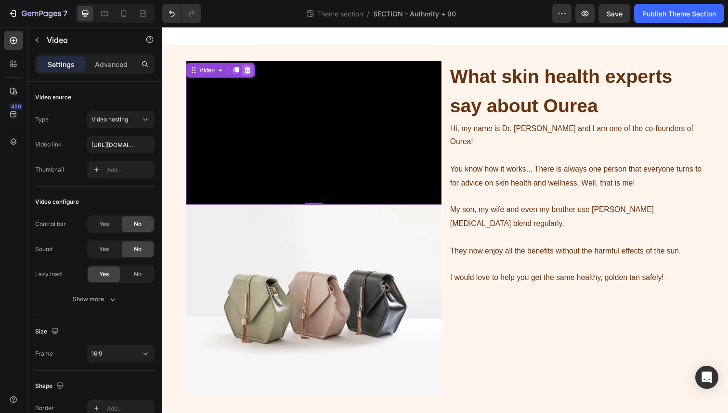
click at [251, 74] on icon at bounding box center [249, 71] width 8 height 8
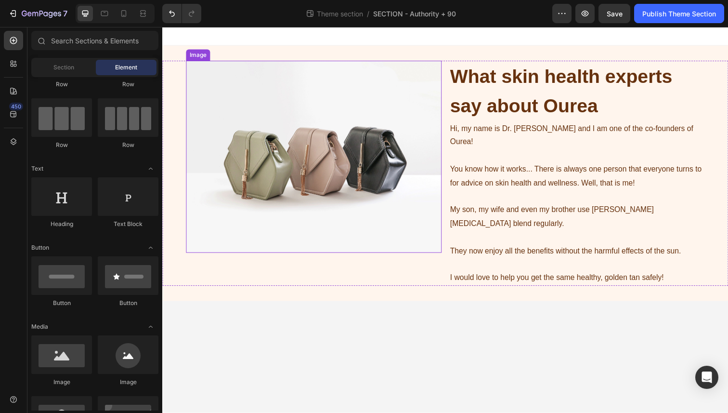
click at [284, 138] on img at bounding box center [316, 160] width 261 height 196
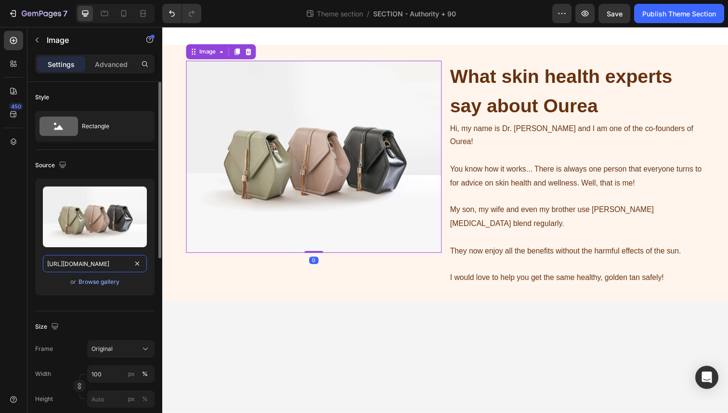
click at [100, 262] on input "https://cdn.shopify.com/s/files/1/2005/9307/files/image_demo.jpg" at bounding box center [95, 263] width 104 height 17
paste input "0724/8052/2459/files/gempages_535833812303610691-be2be348-01b6-4590-9a16-674f13…"
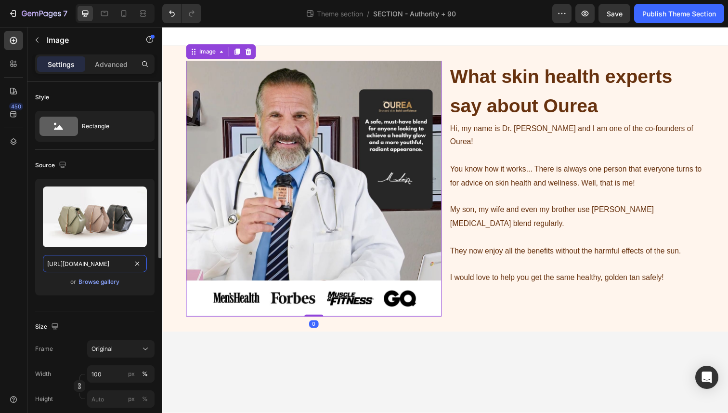
scroll to position [0, 294]
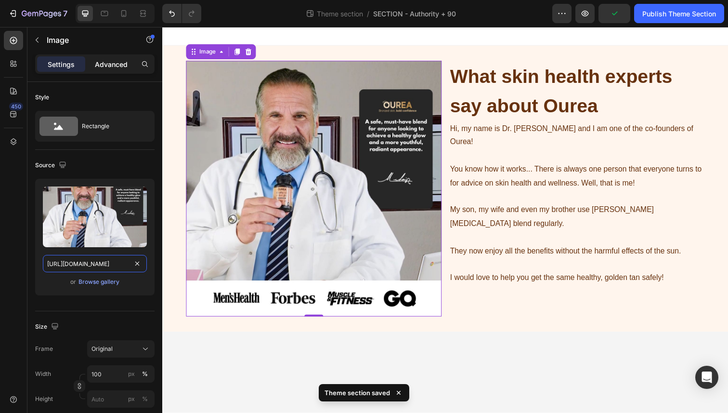
type input "https://cdn.shopify.com/s/files/1/0724/8052/2459/files/gempages_535833812303610…"
click at [115, 65] on p "Advanced" at bounding box center [111, 64] width 33 height 10
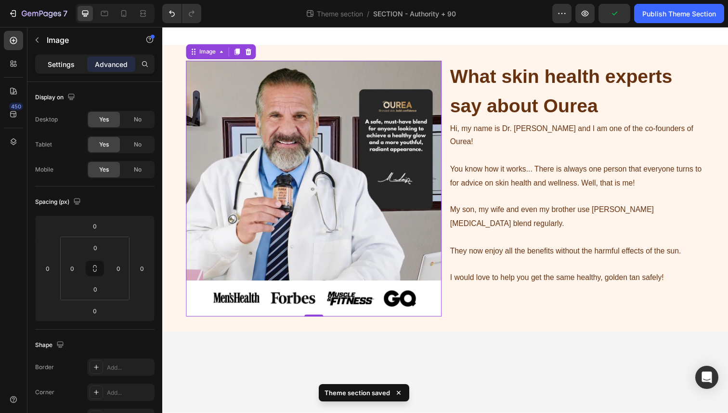
click at [74, 66] on p "Settings" at bounding box center [61, 64] width 27 height 10
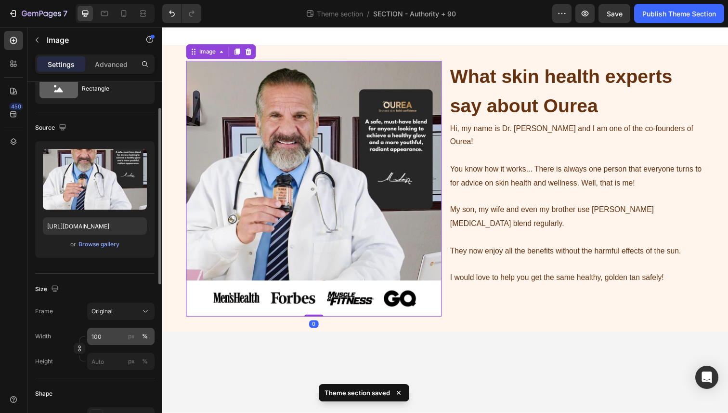
scroll to position [129, 0]
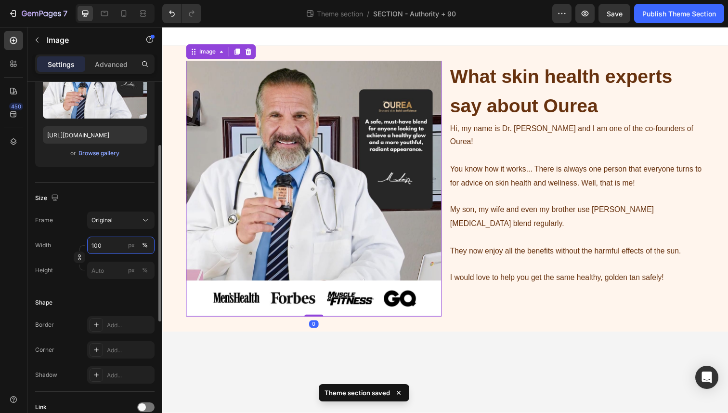
click at [108, 244] on input "100" at bounding box center [120, 245] width 67 height 17
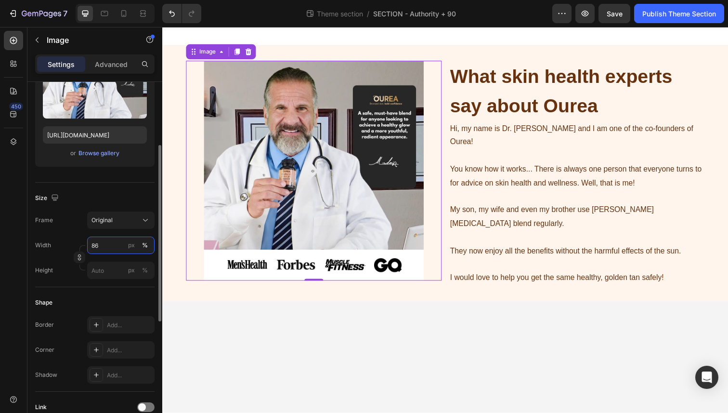
type input "85"
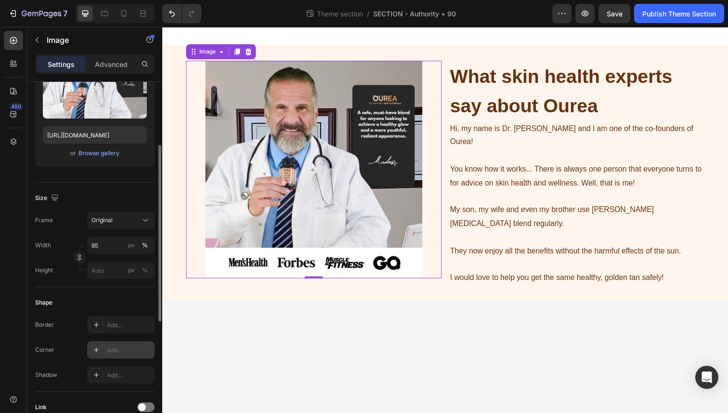
click at [123, 349] on div "Add..." at bounding box center [129, 350] width 45 height 9
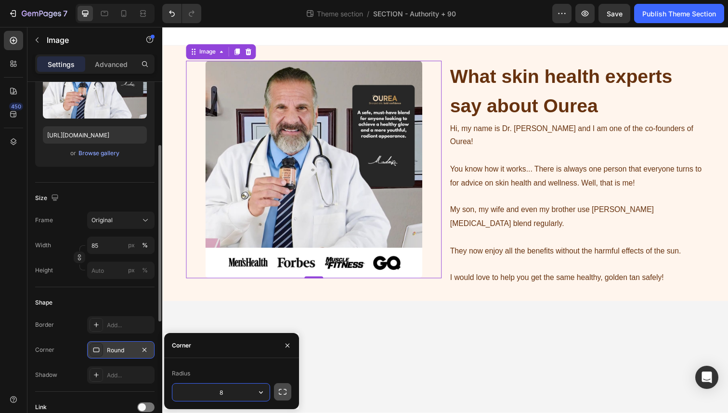
click at [279, 388] on icon "button" at bounding box center [283, 392] width 10 height 10
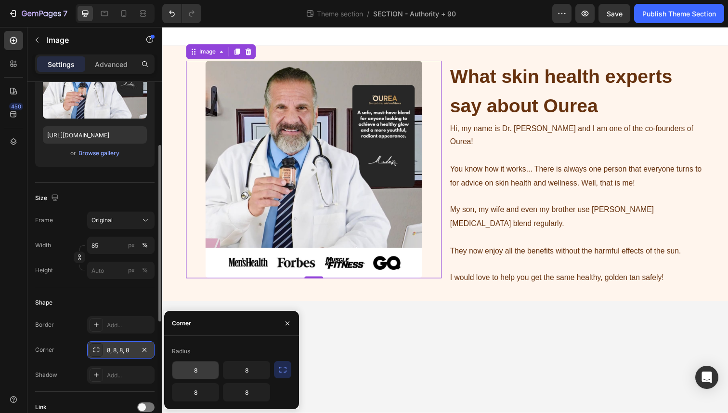
click at [206, 371] on input "8" at bounding box center [195, 369] width 46 height 17
type input "10"
click at [242, 391] on input "8" at bounding box center [247, 391] width 46 height 17
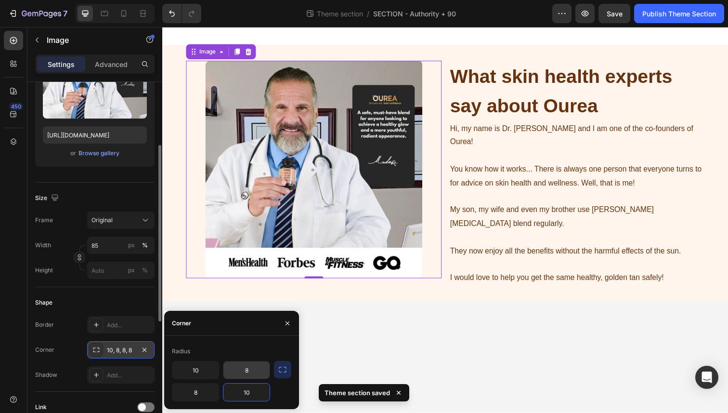
type input "10"
click at [255, 373] on input "8" at bounding box center [247, 369] width 46 height 17
type input "0"
click at [209, 396] on input "8" at bounding box center [195, 391] width 46 height 17
type input "0"
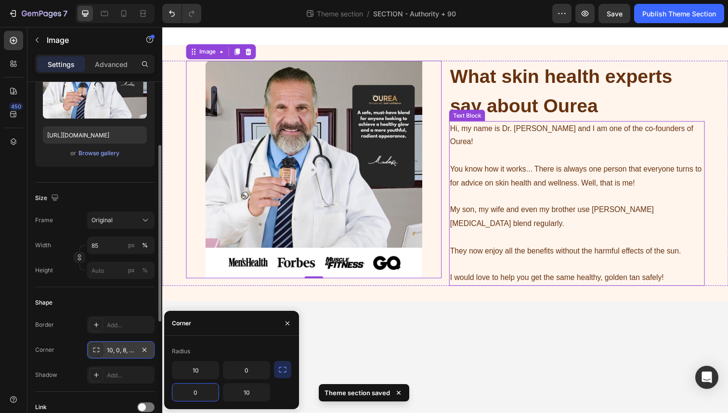
click at [479, 193] on p "You know how it works... There is always one person that everyone turns to for …" at bounding box center [585, 172] width 259 height 41
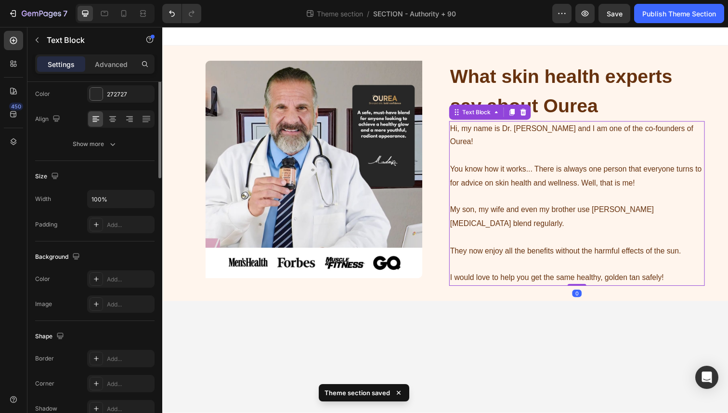
scroll to position [0, 0]
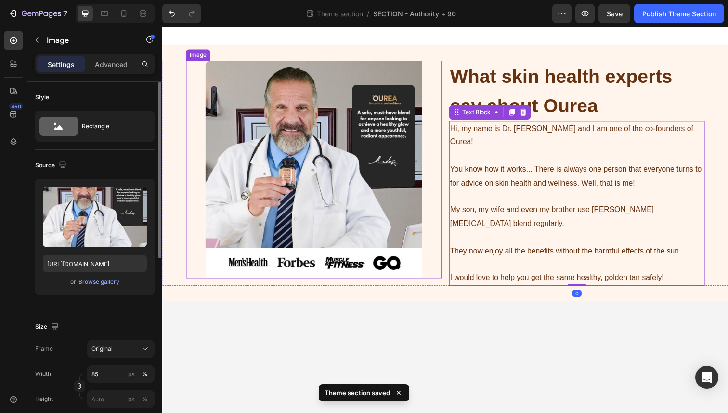
click at [282, 98] on img at bounding box center [317, 173] width 222 height 222
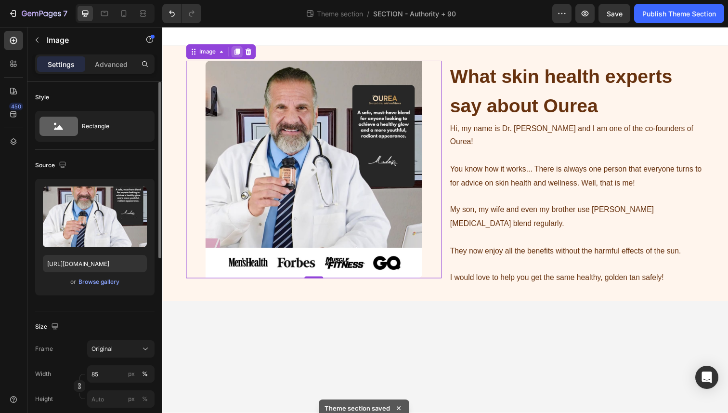
click at [237, 54] on icon at bounding box center [239, 53] width 8 height 8
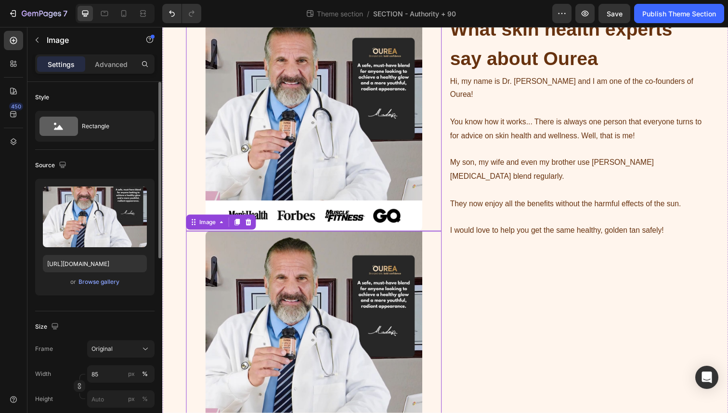
scroll to position [100, 0]
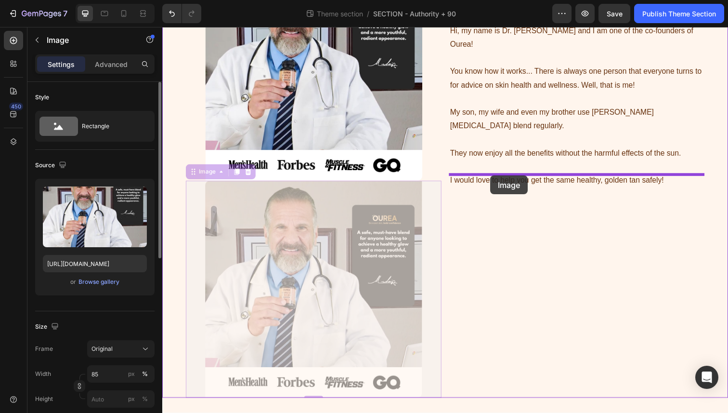
drag, startPoint x: 189, startPoint y: 179, endPoint x: 497, endPoint y: 179, distance: 308.3
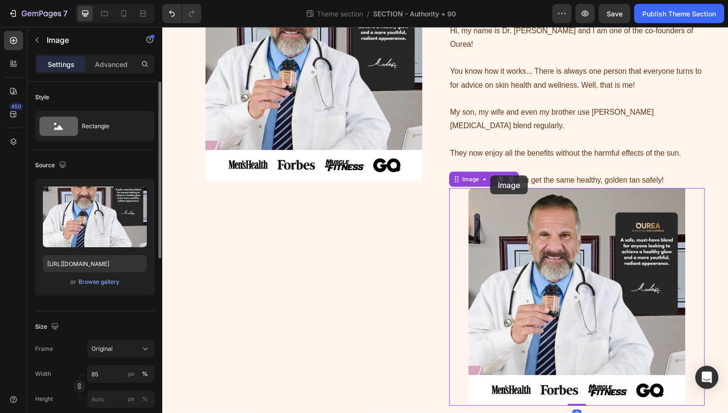
scroll to position [94, 0]
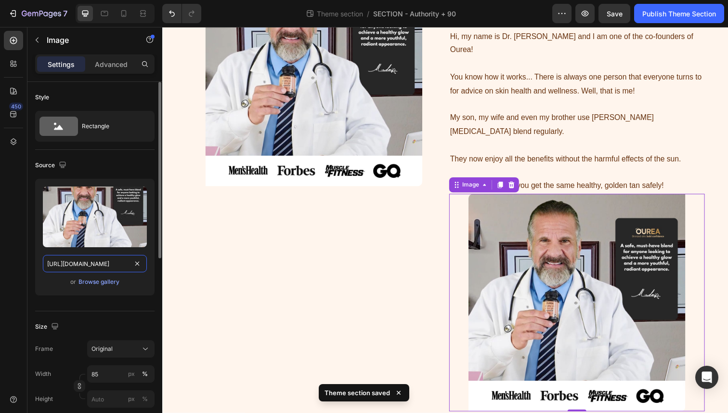
click at [114, 261] on input "https://cdn.shopify.com/s/files/1/0724/8052/2459/files/gempages_535833812303610…" at bounding box center [95, 263] width 104 height 17
paste input "c13e67fc-b329-4da9-871e-3ec0e7597e1c.pn"
type input "https://cdn.shopify.com/s/files/1/0724/8052/2459/files/gempages_535833812303610…"
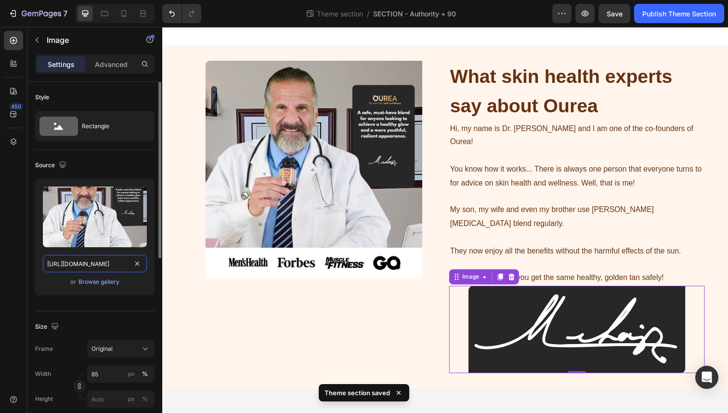
scroll to position [0, 0]
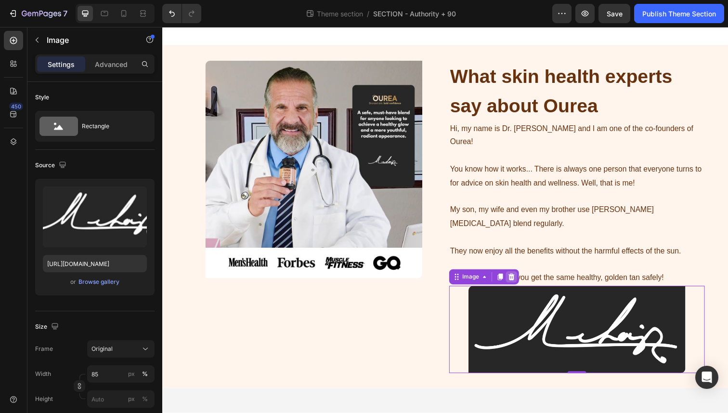
click at [519, 279] on icon at bounding box center [519, 282] width 6 height 7
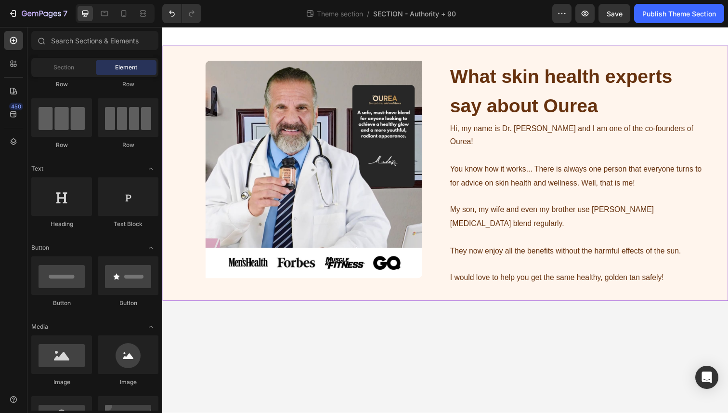
click at [369, 55] on div "Image ⁠⁠⁠⁠⁠⁠⁠ What skin health experts say about Ourea Heading Hi, my name is D…" at bounding box center [451, 176] width 578 height 261
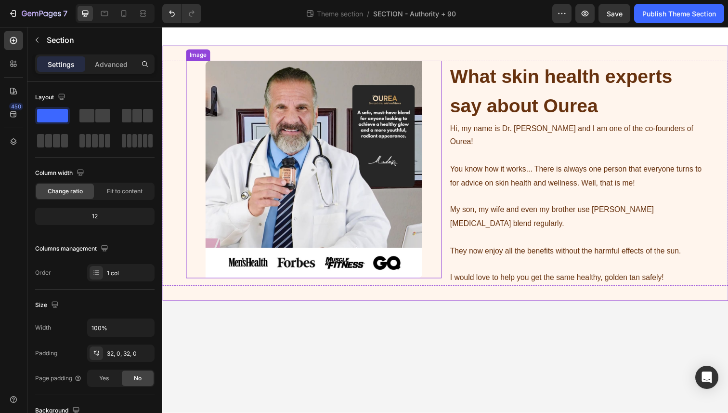
click at [281, 101] on img at bounding box center [317, 173] width 222 height 222
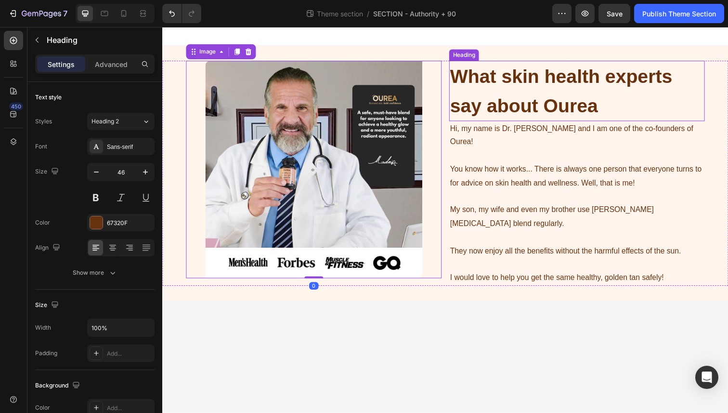
click at [489, 117] on strong "What skin health experts say about Ourea" at bounding box center [569, 92] width 227 height 51
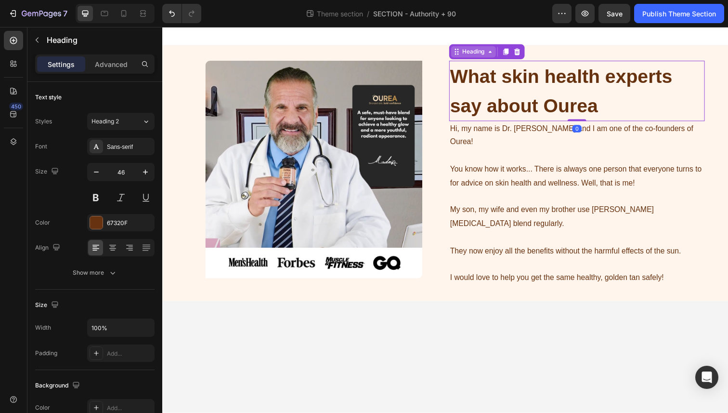
click at [470, 54] on div "Heading" at bounding box center [480, 52] width 26 height 9
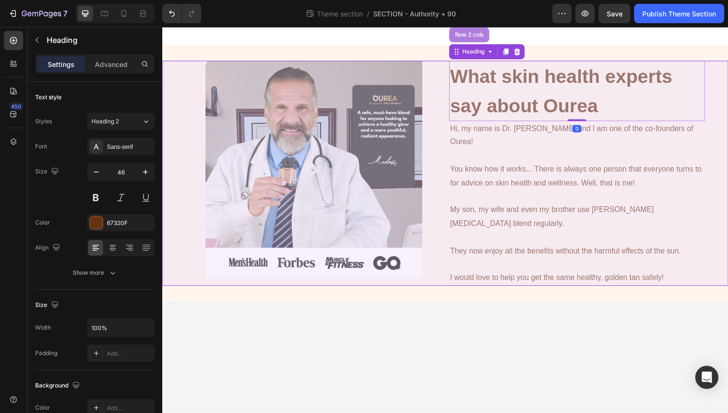
click at [470, 34] on div "Row 2 cols" at bounding box center [475, 35] width 33 height 6
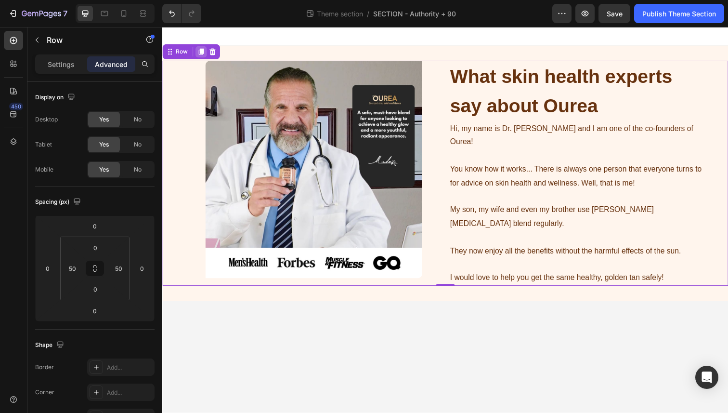
click at [201, 53] on icon at bounding box center [201, 52] width 5 height 7
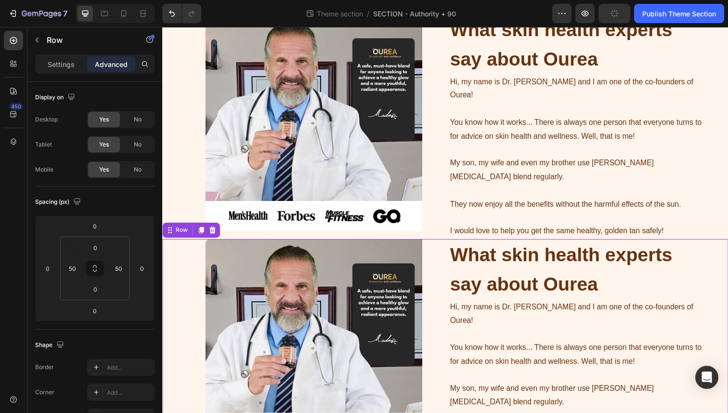
scroll to position [100, 0]
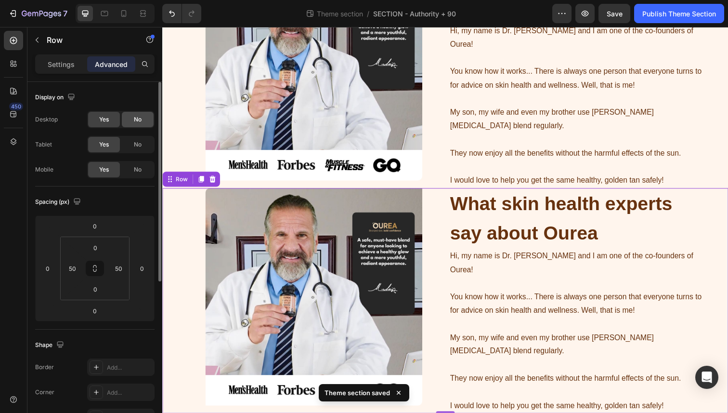
click at [135, 121] on span "No" at bounding box center [138, 119] width 8 height 9
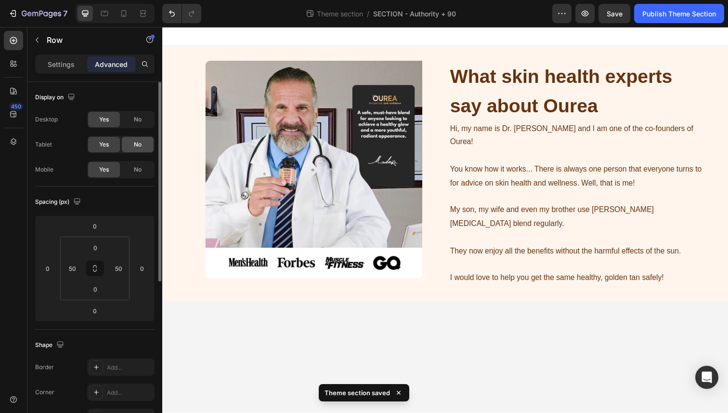
scroll to position [0, 0]
click at [135, 141] on span "No" at bounding box center [138, 144] width 8 height 9
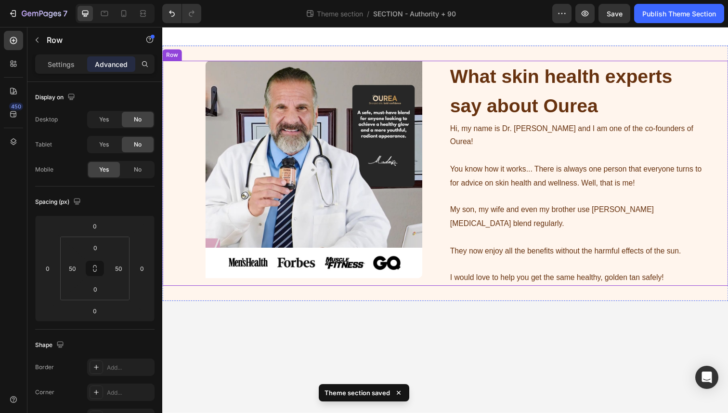
click at [183, 84] on div "Image ⁠⁠⁠⁠⁠⁠⁠ What skin health experts say about Ourea Heading Hi, my name is D…" at bounding box center [451, 177] width 578 height 230
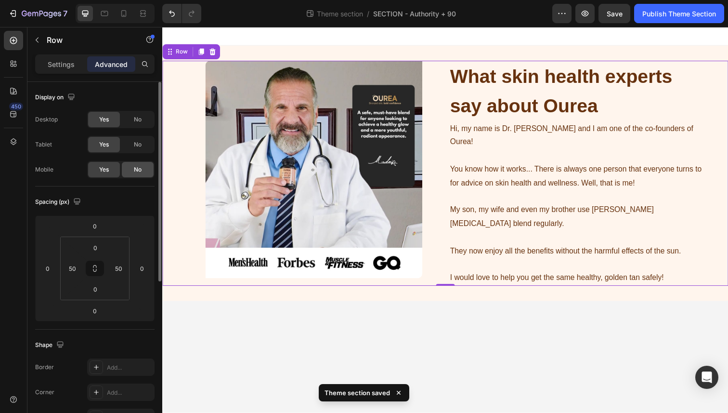
click at [132, 165] on div "No" at bounding box center [138, 169] width 32 height 15
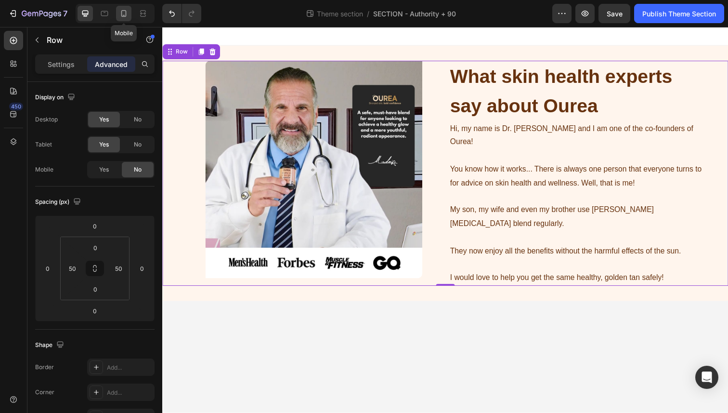
click at [122, 18] on icon at bounding box center [124, 14] width 10 height 10
type input "24"
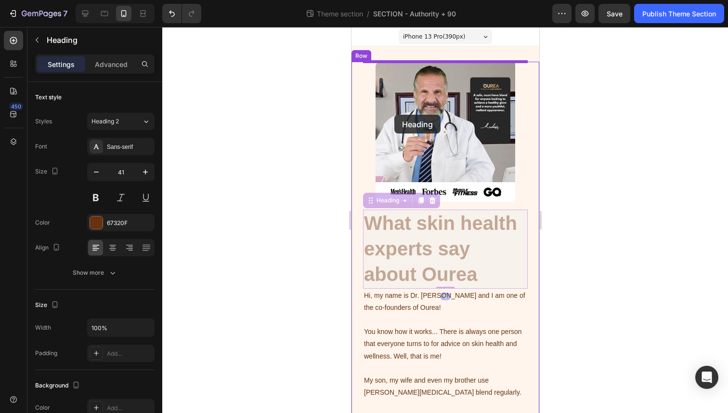
drag, startPoint x: 394, startPoint y: 228, endPoint x: 394, endPoint y: 115, distance: 113.2
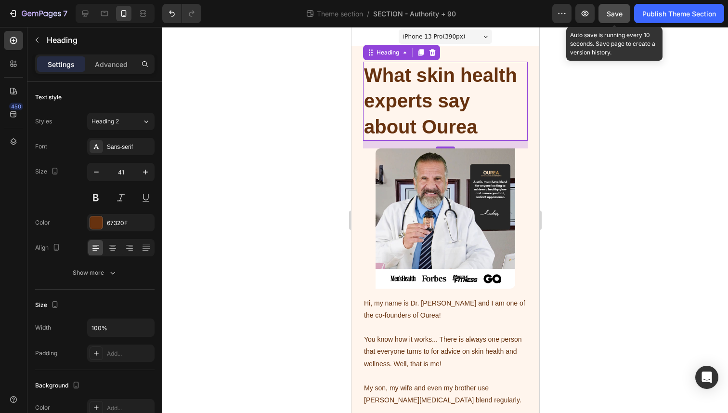
click at [614, 15] on span "Save" at bounding box center [615, 14] width 16 height 8
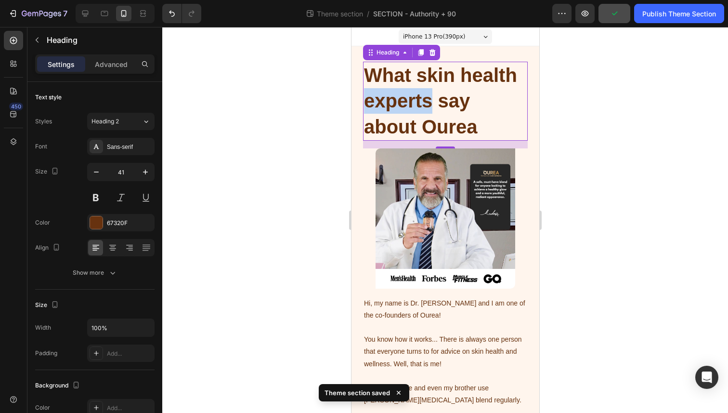
click at [417, 106] on strong "What skin health experts say about Ourea" at bounding box center [440, 101] width 153 height 73
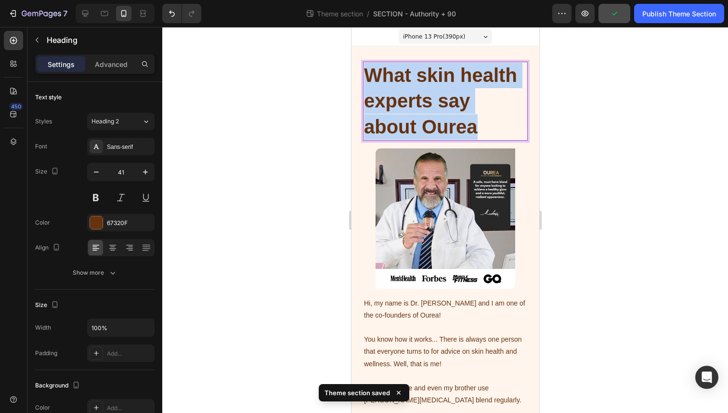
click at [417, 106] on strong "What skin health experts say about Ourea" at bounding box center [440, 101] width 153 height 73
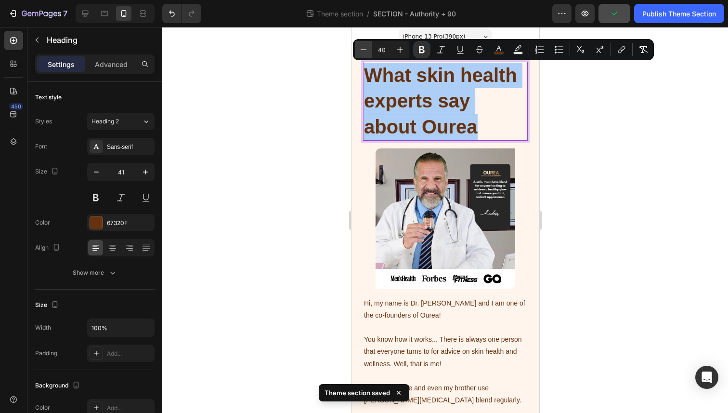
click at [359, 53] on icon "Editor contextual toolbar" at bounding box center [364, 50] width 10 height 10
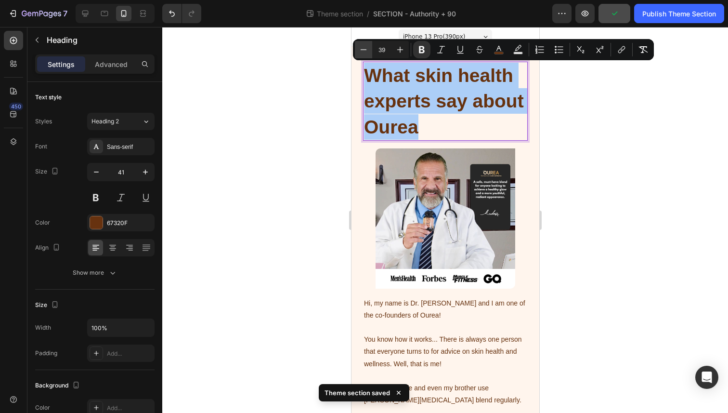
click at [359, 53] on icon "Editor contextual toolbar" at bounding box center [364, 50] width 10 height 10
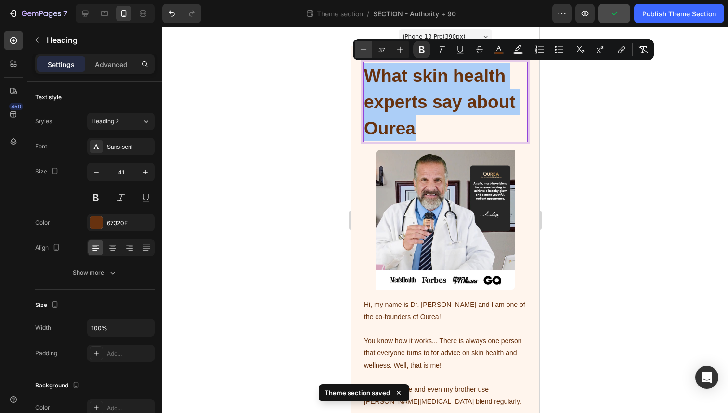
click at [359, 53] on icon "Editor contextual toolbar" at bounding box center [364, 50] width 10 height 10
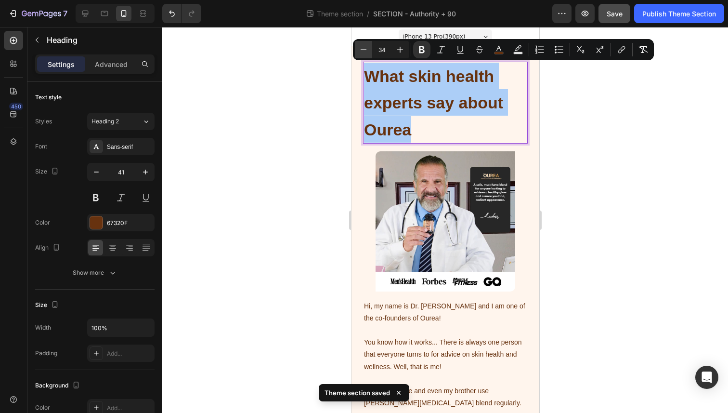
click at [359, 53] on icon "Editor contextual toolbar" at bounding box center [364, 50] width 10 height 10
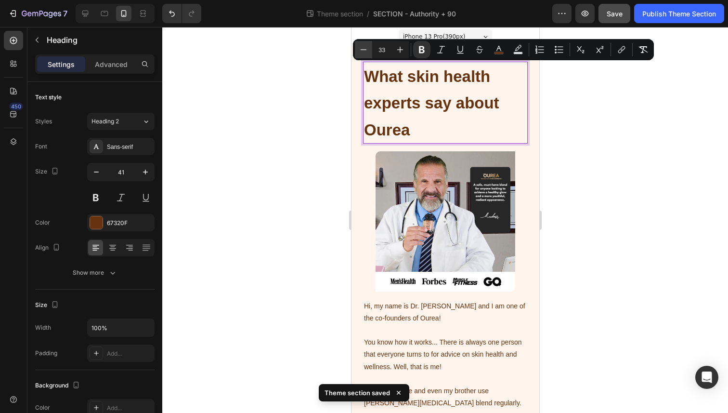
click at [359, 53] on icon "Editor contextual toolbar" at bounding box center [364, 50] width 10 height 10
type input "32"
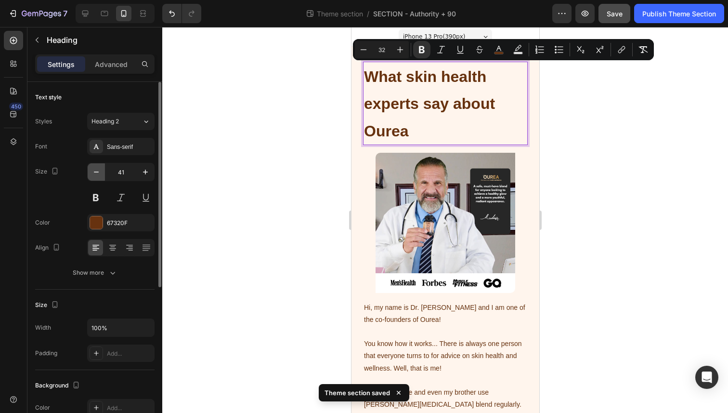
click at [92, 170] on icon "button" at bounding box center [97, 172] width 10 height 10
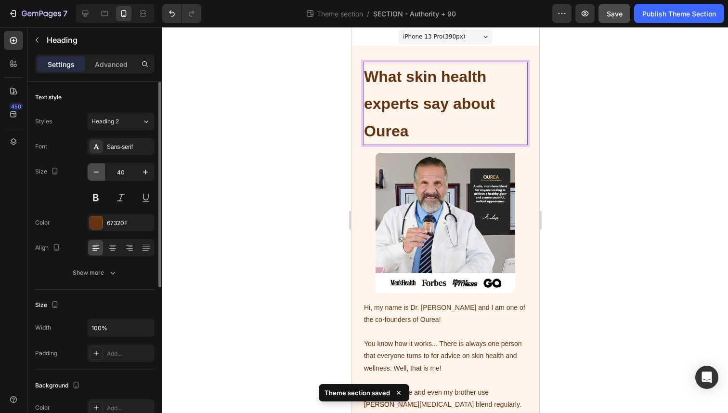
click at [92, 170] on icon "button" at bounding box center [97, 172] width 10 height 10
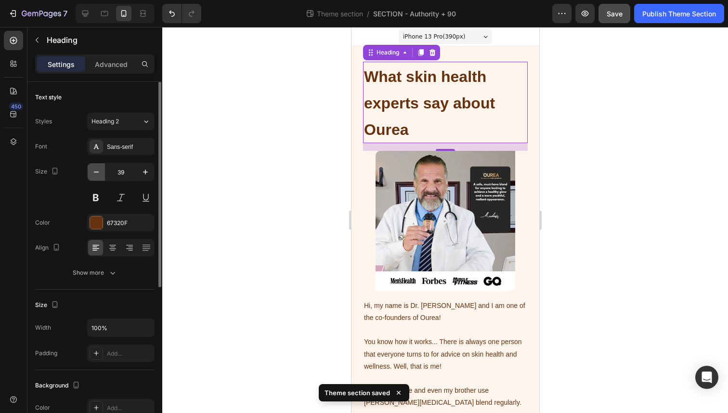
click at [92, 170] on icon "button" at bounding box center [97, 172] width 10 height 10
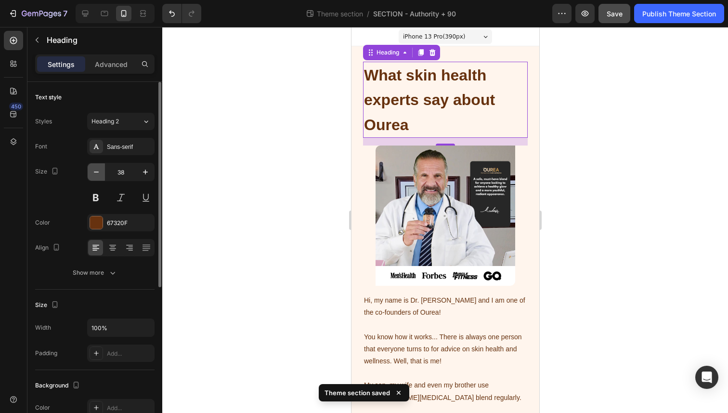
click at [92, 170] on icon "button" at bounding box center [97, 172] width 10 height 10
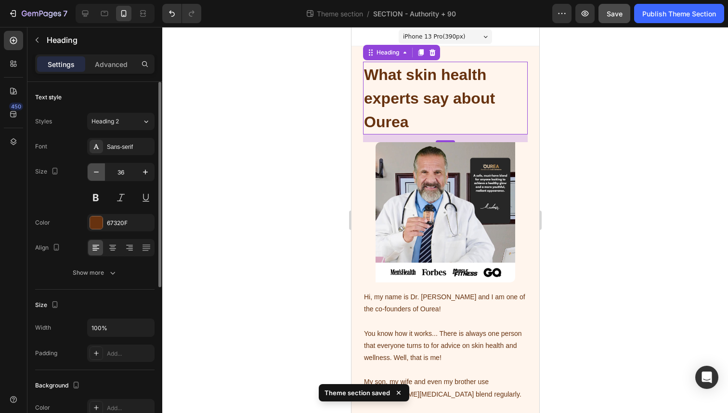
click at [92, 170] on icon "button" at bounding box center [97, 172] width 10 height 10
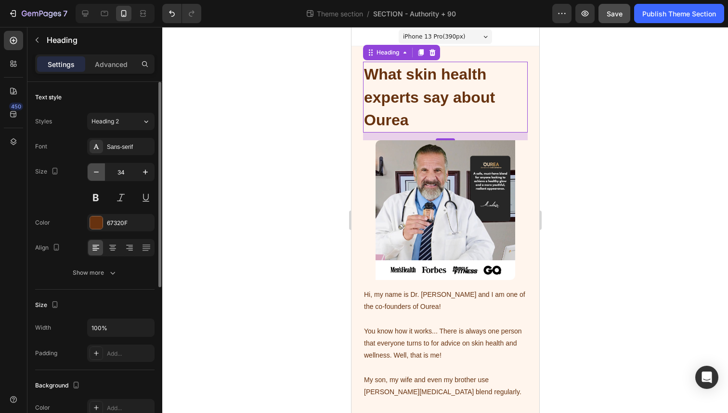
click at [92, 170] on icon "button" at bounding box center [97, 172] width 10 height 10
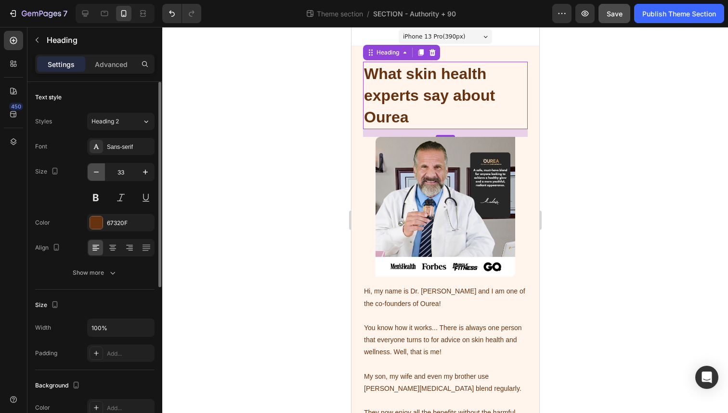
click at [92, 170] on icon "button" at bounding box center [97, 172] width 10 height 10
type input "32"
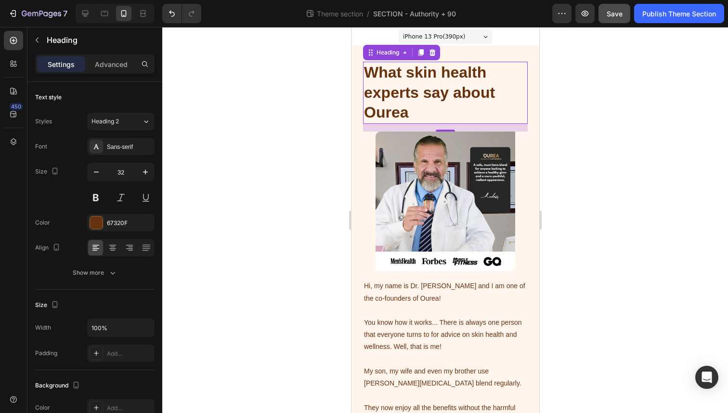
click at [309, 155] on div at bounding box center [445, 220] width 566 height 386
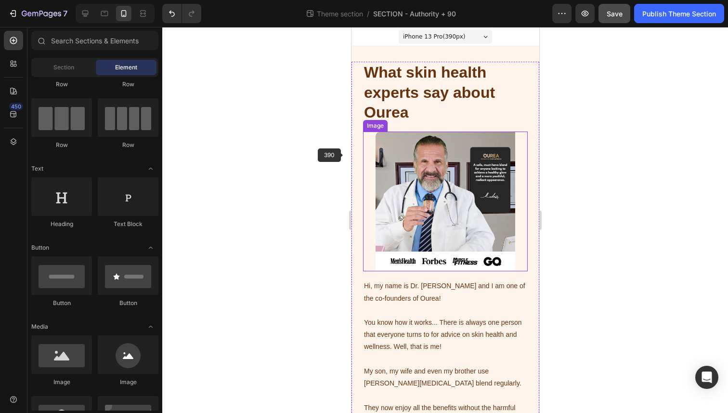
click at [388, 155] on img at bounding box center [445, 202] width 140 height 140
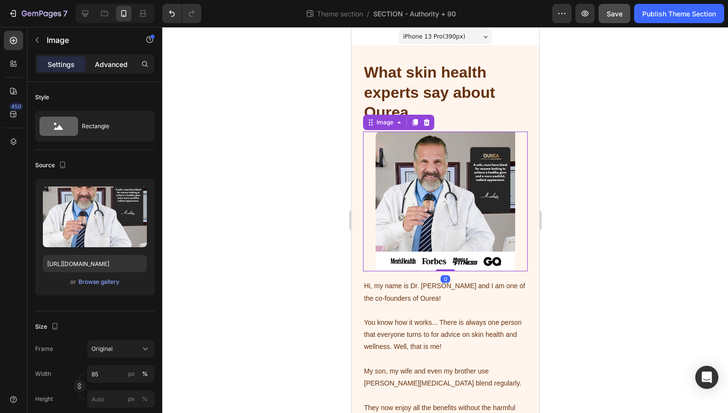
click at [115, 65] on p "Advanced" at bounding box center [111, 64] width 33 height 10
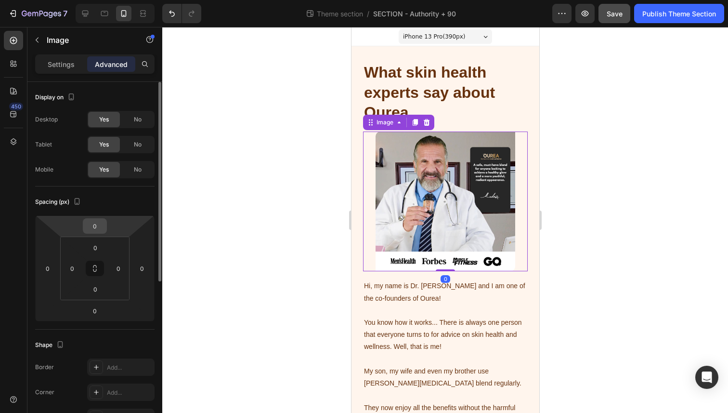
click at [93, 222] on input "0" at bounding box center [94, 226] width 19 height 14
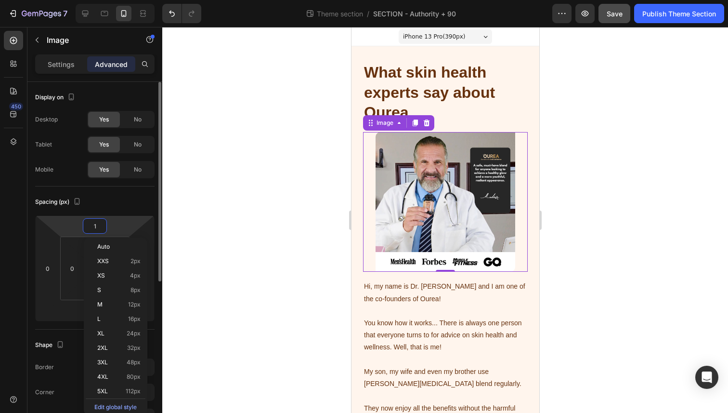
type input "10"
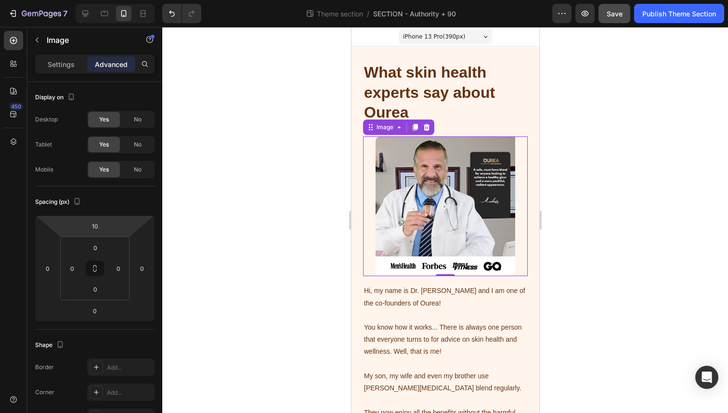
click at [276, 220] on div at bounding box center [445, 220] width 566 height 386
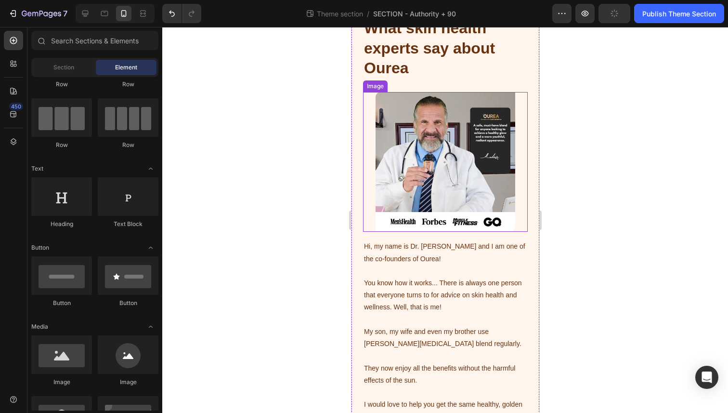
scroll to position [70, 0]
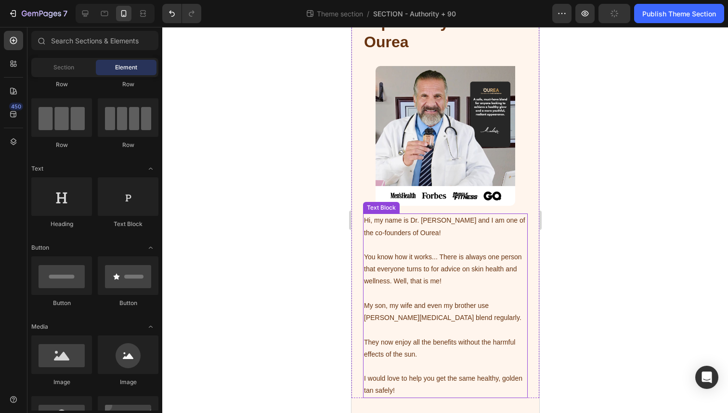
click at [394, 250] on p "You know how it works... There is always one person that everyone turns to for …" at bounding box center [445, 263] width 163 height 49
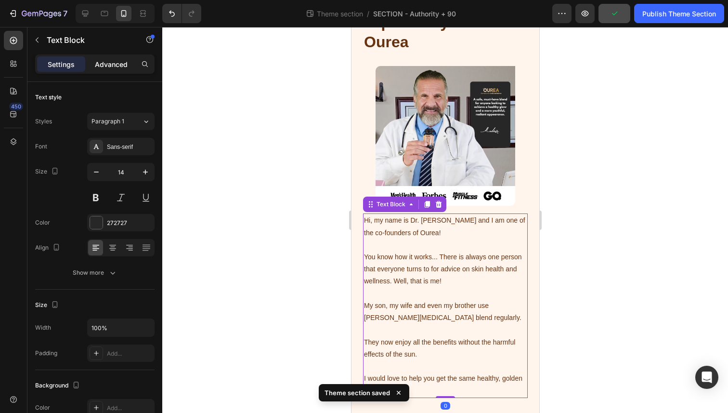
click at [113, 62] on p "Advanced" at bounding box center [111, 64] width 33 height 10
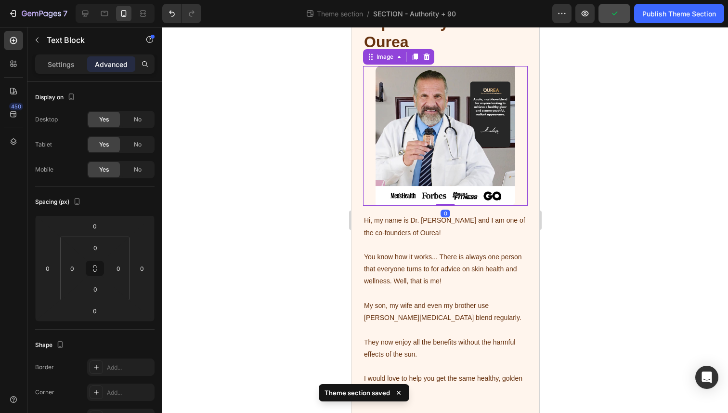
click at [381, 146] on img at bounding box center [445, 136] width 140 height 140
click at [69, 64] on p "Settings" at bounding box center [61, 64] width 27 height 10
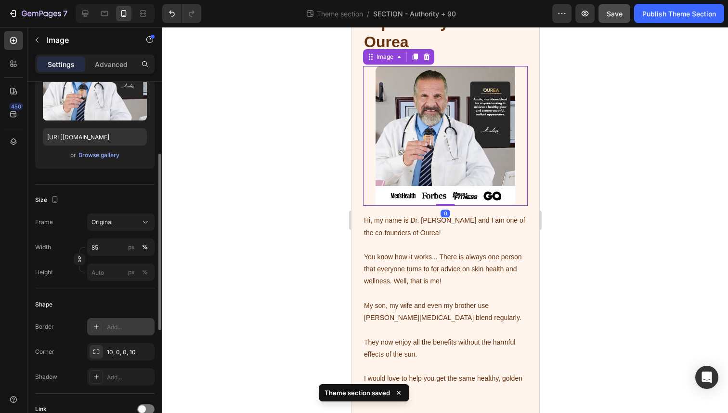
scroll to position [133, 0]
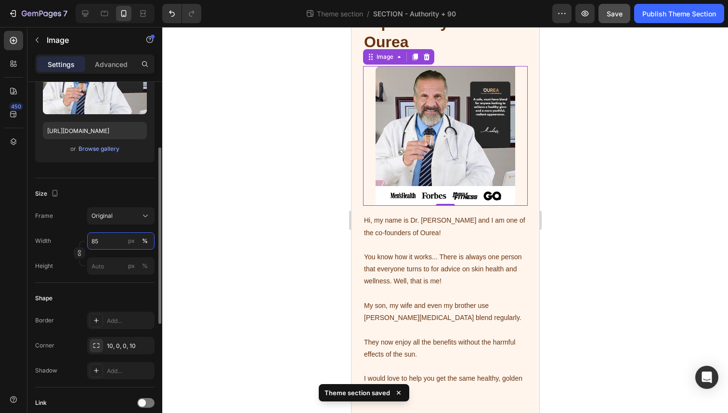
click at [105, 243] on input "85" at bounding box center [120, 240] width 67 height 17
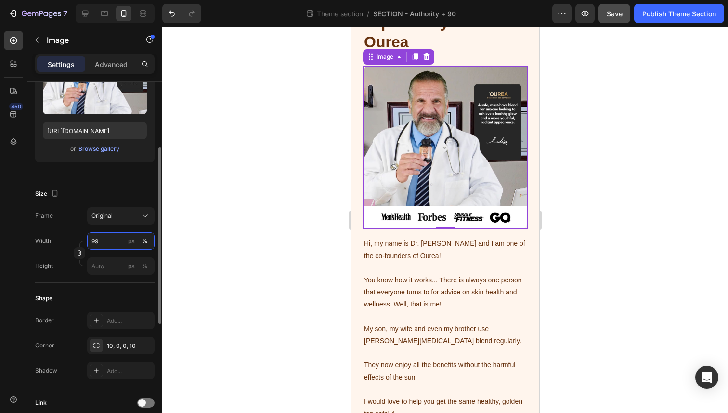
type input "100"
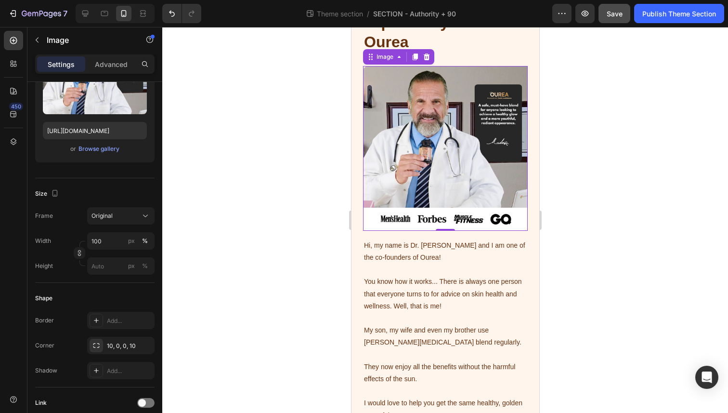
click at [266, 228] on div at bounding box center [445, 220] width 566 height 386
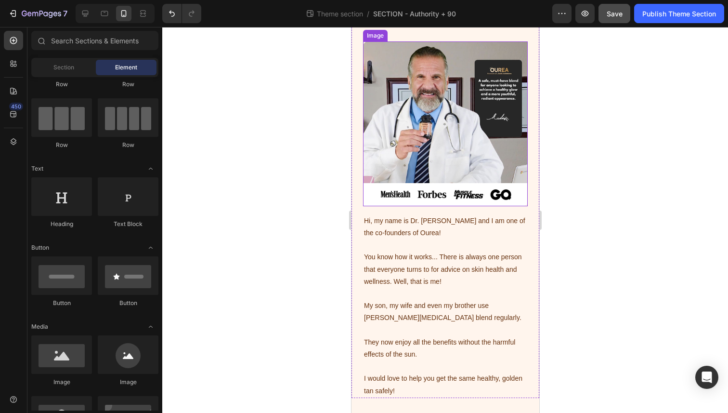
scroll to position [95, 0]
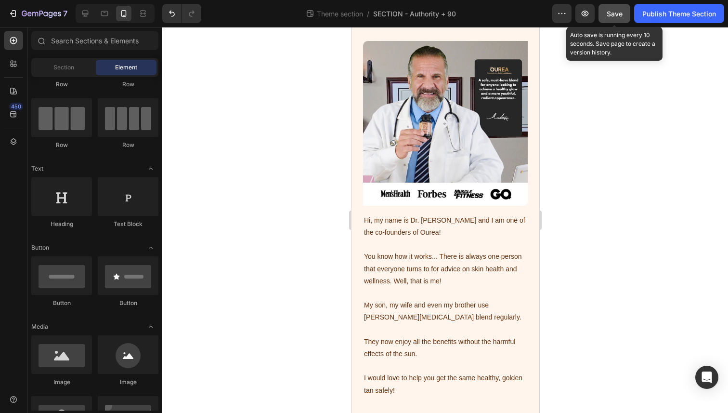
click at [621, 15] on span "Save" at bounding box center [615, 14] width 16 height 8
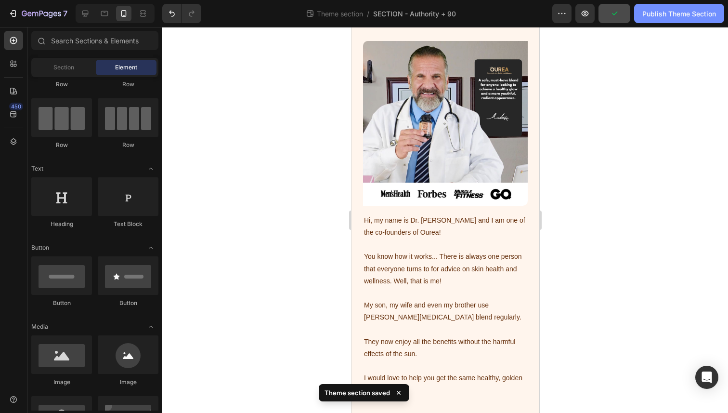
click at [659, 17] on div "Publish Theme Section" at bounding box center [680, 14] width 74 height 10
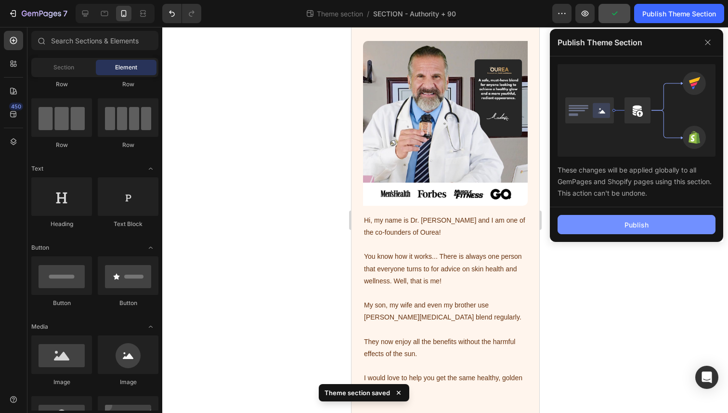
click at [576, 228] on button "Publish" at bounding box center [637, 224] width 158 height 19
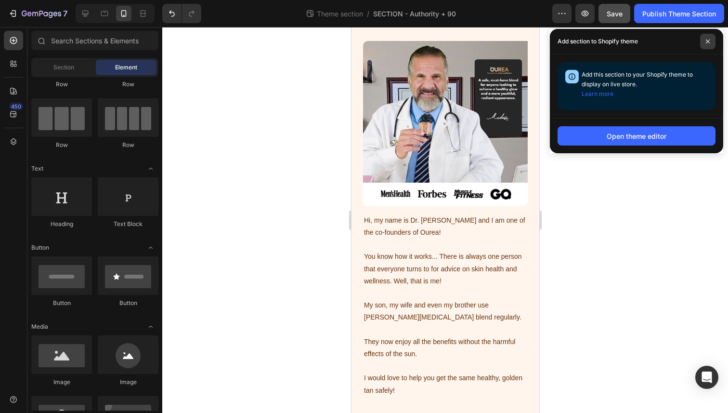
click at [703, 43] on span at bounding box center [707, 41] width 15 height 15
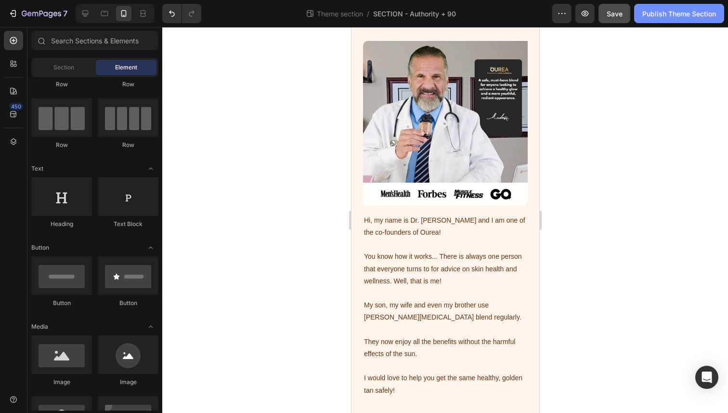
click at [692, 18] on button "Publish Theme Section" at bounding box center [679, 13] width 90 height 19
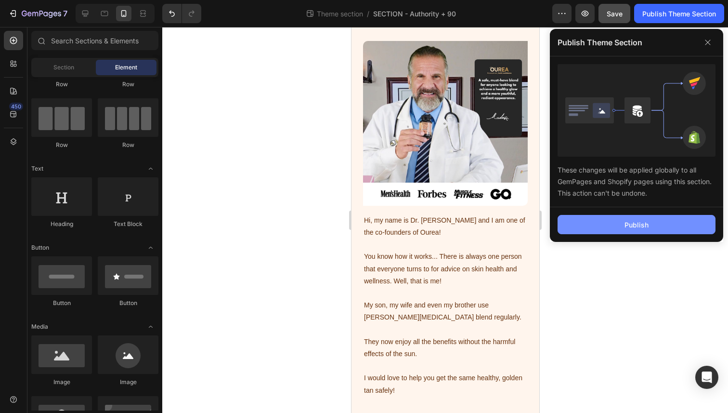
click at [569, 229] on button "Publish" at bounding box center [637, 224] width 158 height 19
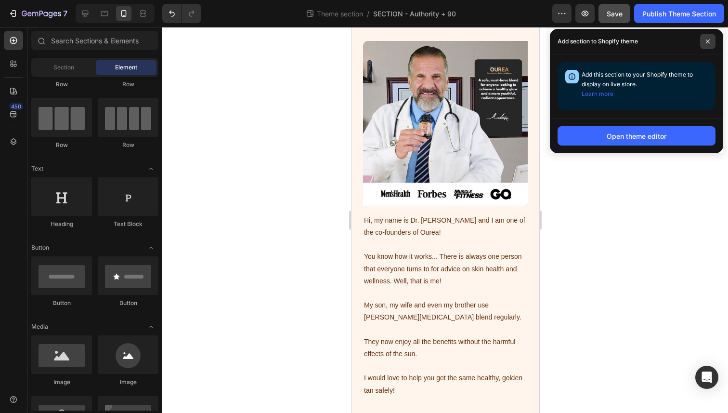
click at [712, 47] on span at bounding box center [707, 41] width 15 height 15
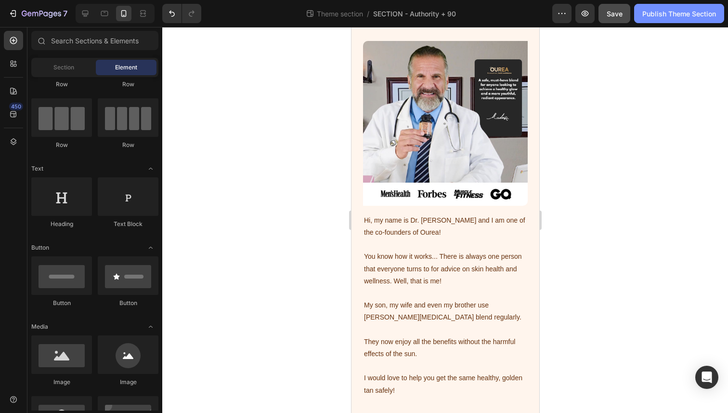
click at [644, 14] on div "Publish Theme Section" at bounding box center [680, 14] width 74 height 10
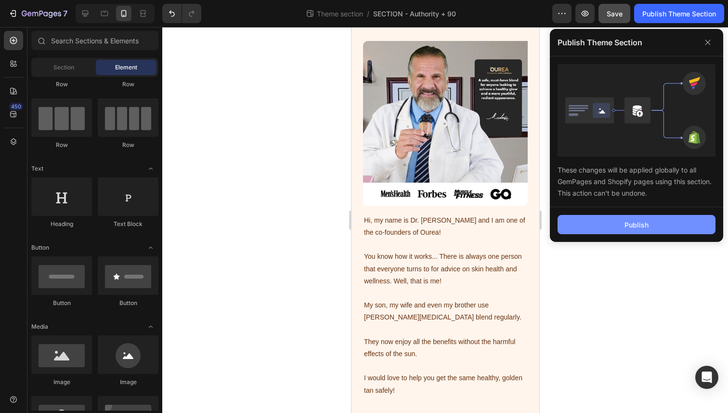
click at [587, 224] on button "Publish" at bounding box center [637, 224] width 158 height 19
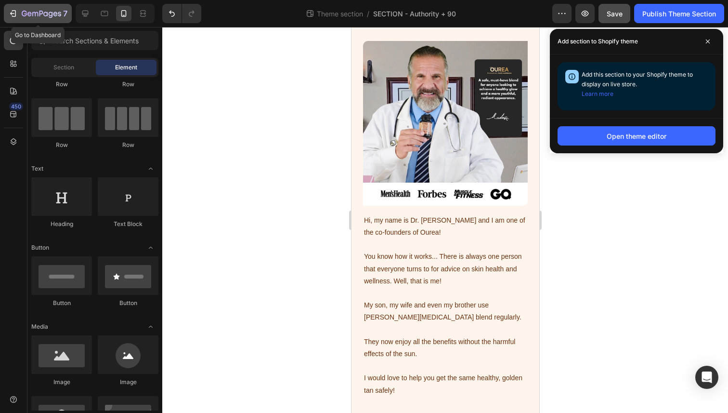
click at [16, 17] on icon "button" at bounding box center [13, 14] width 10 height 10
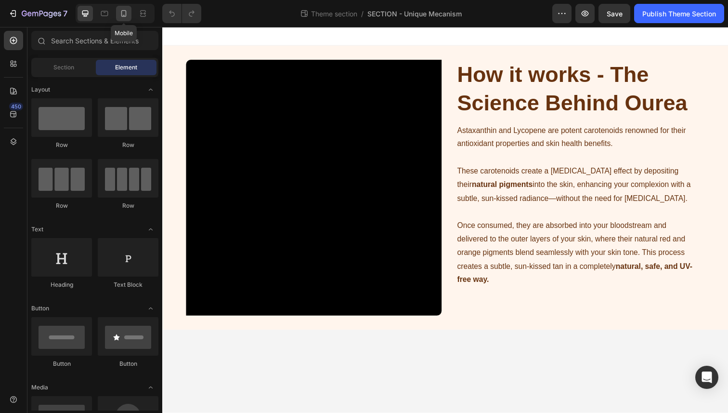
click at [125, 13] on icon at bounding box center [124, 14] width 10 height 10
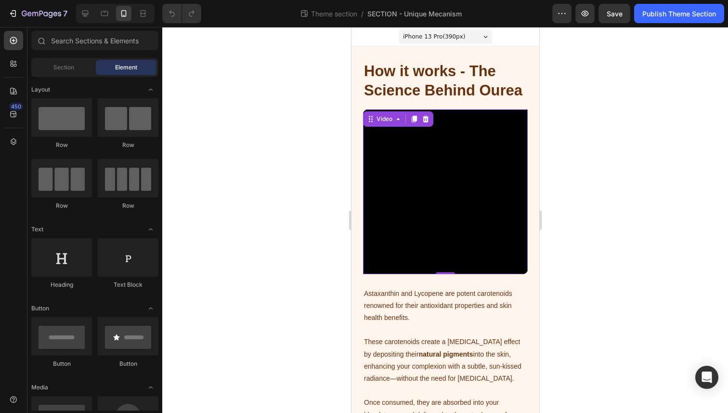
click at [416, 185] on video at bounding box center [445, 191] width 165 height 165
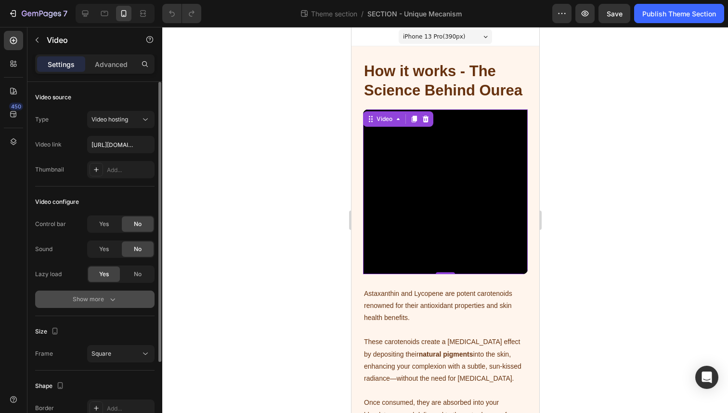
click at [109, 302] on icon "button" at bounding box center [113, 299] width 10 height 10
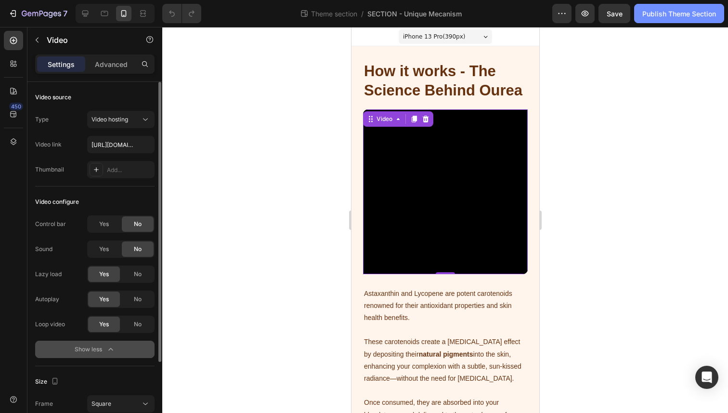
click at [635, 13] on button "Publish Theme Section" at bounding box center [679, 13] width 90 height 19
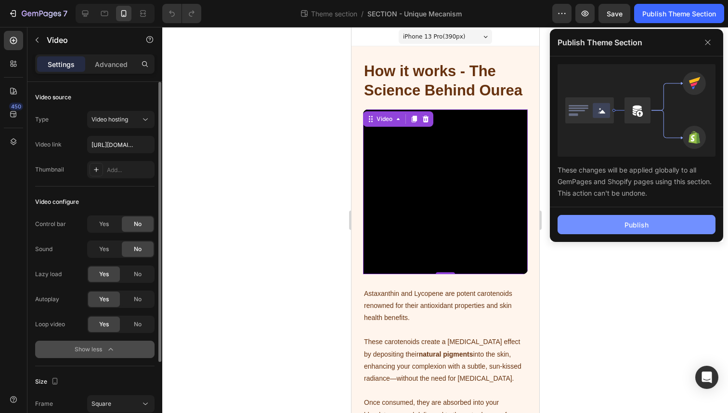
click at [596, 224] on button "Publish" at bounding box center [637, 224] width 158 height 19
